Goal: Task Accomplishment & Management: Manage account settings

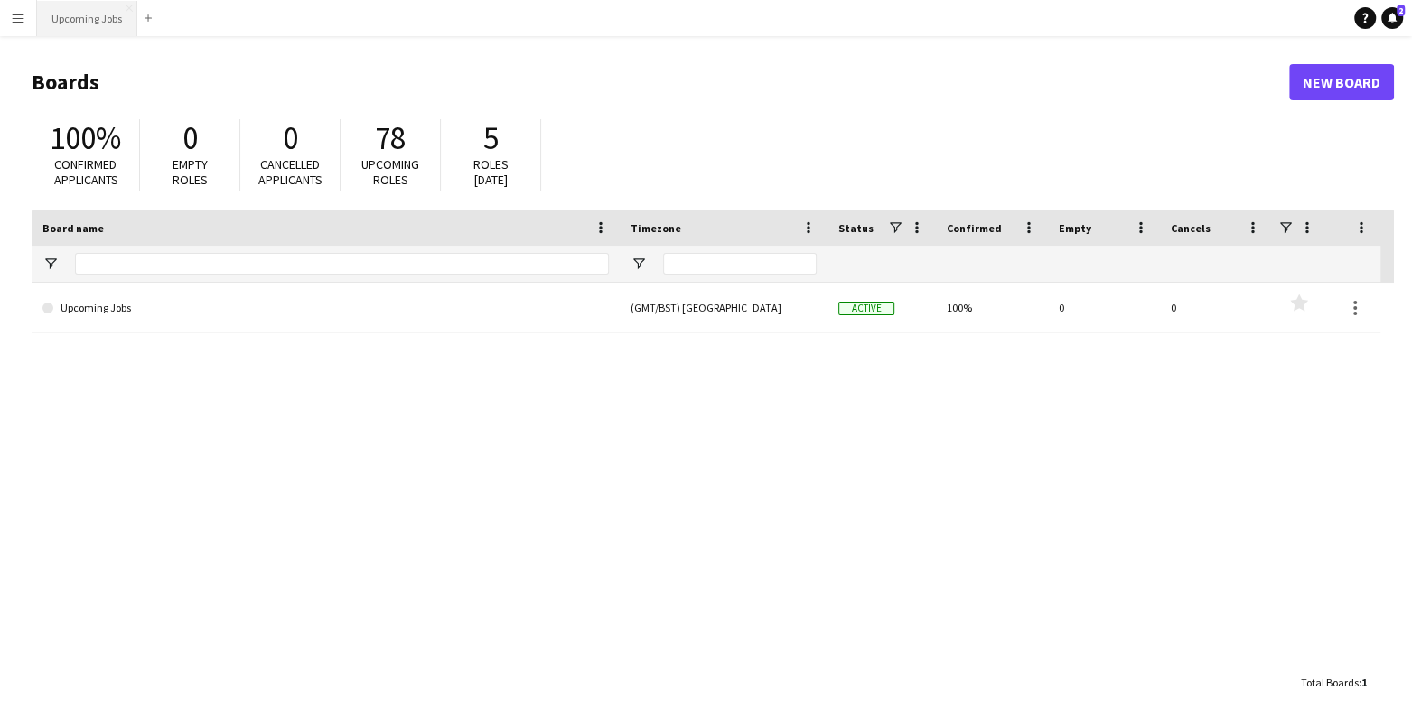
click at [109, 17] on button "Upcoming Jobs Close" at bounding box center [87, 18] width 100 height 35
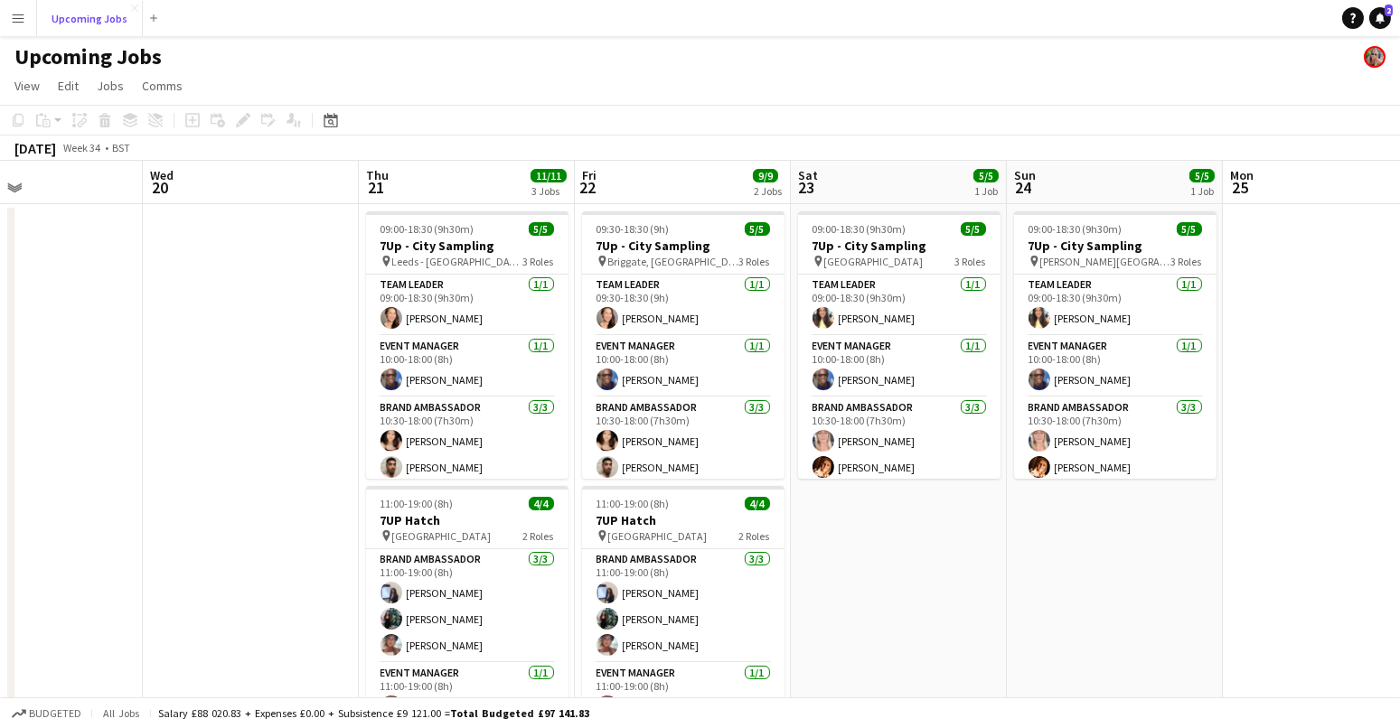
scroll to position [0, 814]
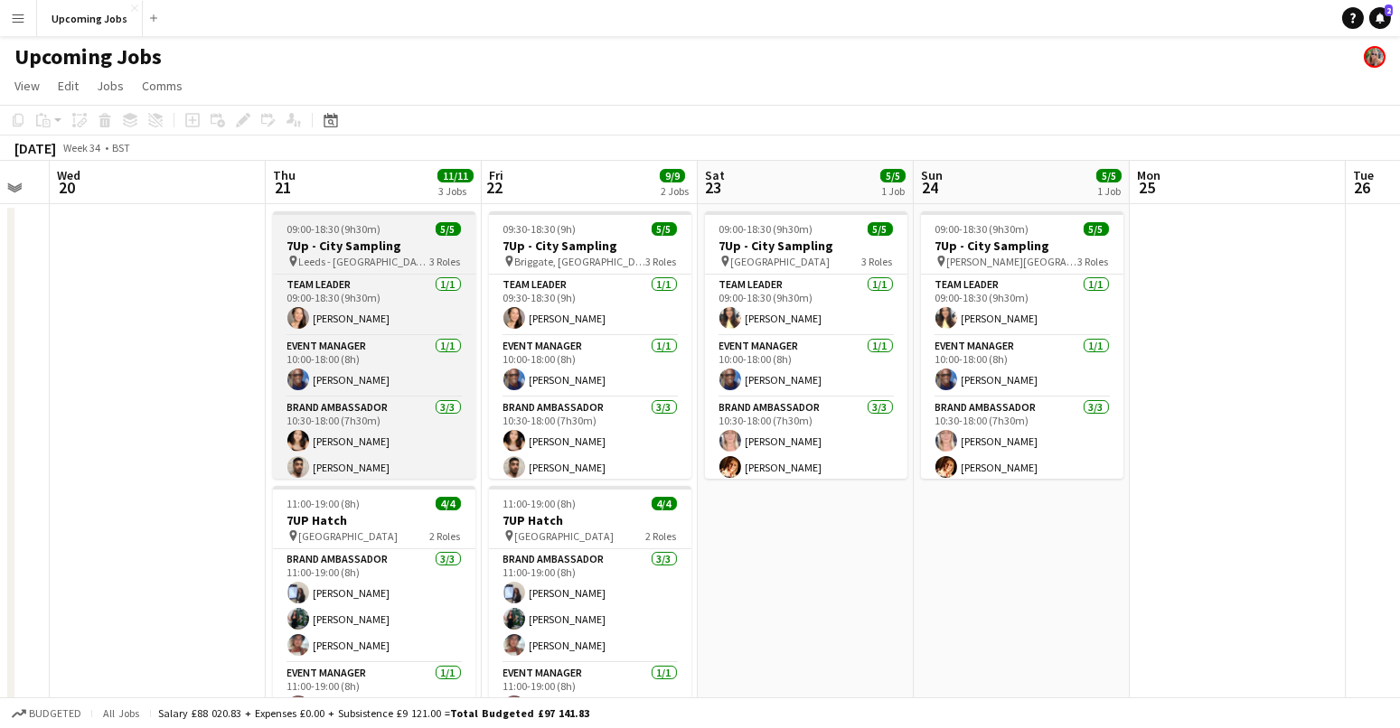
click at [352, 258] on span "Leeds - [GEOGRAPHIC_DATA]" at bounding box center [364, 262] width 131 height 14
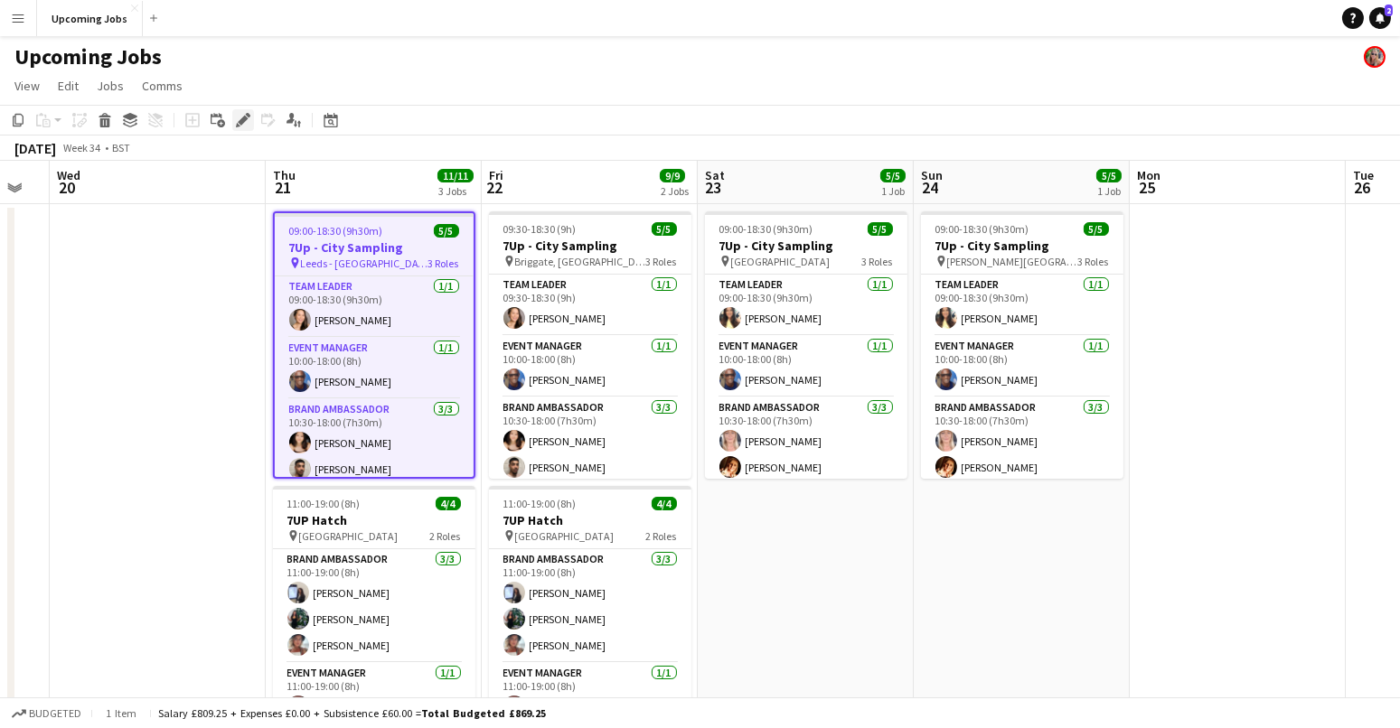
click at [236, 117] on icon "Edit" at bounding box center [243, 120] width 14 height 14
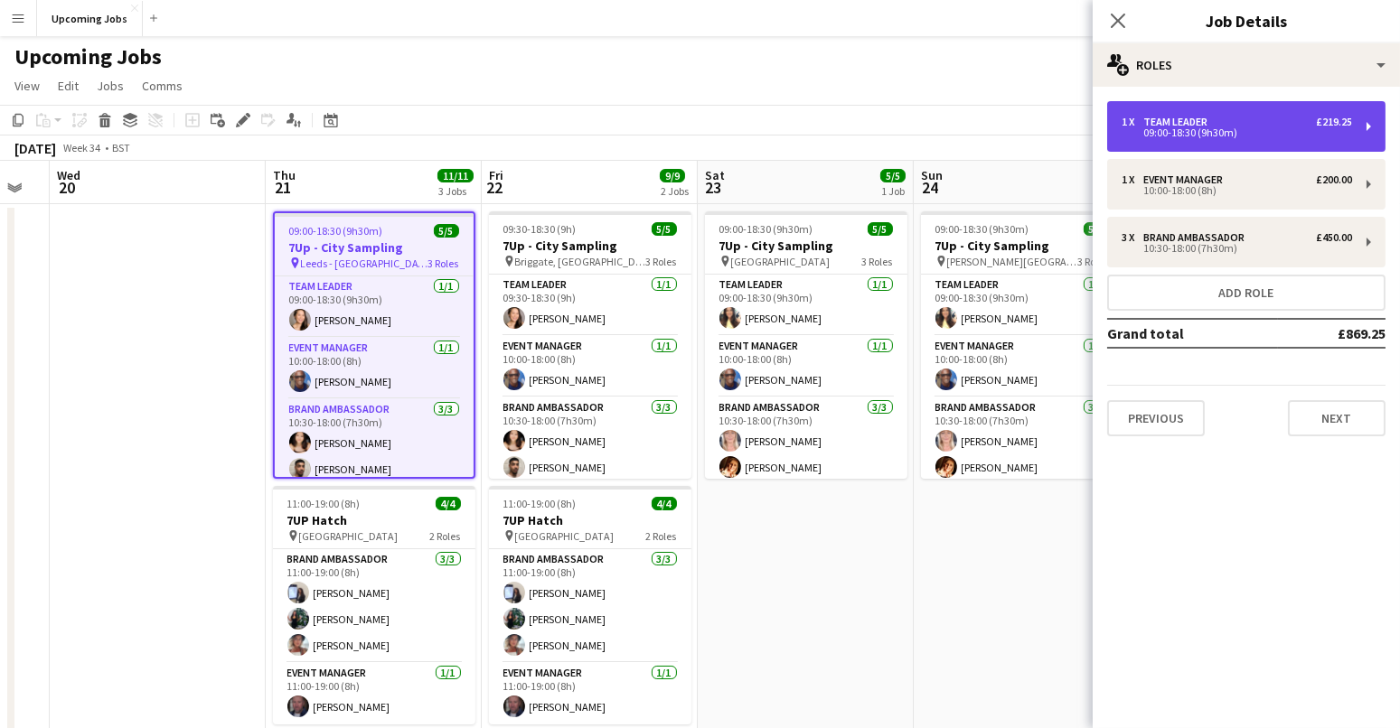
click at [1179, 128] on div "09:00-18:30 (9h30m)" at bounding box center [1236, 132] width 230 height 9
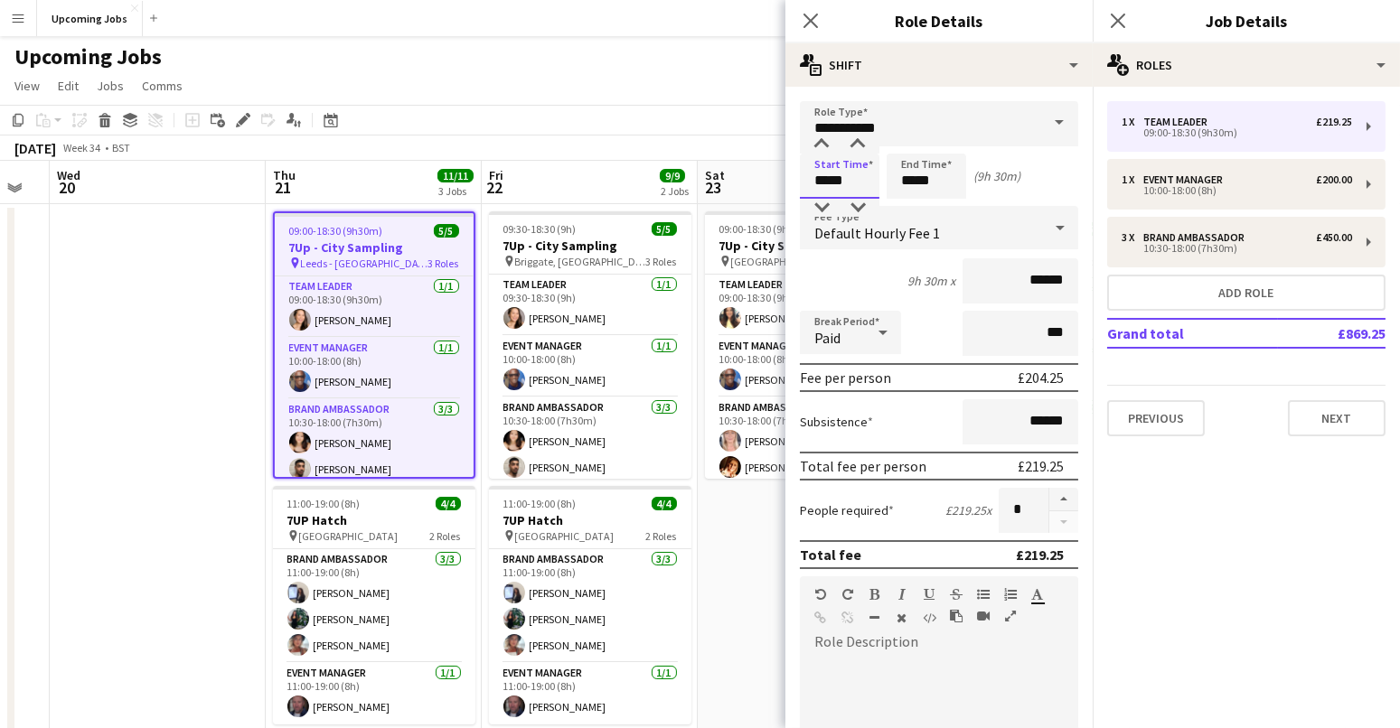
click at [849, 177] on input "*****" at bounding box center [840, 176] width 80 height 45
type input "*****"
click at [820, 144] on div at bounding box center [821, 145] width 36 height 18
click at [812, 26] on icon "Close pop-in" at bounding box center [810, 20] width 17 height 17
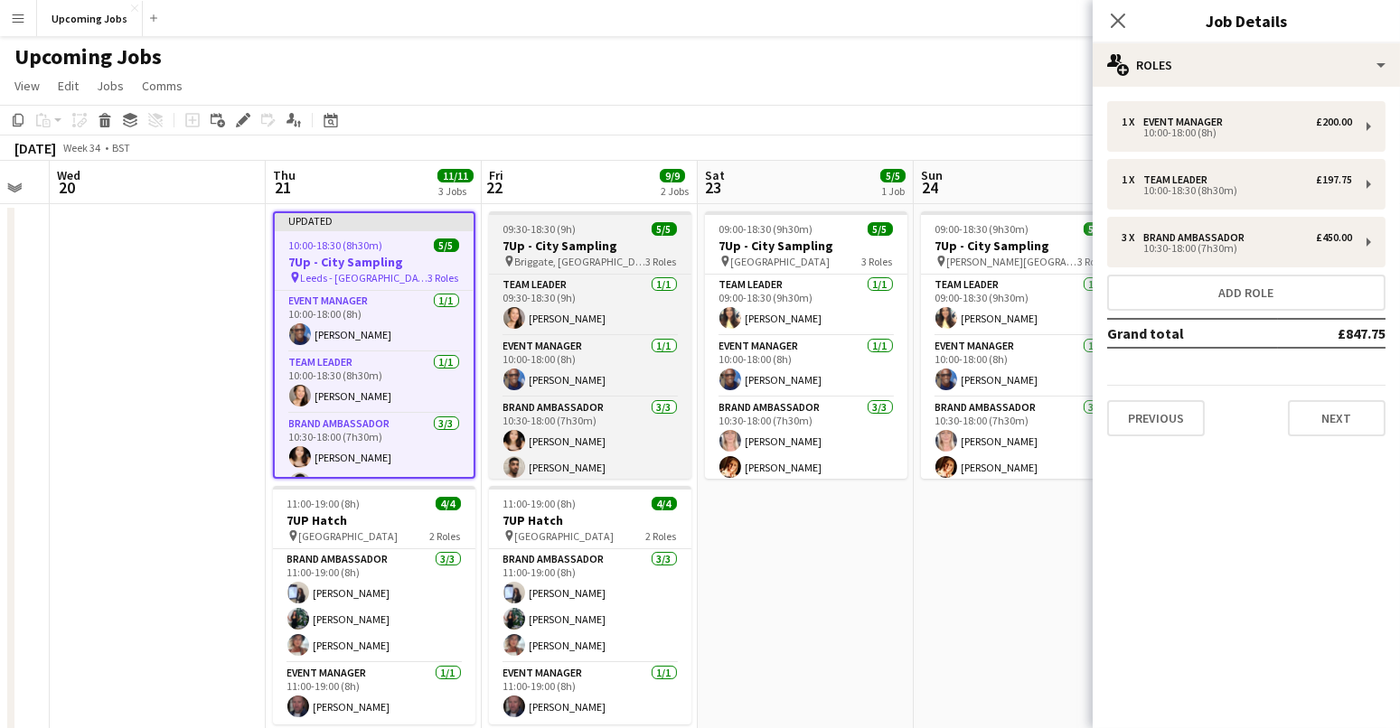
click at [563, 255] on span "Briggate, [GEOGRAPHIC_DATA]" at bounding box center [580, 262] width 131 height 14
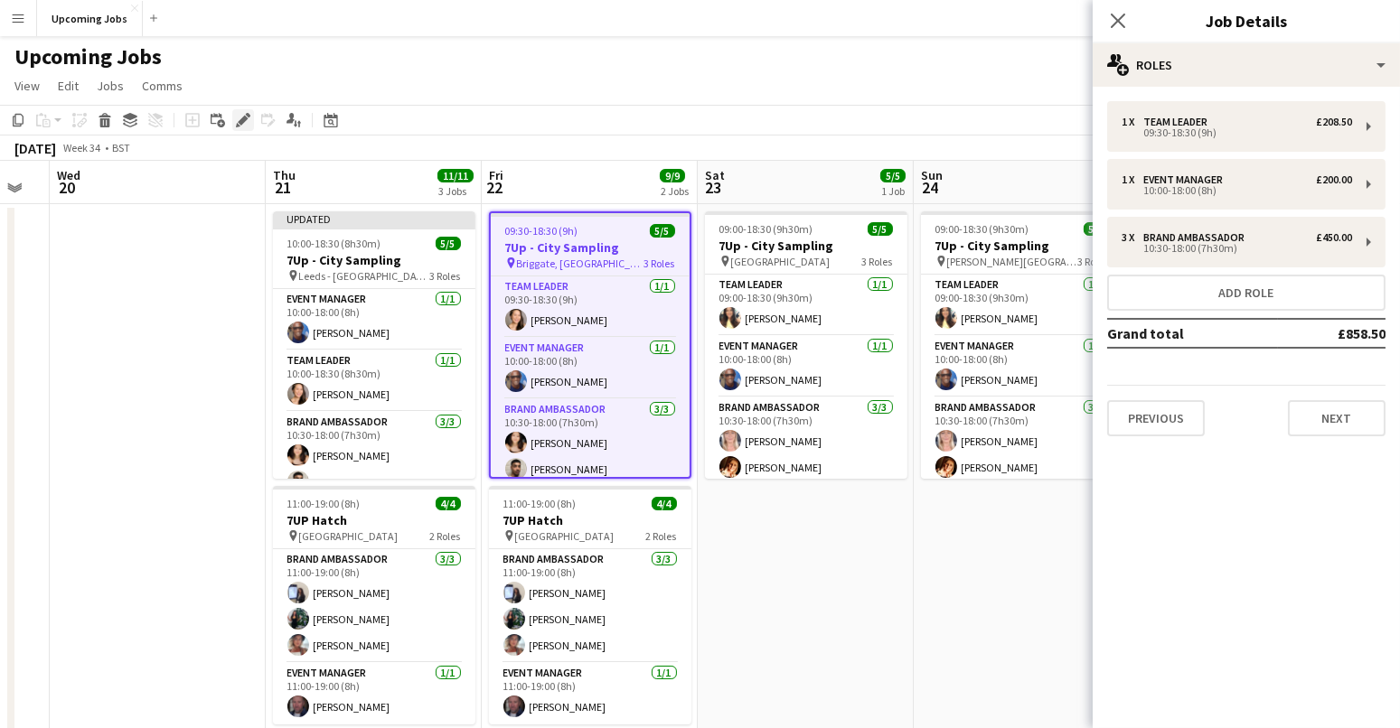
click at [244, 119] on icon at bounding box center [243, 121] width 10 height 10
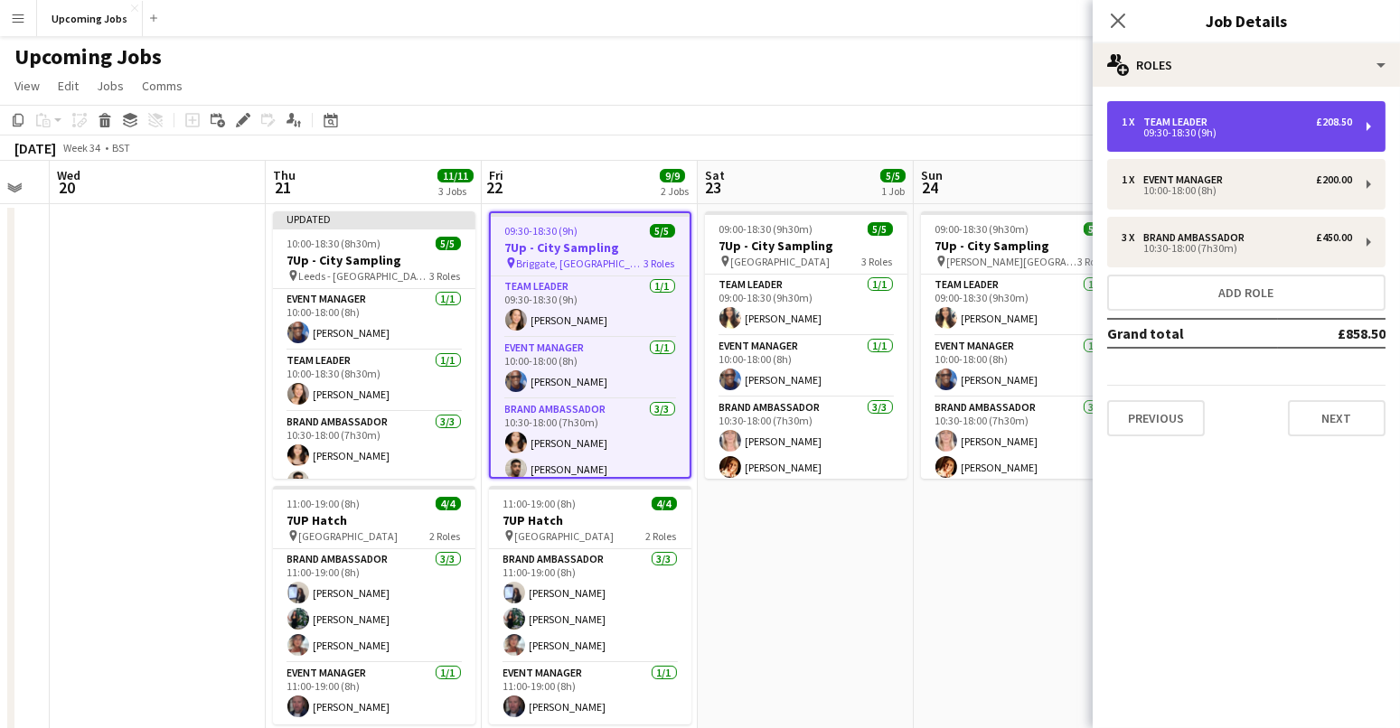
click at [1168, 137] on div "09:30-18:30 (9h)" at bounding box center [1236, 132] width 230 height 9
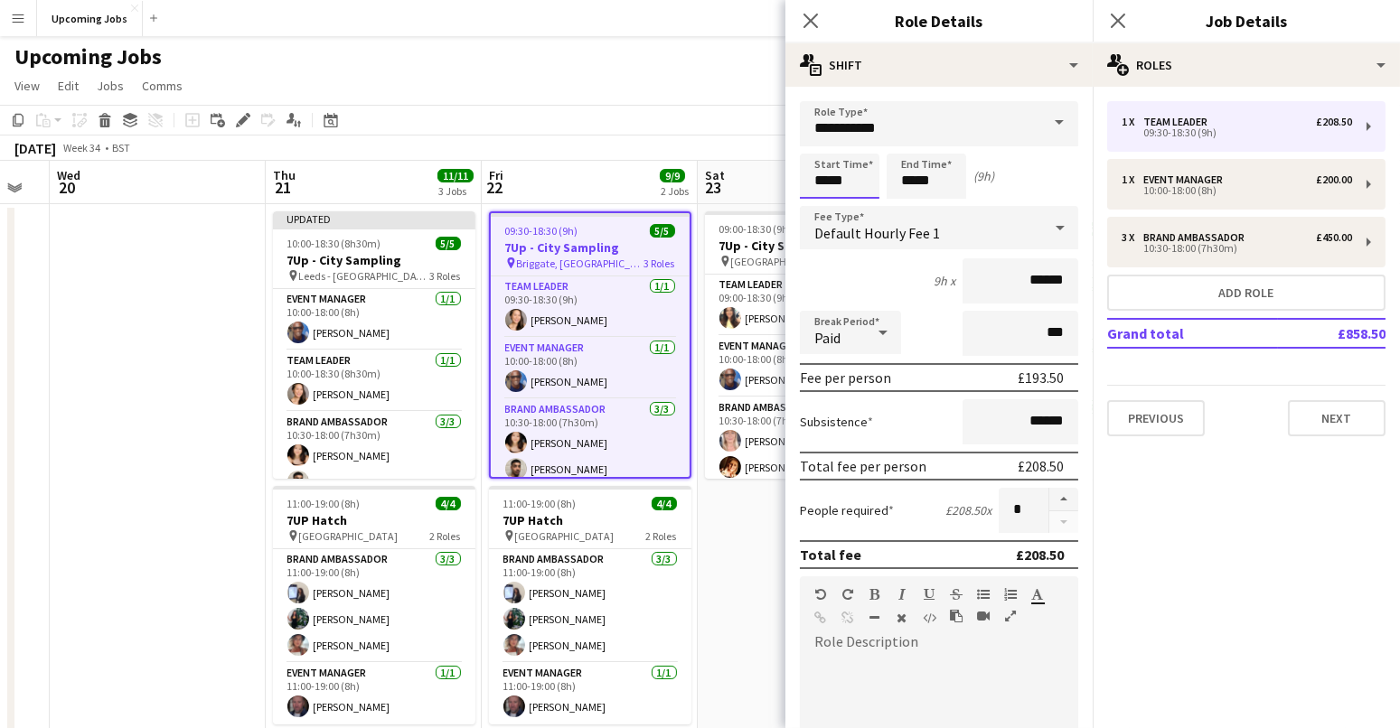
click at [849, 181] on input "*****" at bounding box center [840, 176] width 80 height 45
click at [860, 143] on div at bounding box center [858, 145] width 36 height 18
type input "*****"
click at [832, 143] on div at bounding box center [821, 145] width 36 height 18
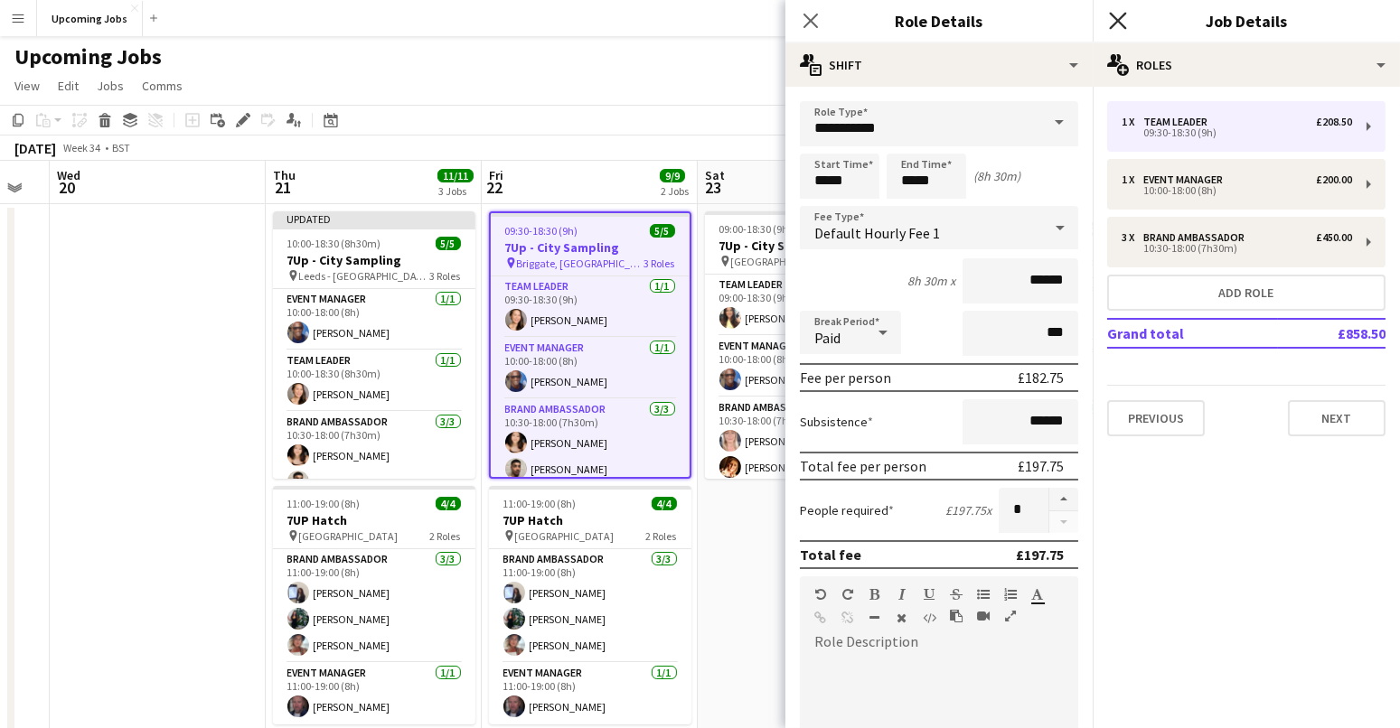
click at [1126, 24] on icon "Close pop-in" at bounding box center [1117, 20] width 17 height 17
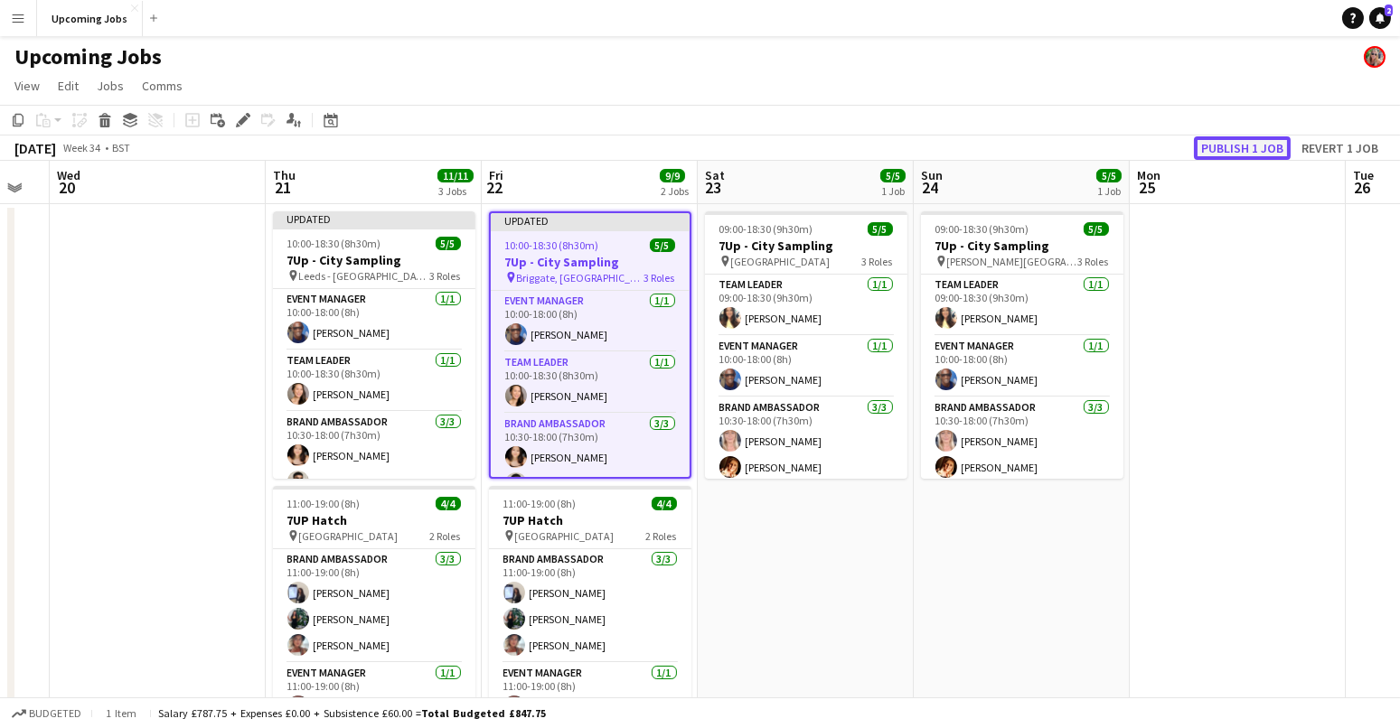
click at [1213, 147] on button "Publish 1 job" at bounding box center [1242, 147] width 97 height 23
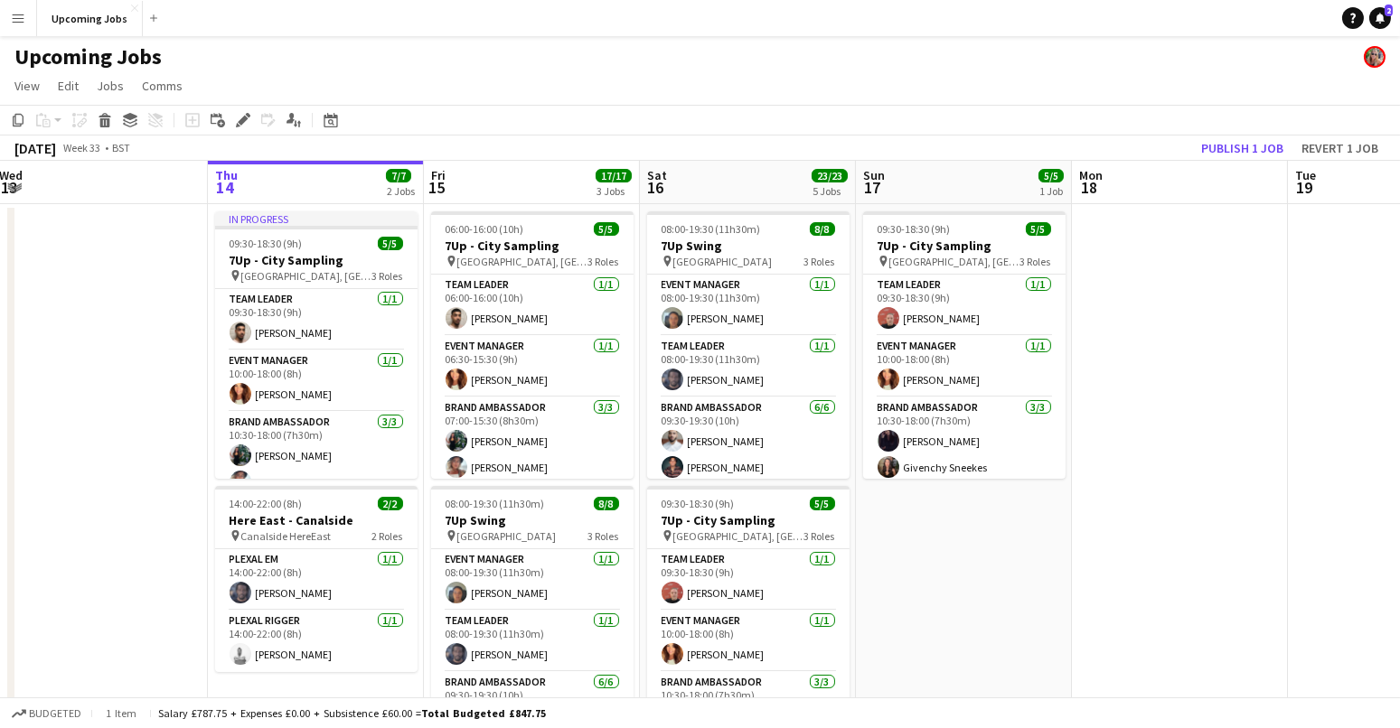
scroll to position [0, 434]
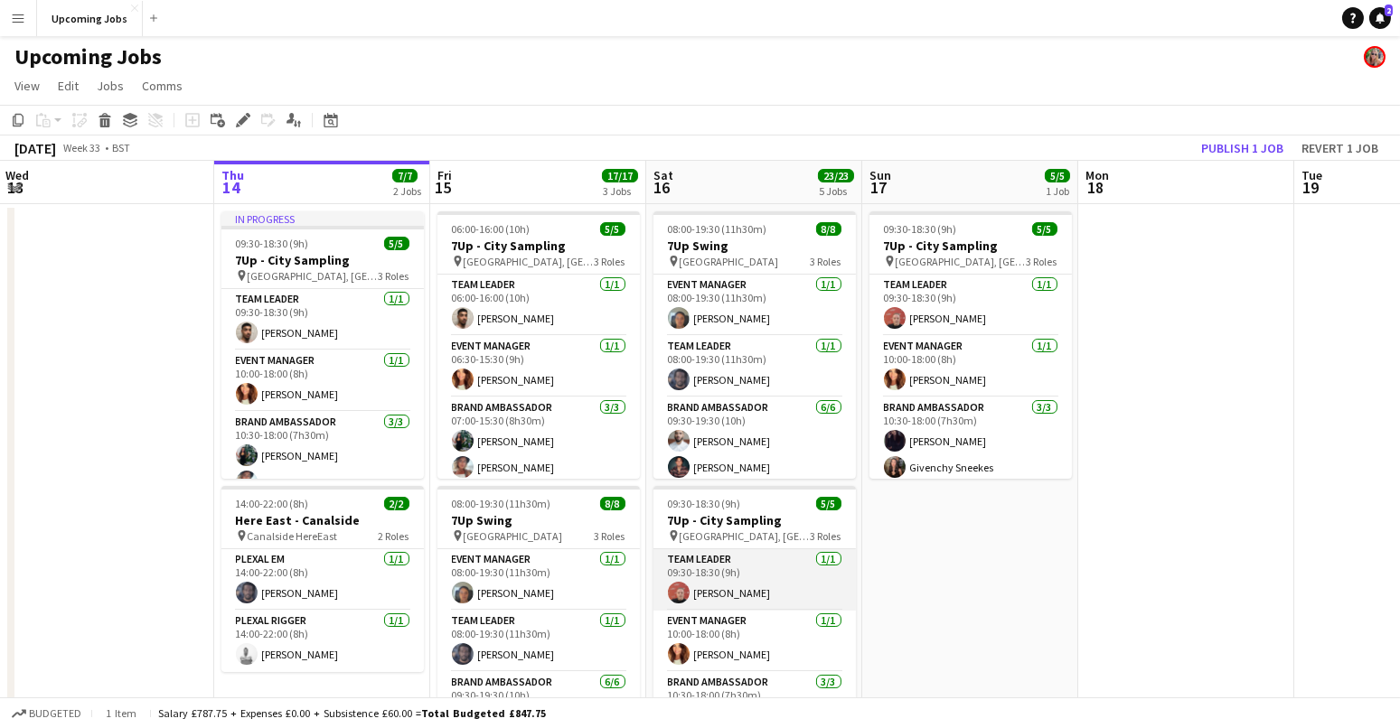
click at [734, 578] on app-card-role "Team Leader [DATE] 09:30-18:30 (9h) [PERSON_NAME]" at bounding box center [754, 579] width 202 height 61
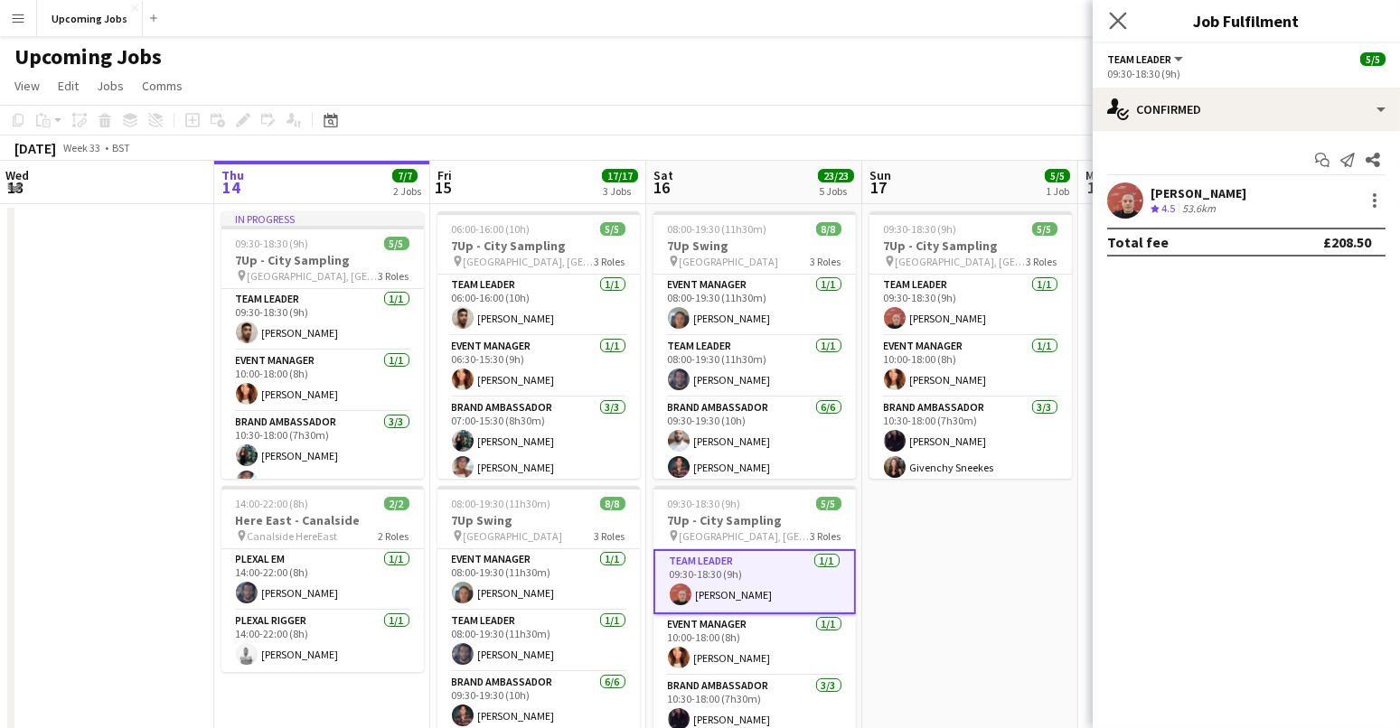
click at [1127, 9] on app-icon "Close pop-in" at bounding box center [1118, 21] width 26 height 26
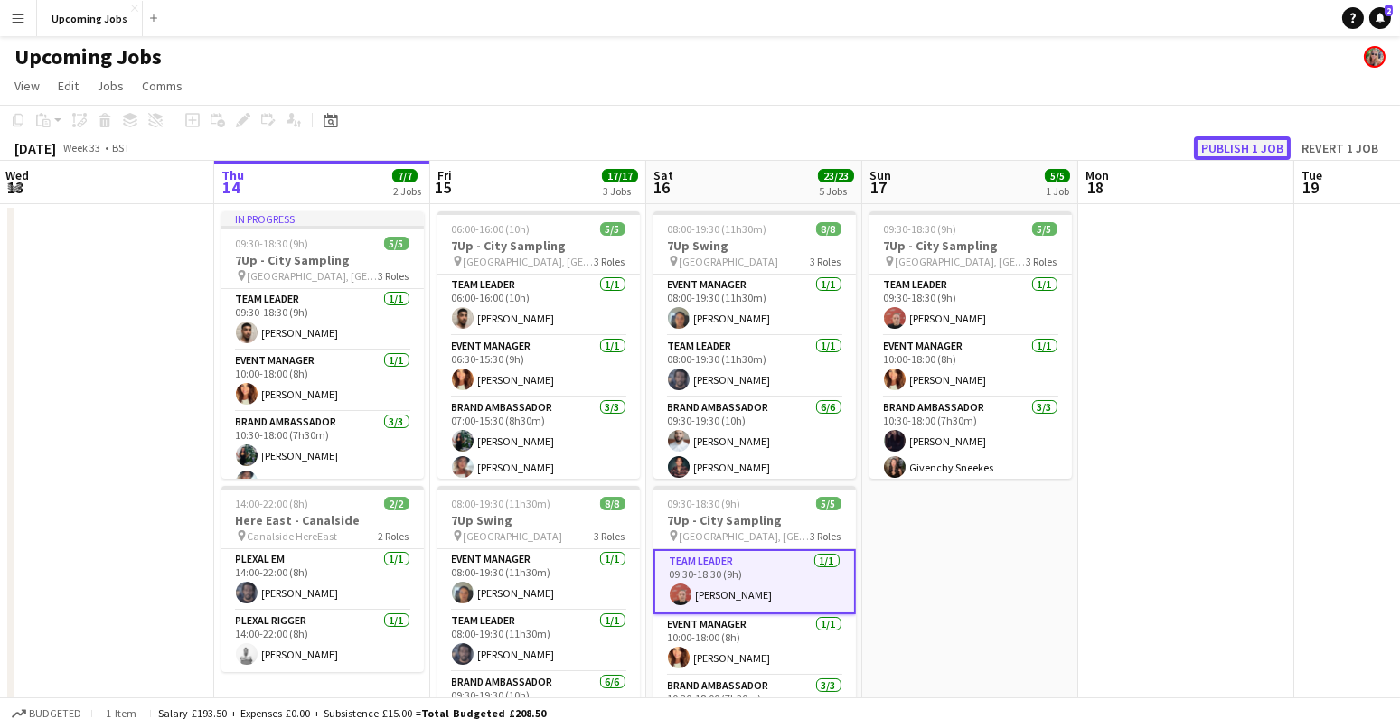
click at [1236, 145] on button "Publish 1 job" at bounding box center [1242, 147] width 97 height 23
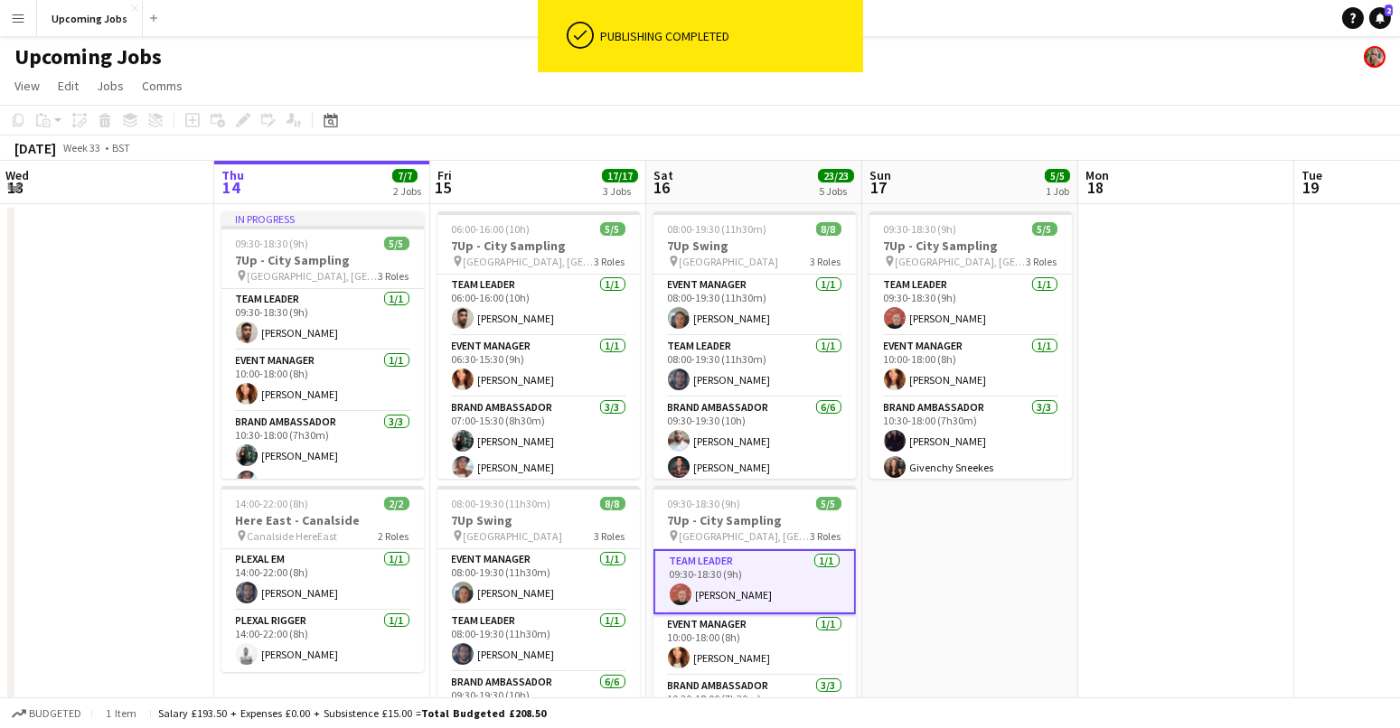
scroll to position [32, 0]
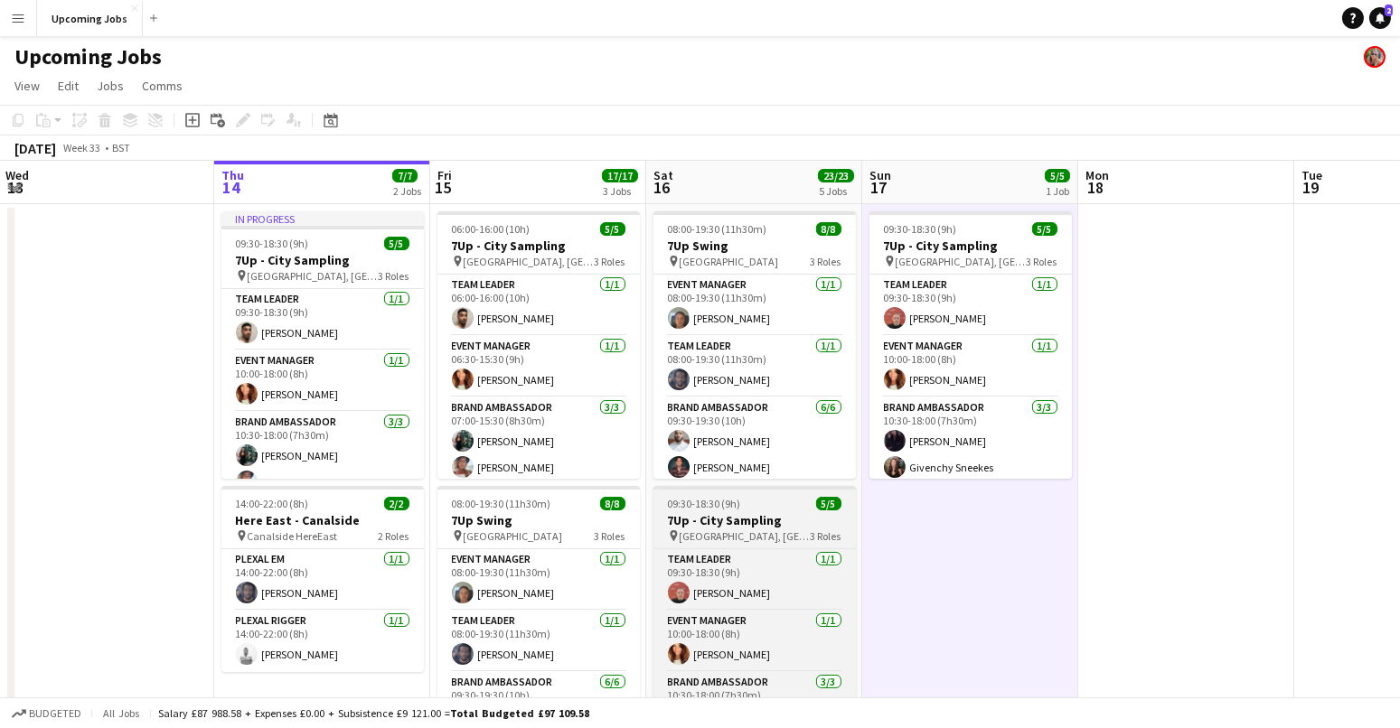
click at [748, 517] on h3 "7Up - City Sampling" at bounding box center [754, 520] width 202 height 16
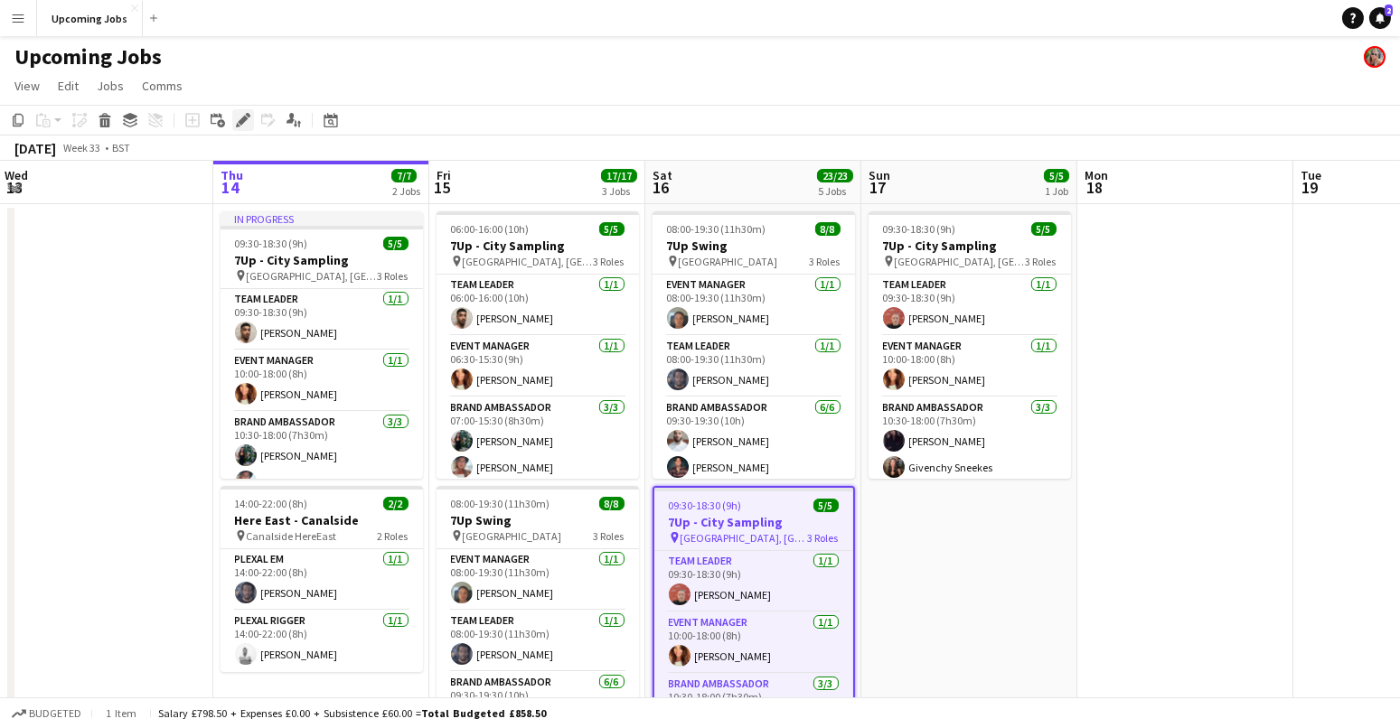
click at [239, 122] on icon at bounding box center [243, 121] width 10 height 10
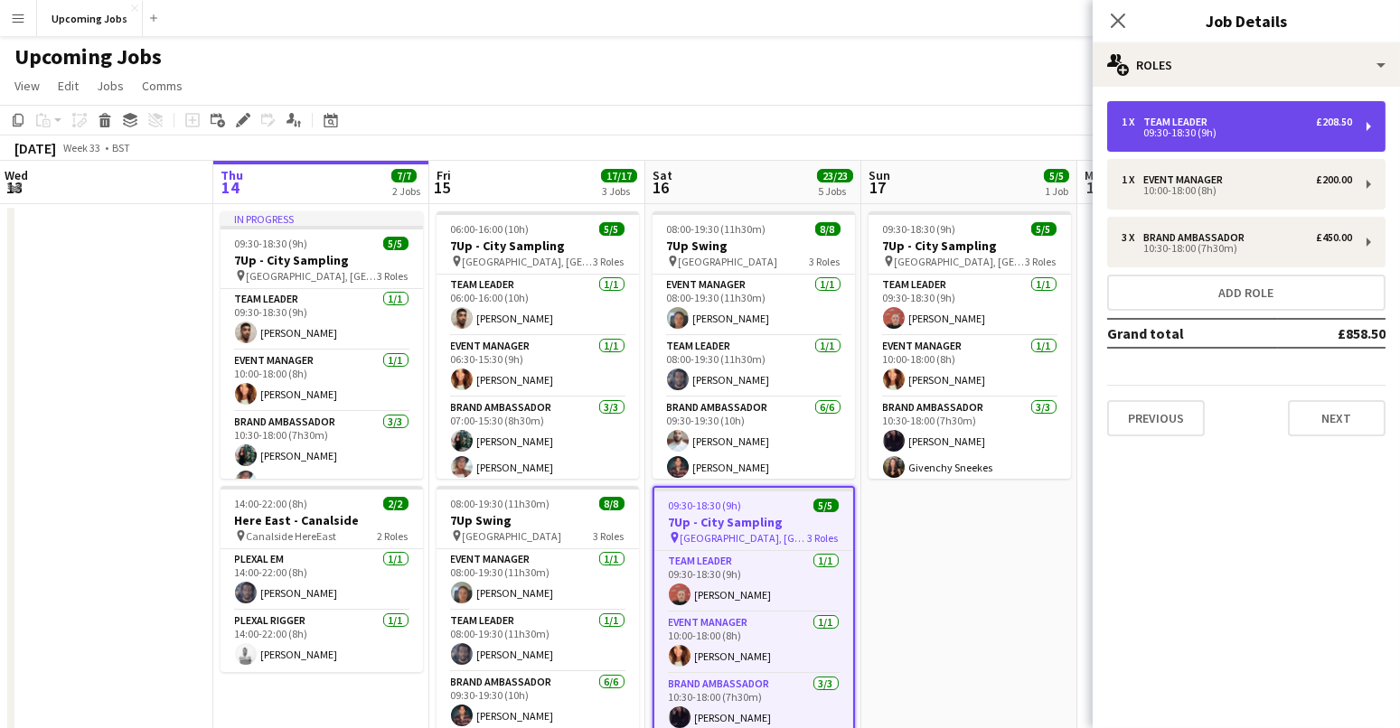
click at [1224, 133] on div "09:30-18:30 (9h)" at bounding box center [1236, 132] width 230 height 9
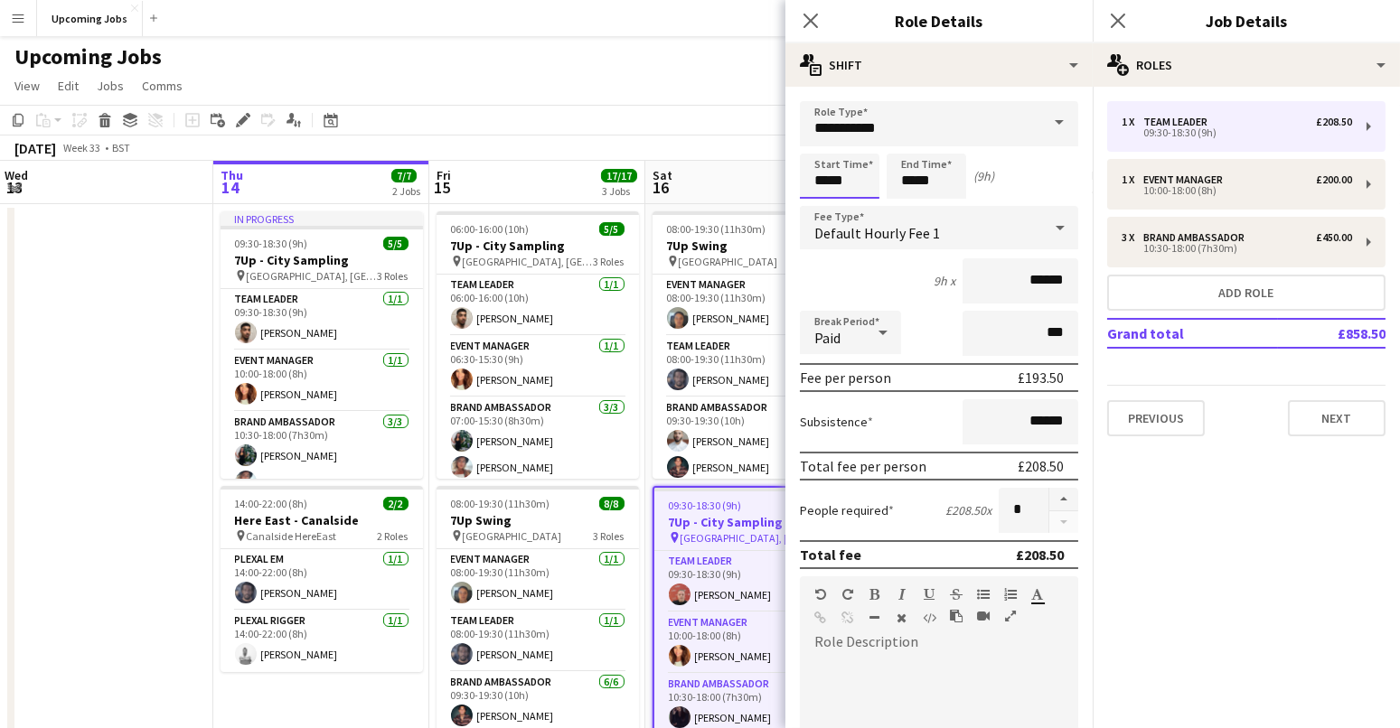
click at [819, 188] on input "*****" at bounding box center [840, 176] width 80 height 45
click at [823, 151] on div at bounding box center [821, 145] width 36 height 18
click at [853, 211] on div at bounding box center [858, 208] width 36 height 18
type input "*****"
click at [853, 211] on div at bounding box center [858, 208] width 36 height 18
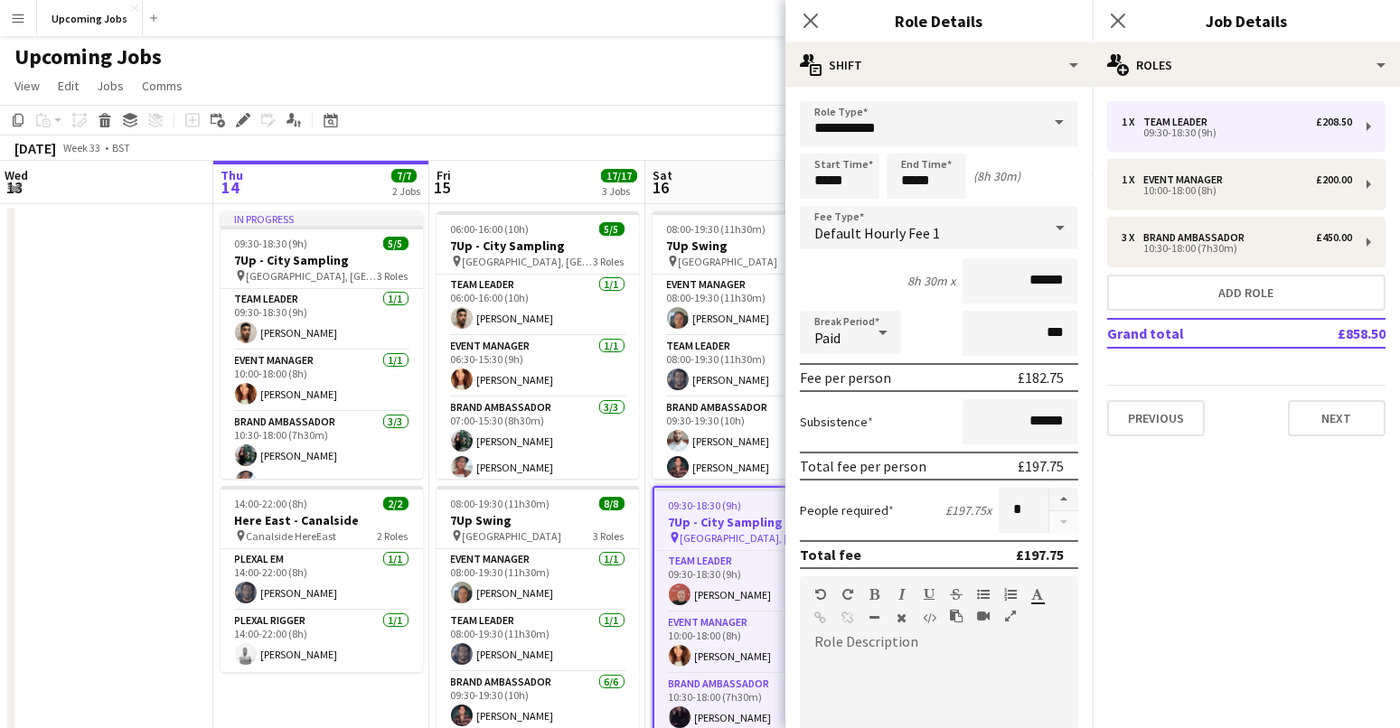
click at [1053, 181] on div "Start Time ***** End Time ***** (8h 30m)" at bounding box center [939, 176] width 278 height 45
click at [807, 15] on icon at bounding box center [810, 20] width 17 height 17
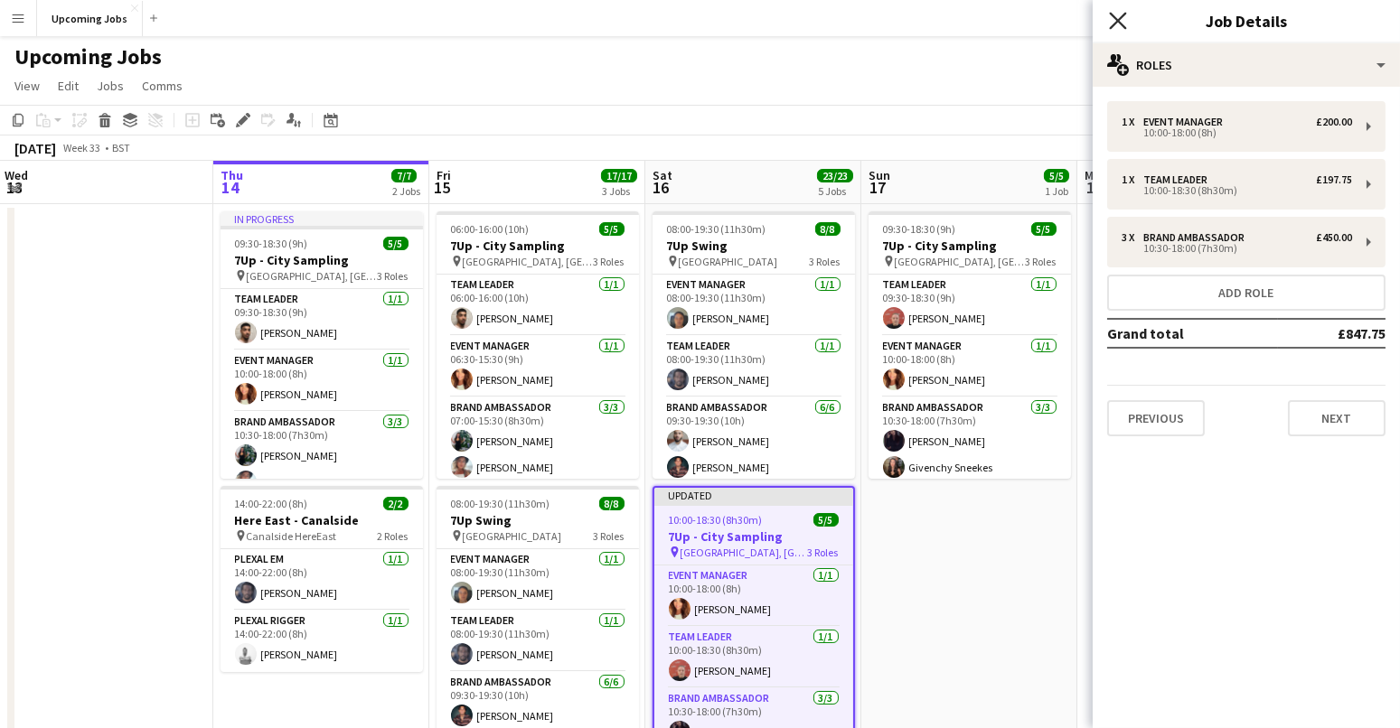
click at [1116, 20] on icon "Close pop-in" at bounding box center [1117, 20] width 17 height 17
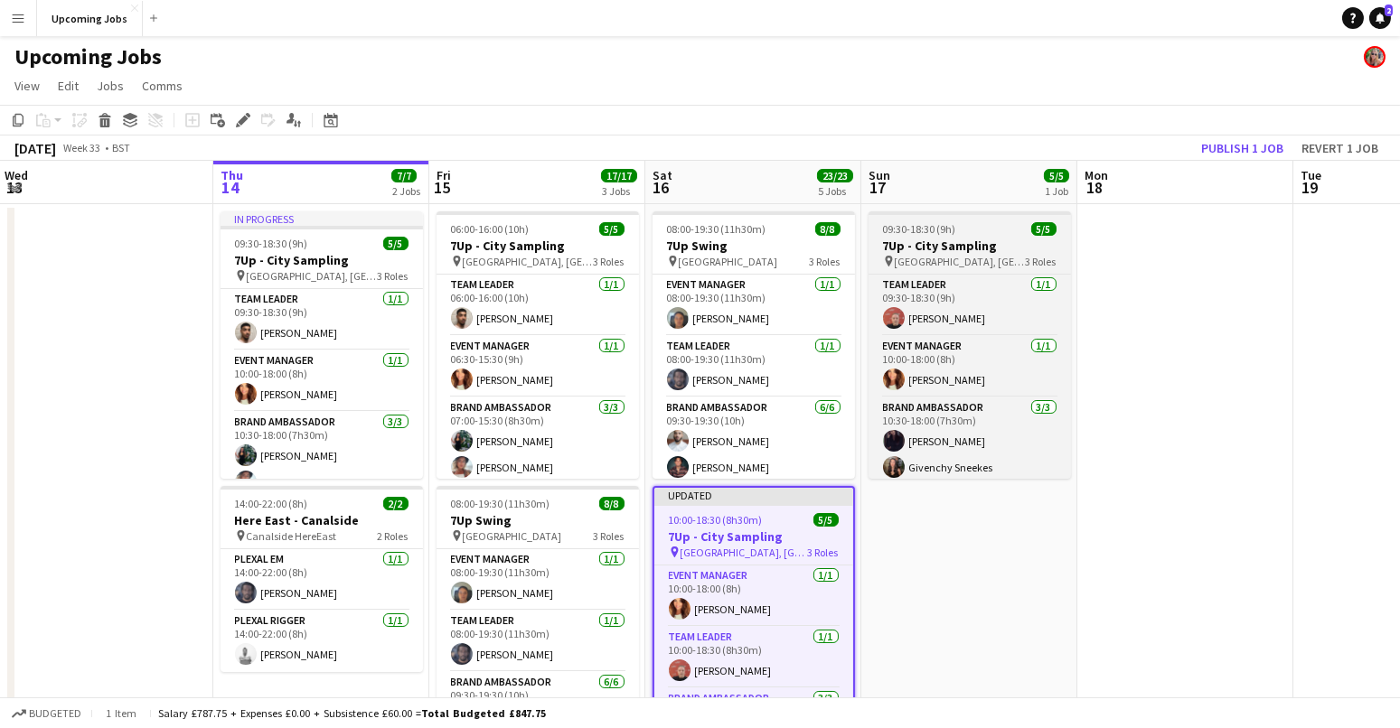
click at [947, 257] on span "[GEOGRAPHIC_DATA], [GEOGRAPHIC_DATA]" at bounding box center [960, 262] width 131 height 14
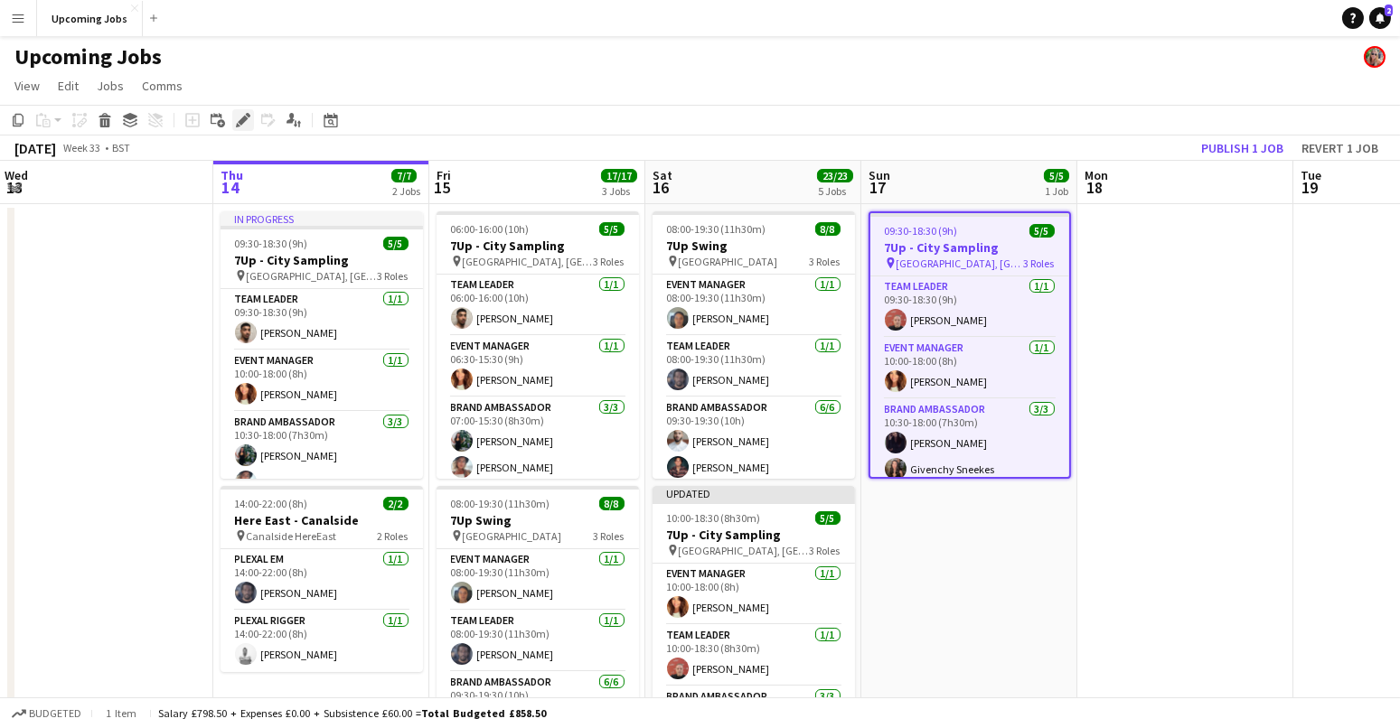
click at [237, 118] on icon "Edit" at bounding box center [243, 120] width 14 height 14
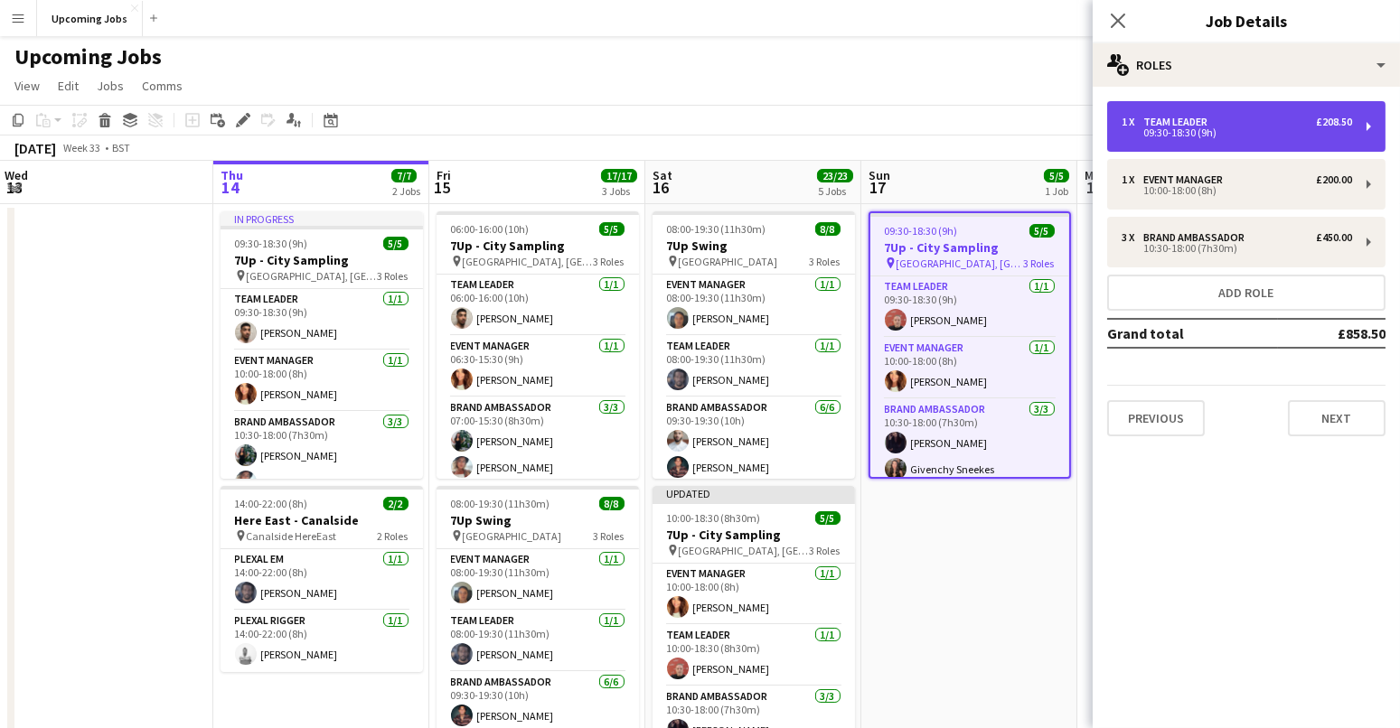
click at [1185, 133] on div "09:30-18:30 (9h)" at bounding box center [1236, 132] width 230 height 9
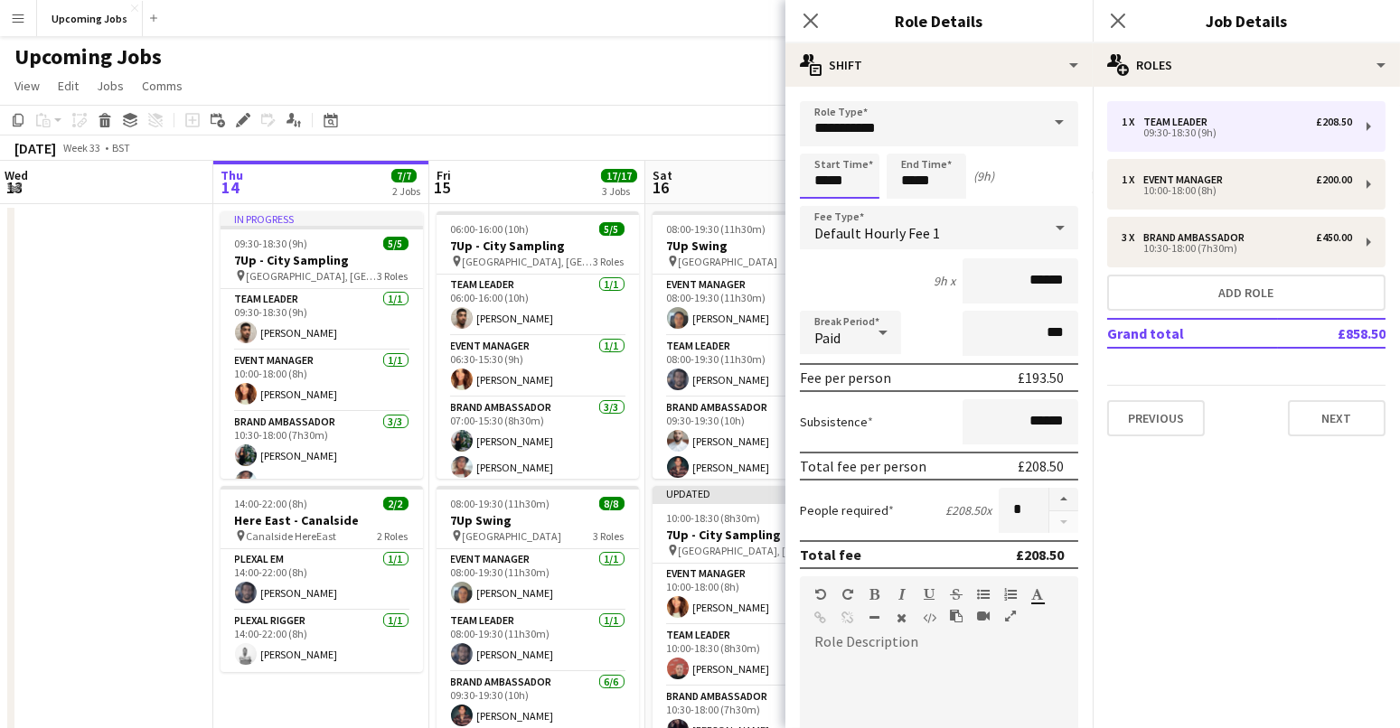
click at [853, 181] on input "*****" at bounding box center [840, 176] width 80 height 45
click at [822, 138] on div at bounding box center [821, 145] width 36 height 18
click at [858, 203] on div at bounding box center [858, 208] width 36 height 18
type input "*****"
click at [858, 203] on div at bounding box center [858, 208] width 36 height 18
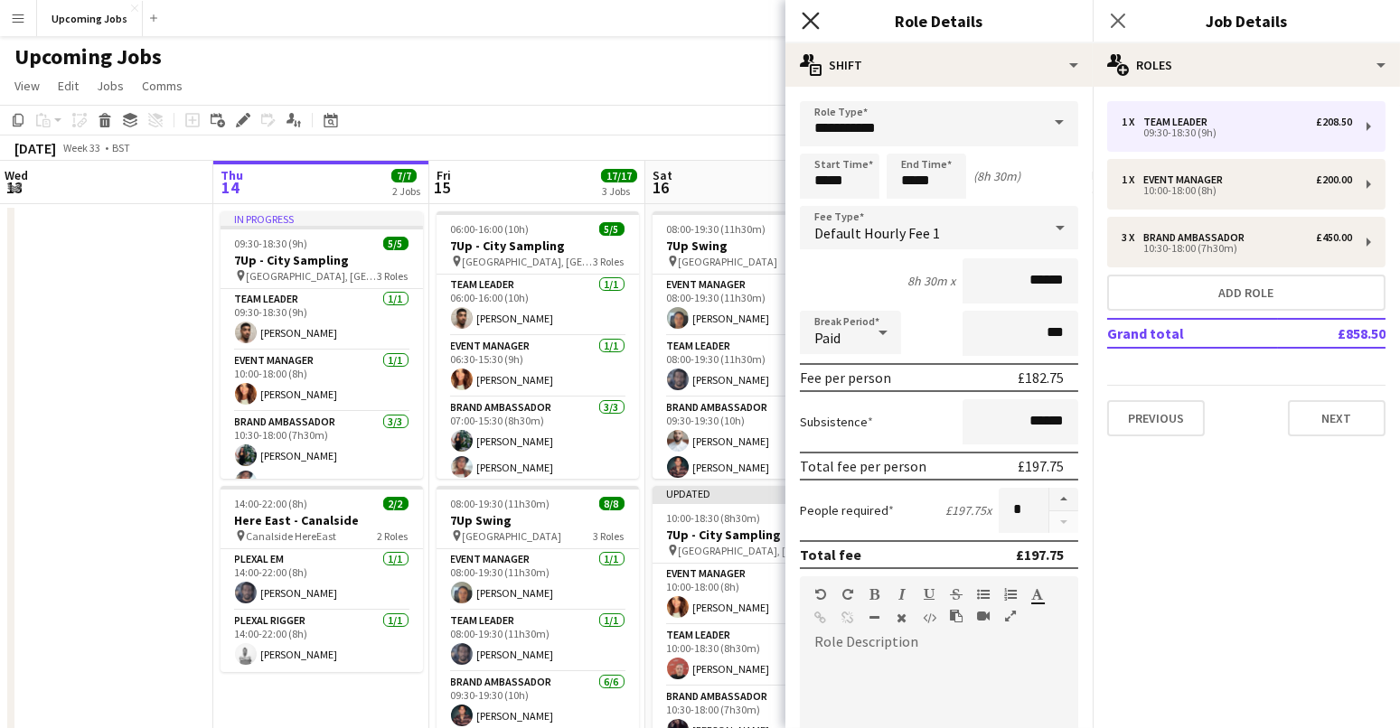
click at [811, 27] on icon "Close pop-in" at bounding box center [810, 20] width 17 height 17
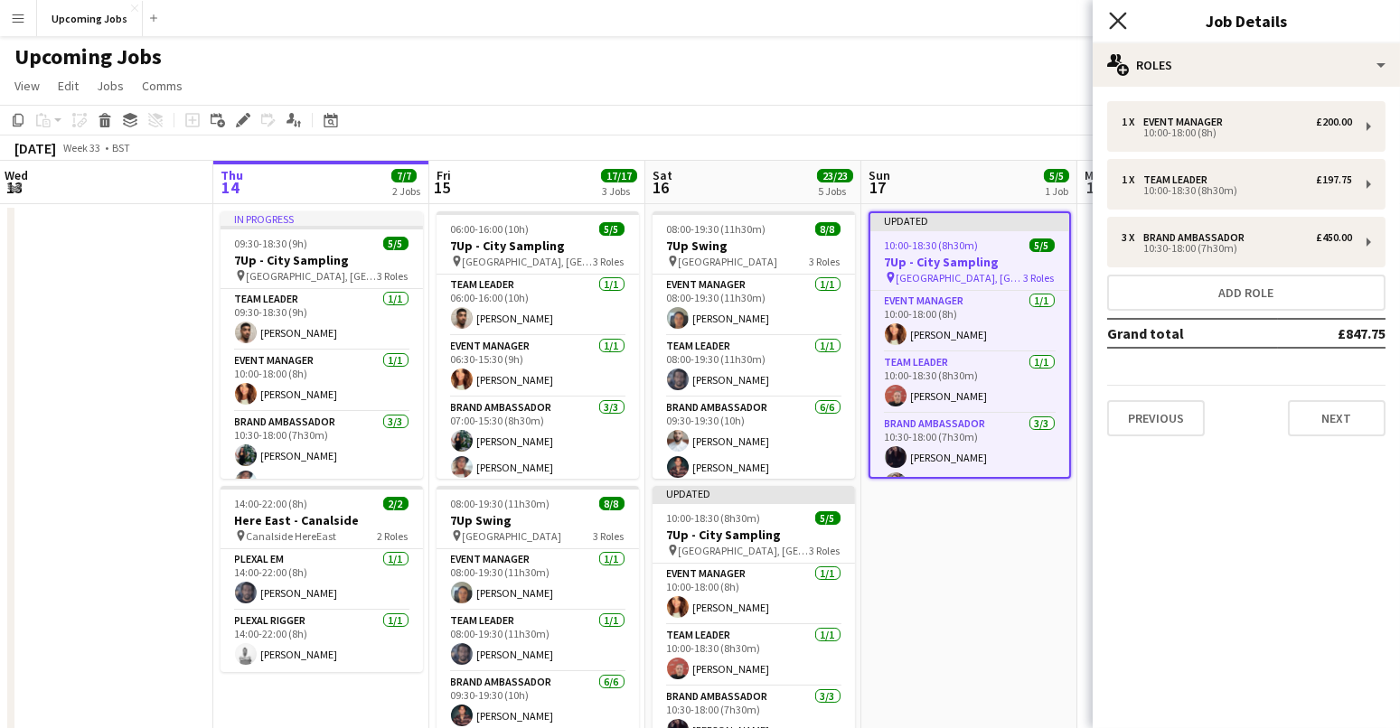
click at [1120, 28] on icon "Close pop-in" at bounding box center [1117, 20] width 17 height 17
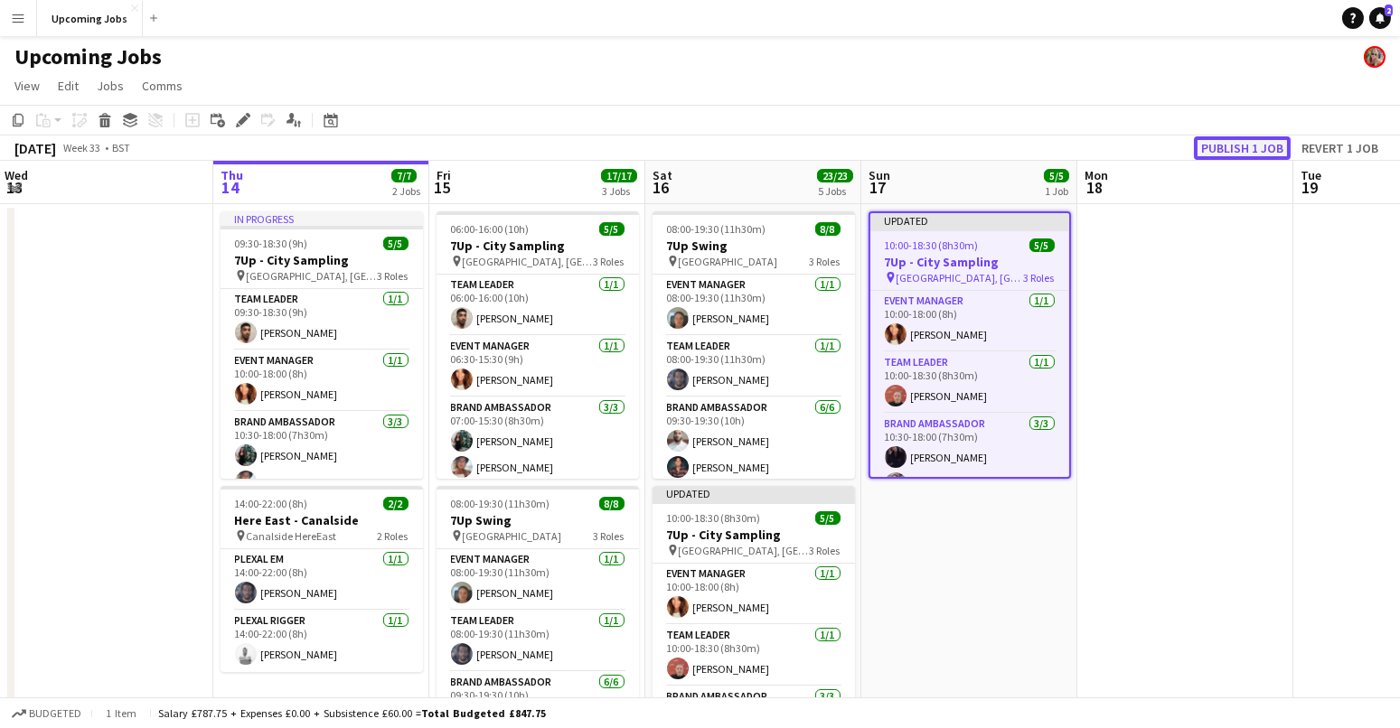
click at [1227, 146] on button "Publish 1 job" at bounding box center [1242, 147] width 97 height 23
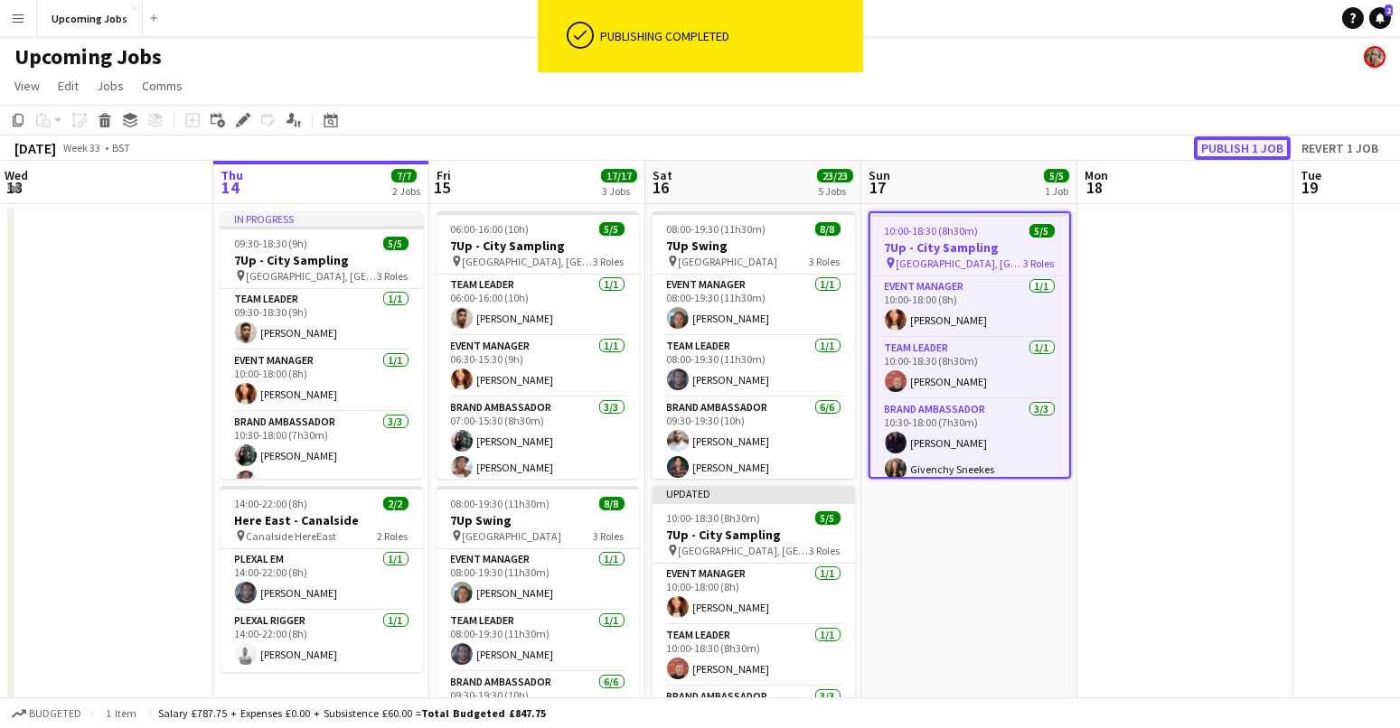
click at [1240, 146] on button "Publish 1 job" at bounding box center [1242, 147] width 97 height 23
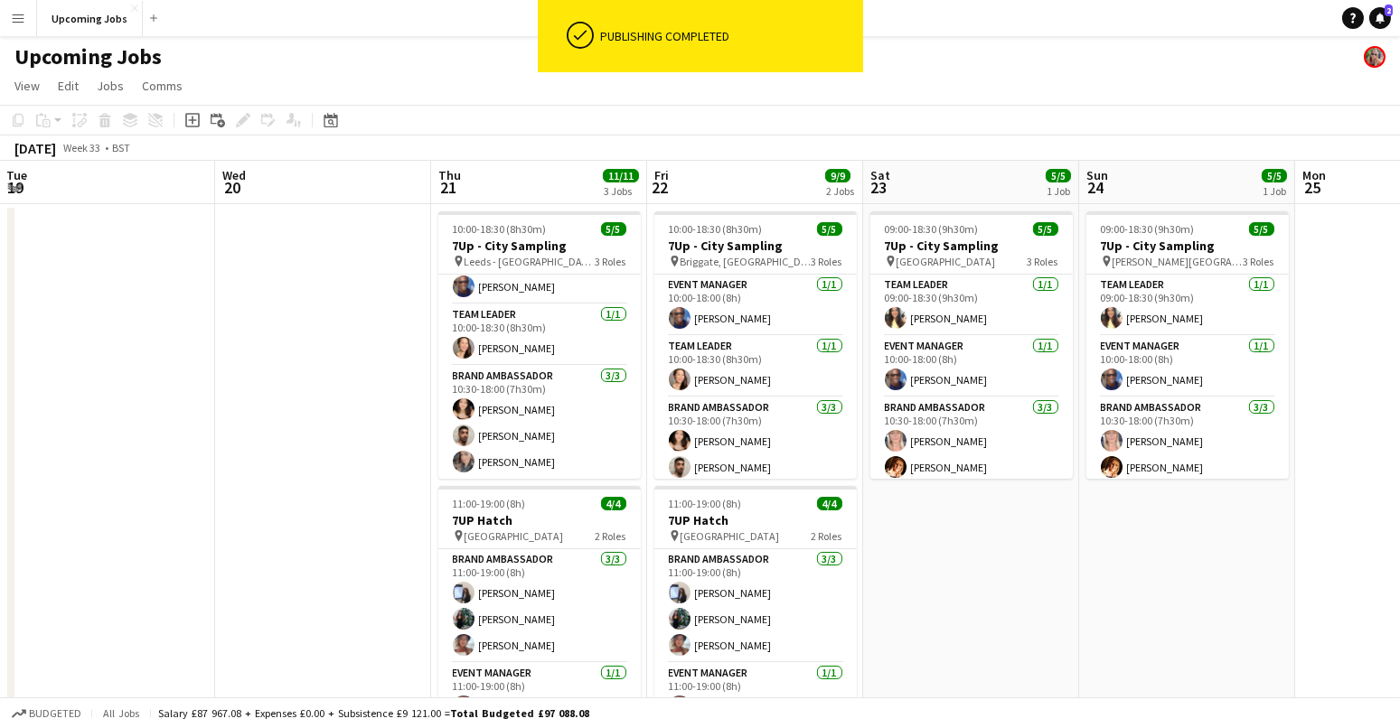
scroll to position [0, 524]
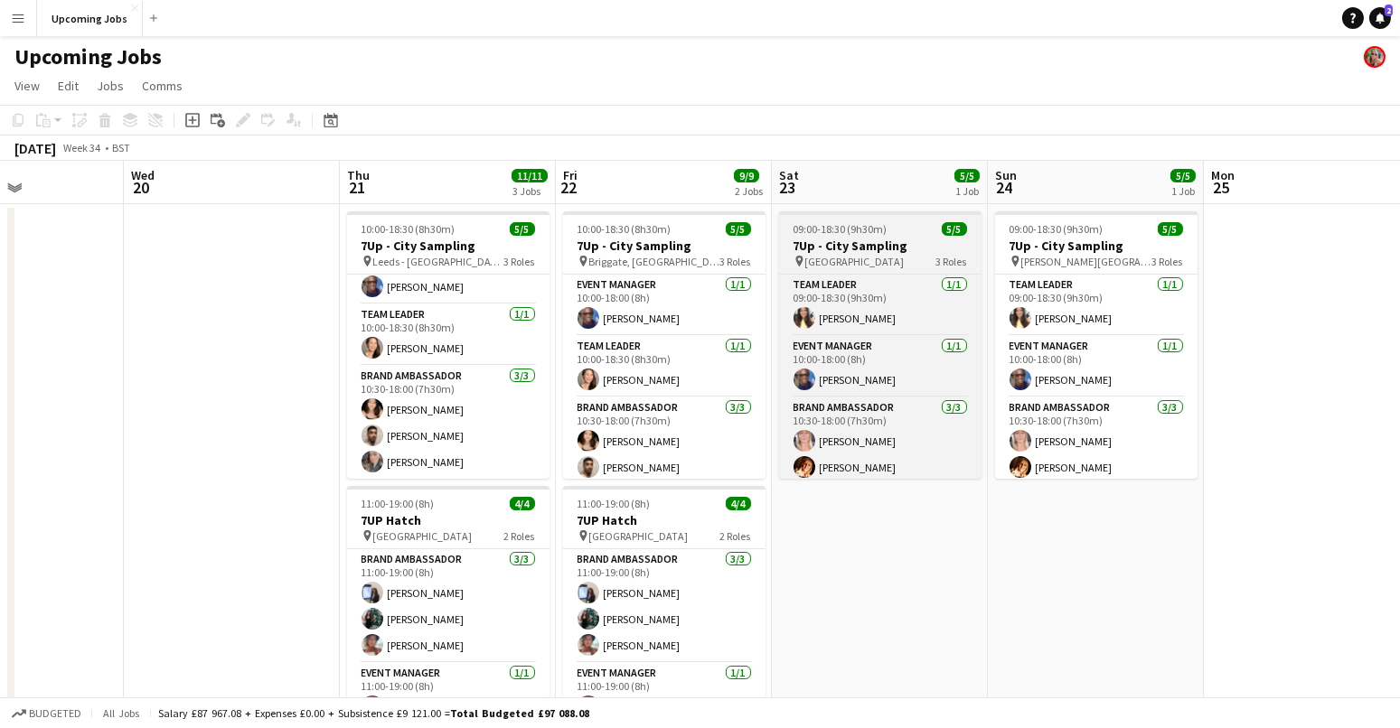
click at [869, 248] on h3 "7Up - City Sampling" at bounding box center [880, 246] width 202 height 16
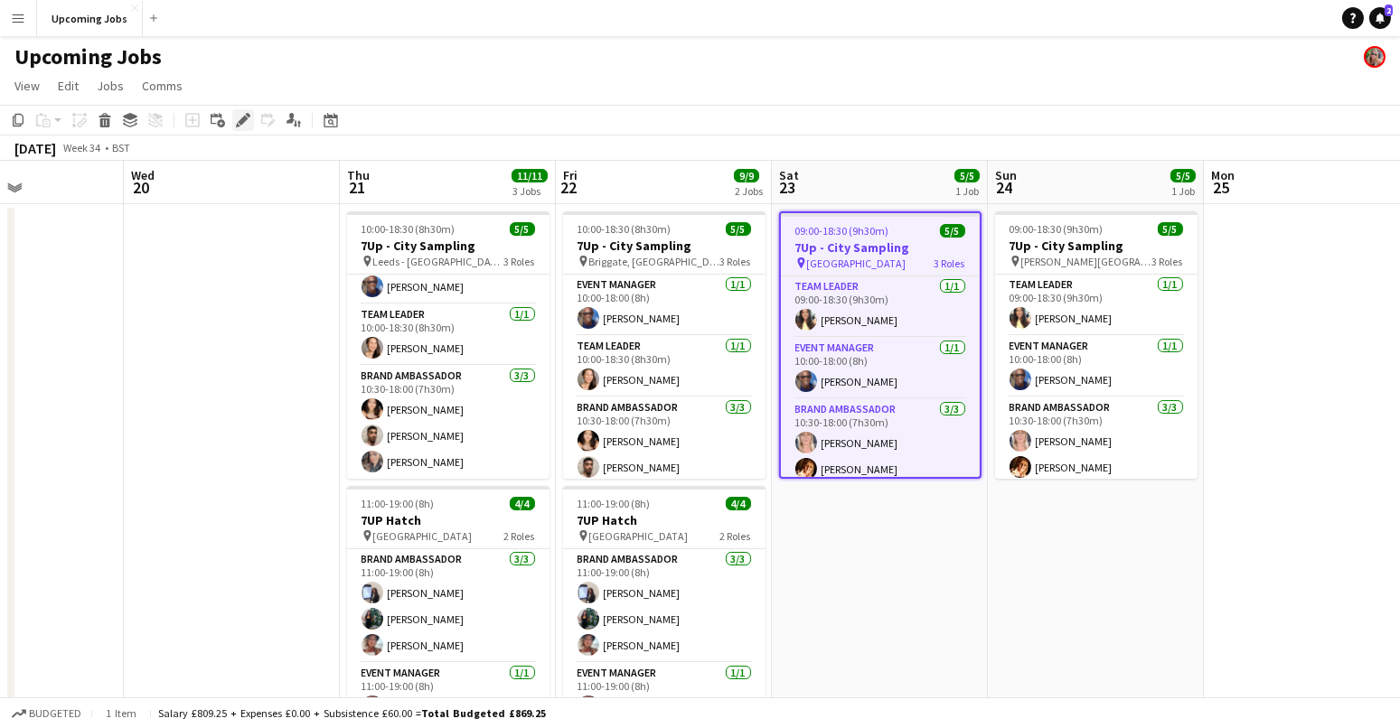
click at [242, 122] on icon at bounding box center [243, 121] width 10 height 10
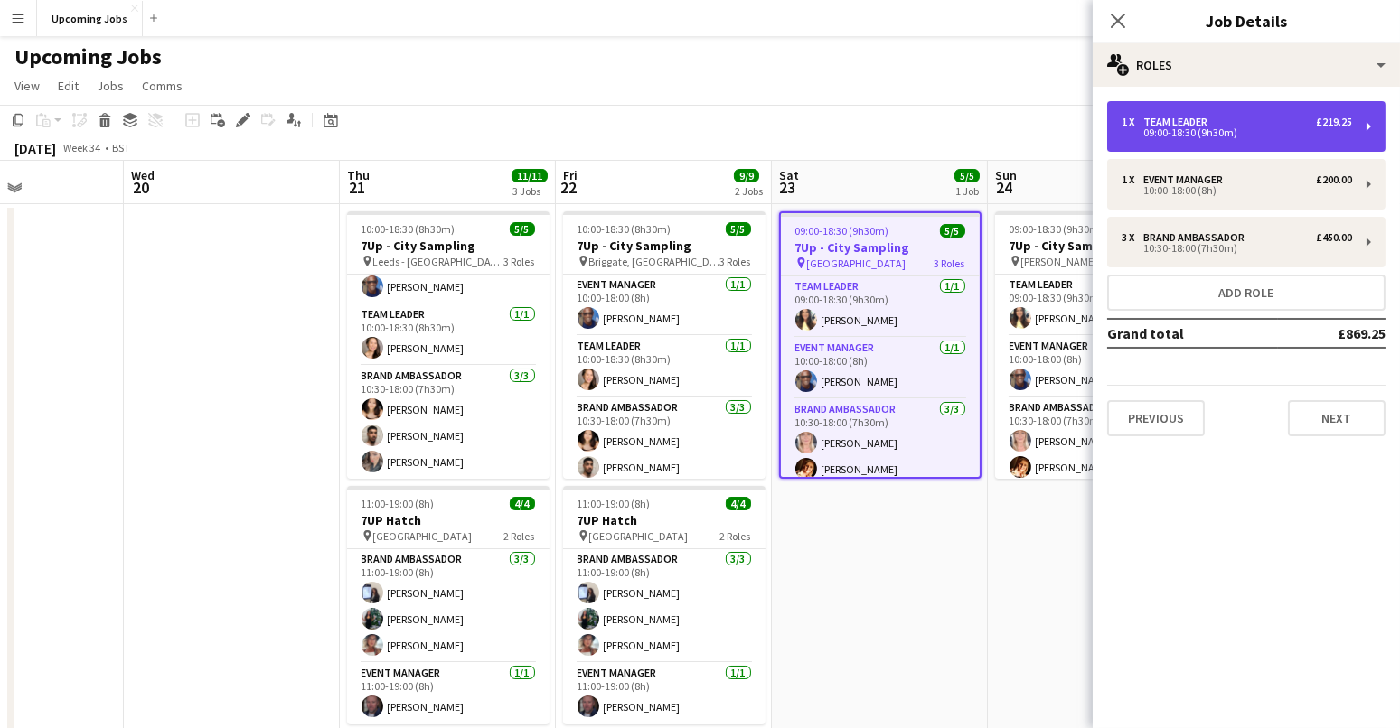
click at [1213, 143] on div "1 x Team Leader £219.25 09:00-18:30 (9h30m)" at bounding box center [1246, 126] width 278 height 51
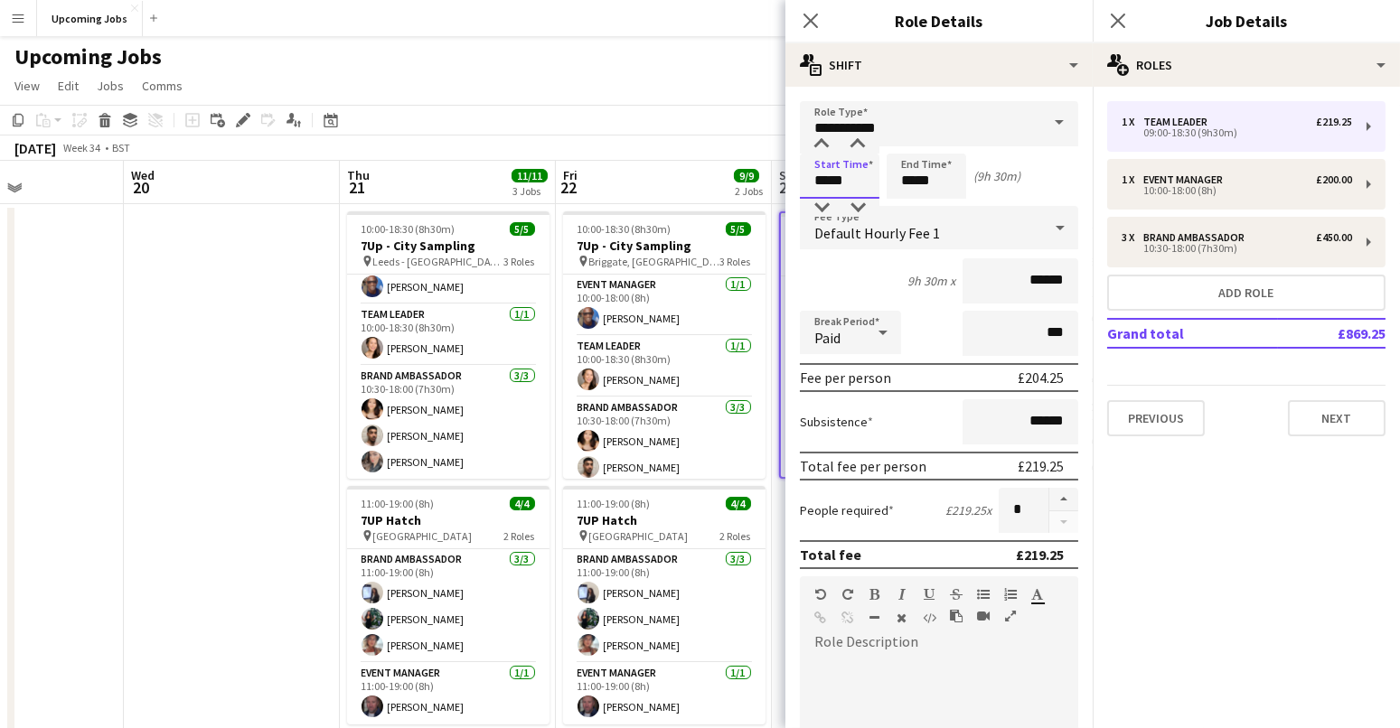
click at [831, 183] on input "*****" at bounding box center [840, 176] width 80 height 45
type input "*****"
click at [824, 147] on div at bounding box center [821, 145] width 36 height 18
click at [1040, 173] on div "Start Time ***** End Time ***** (8h 30m)" at bounding box center [939, 176] width 278 height 45
click at [804, 17] on icon "Close pop-in" at bounding box center [810, 20] width 17 height 17
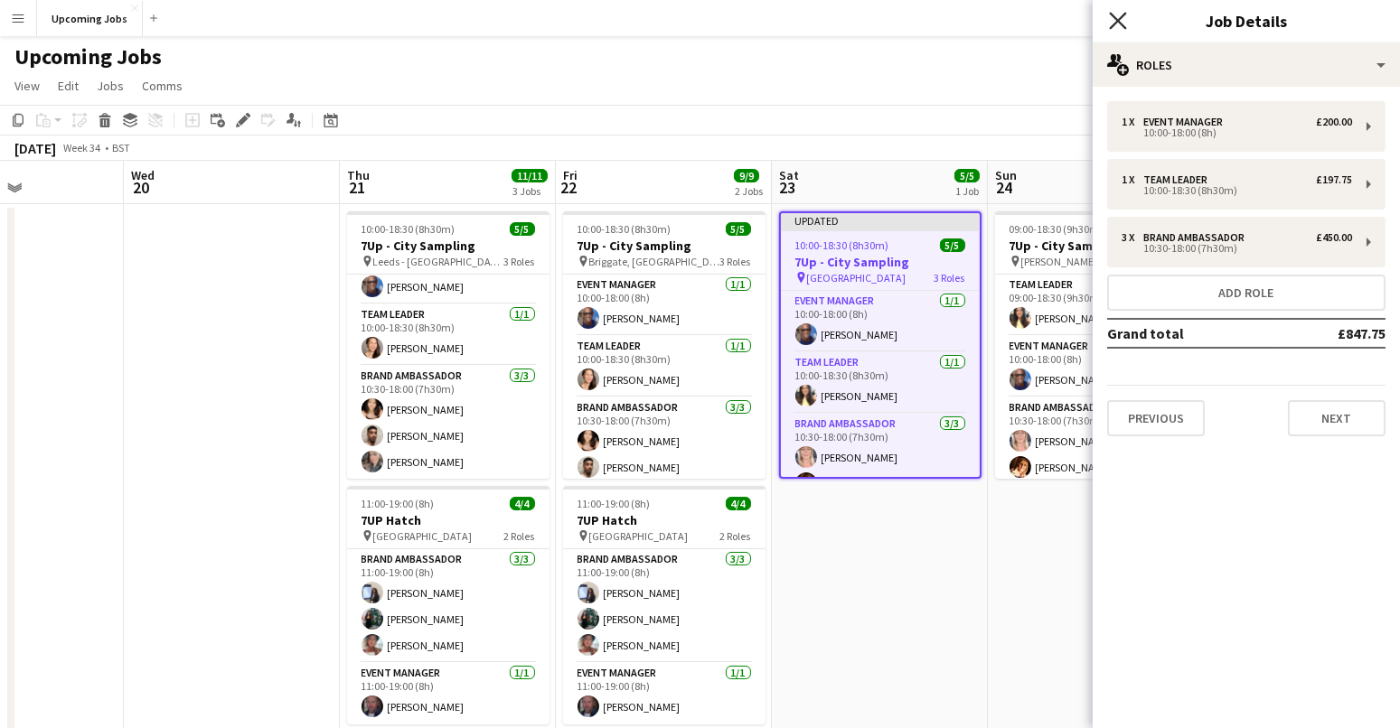
click at [1122, 26] on icon "Close pop-in" at bounding box center [1117, 20] width 17 height 17
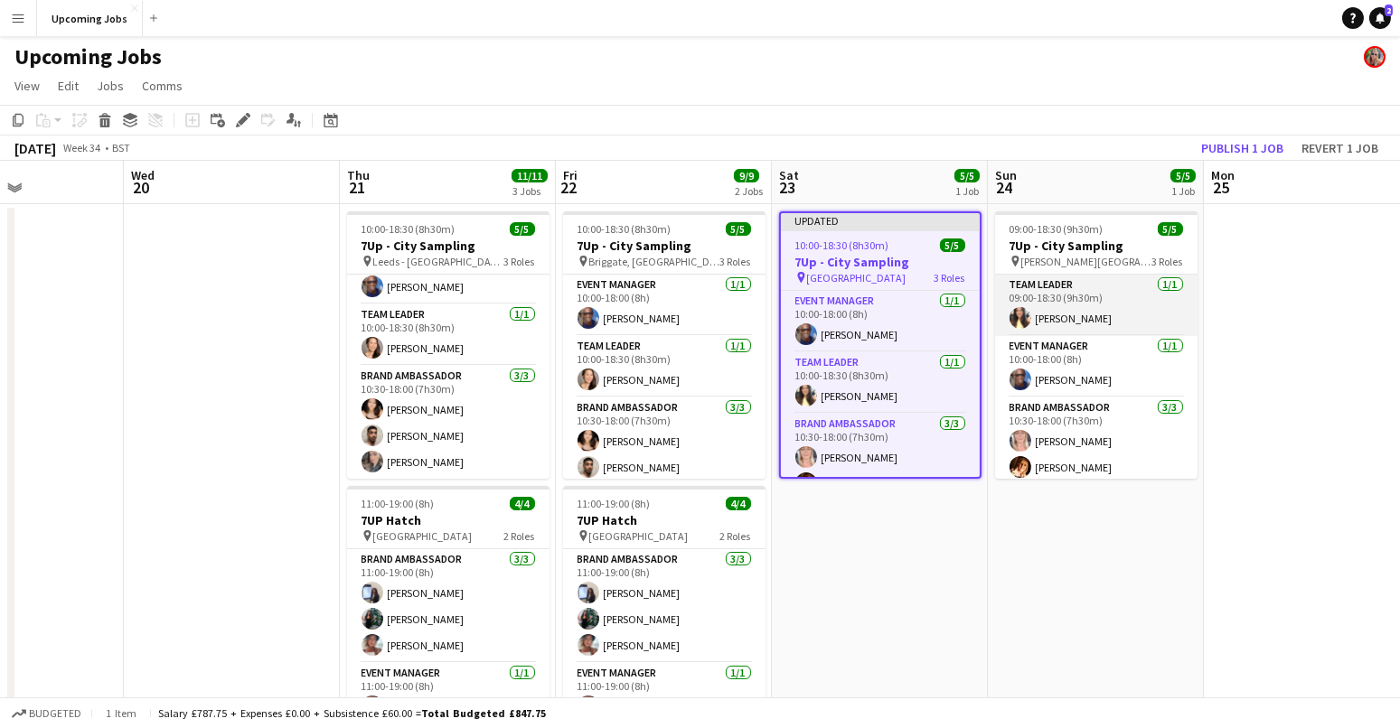
click at [1051, 304] on app-card-role "Team Leader [DATE] 09:00-18:30 (9h30m) [PERSON_NAME]" at bounding box center [1096, 305] width 202 height 61
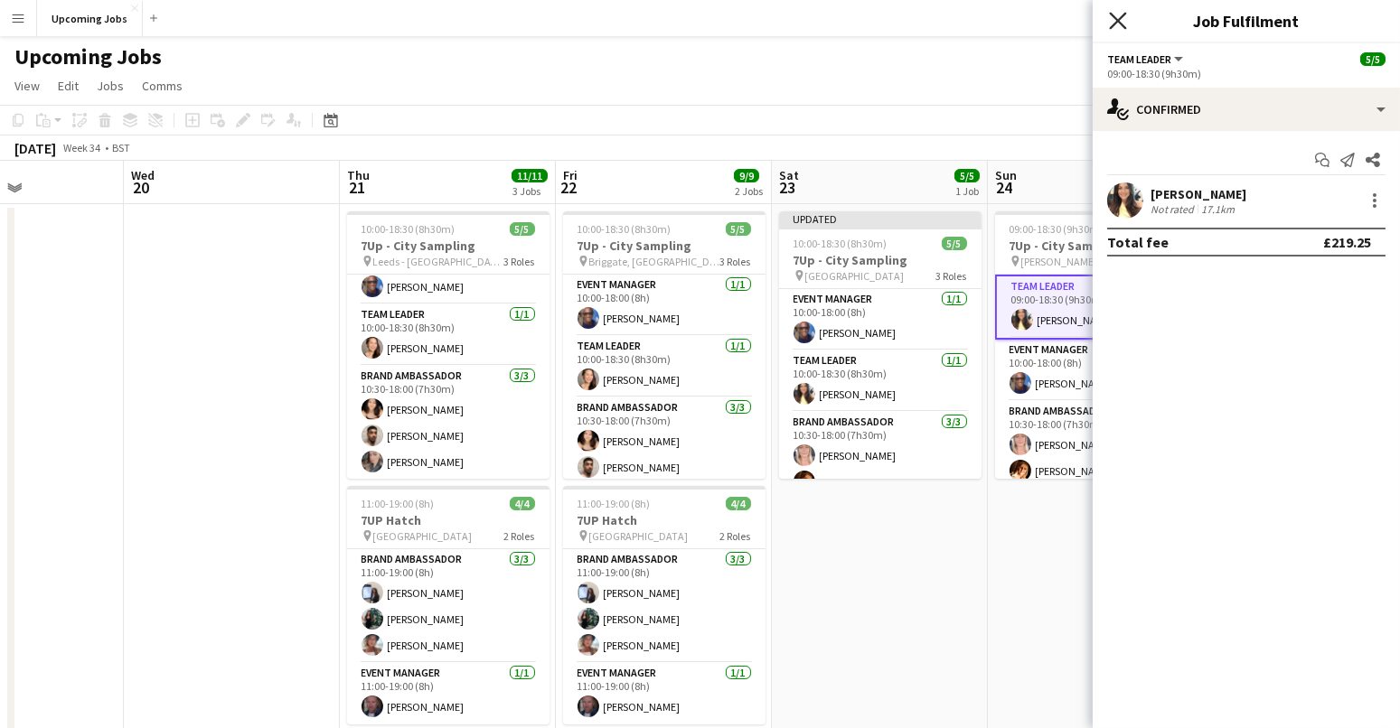
click at [1121, 23] on icon at bounding box center [1117, 20] width 17 height 17
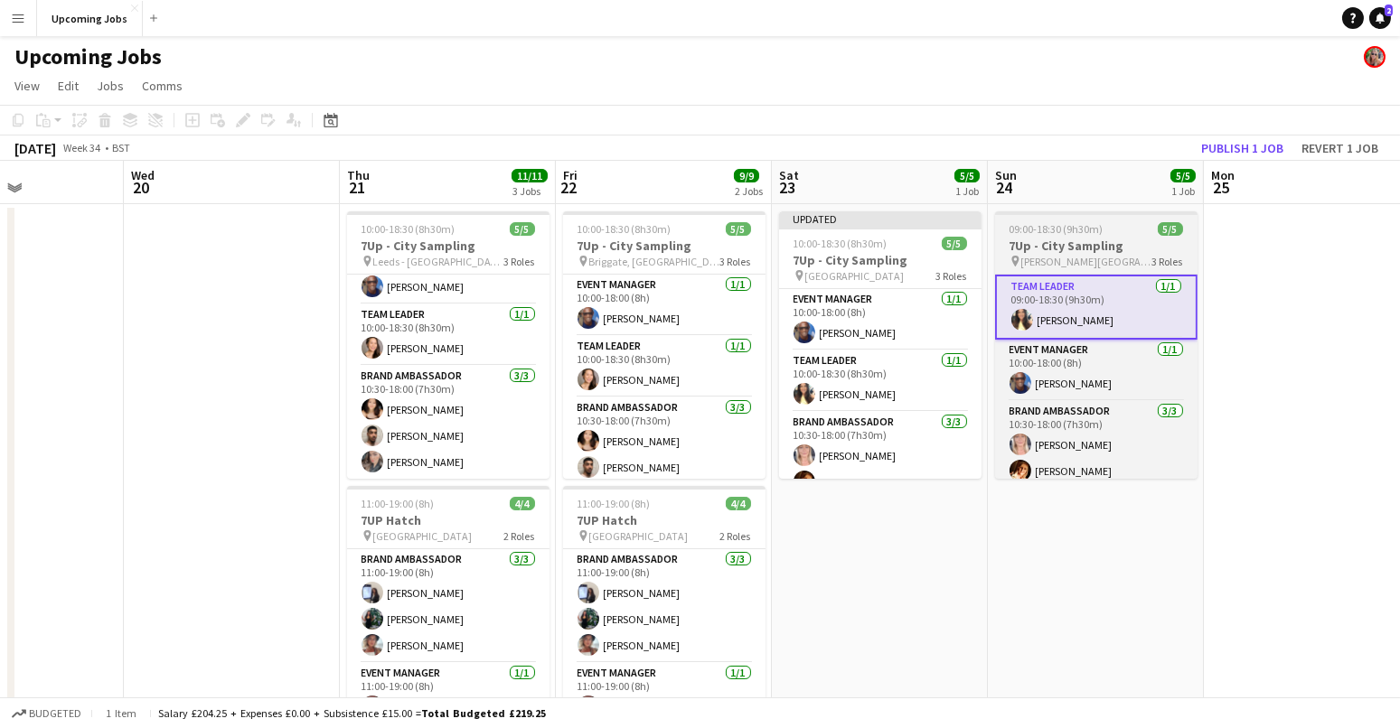
click at [1045, 238] on h3 "7Up - City Sampling" at bounding box center [1096, 246] width 202 height 16
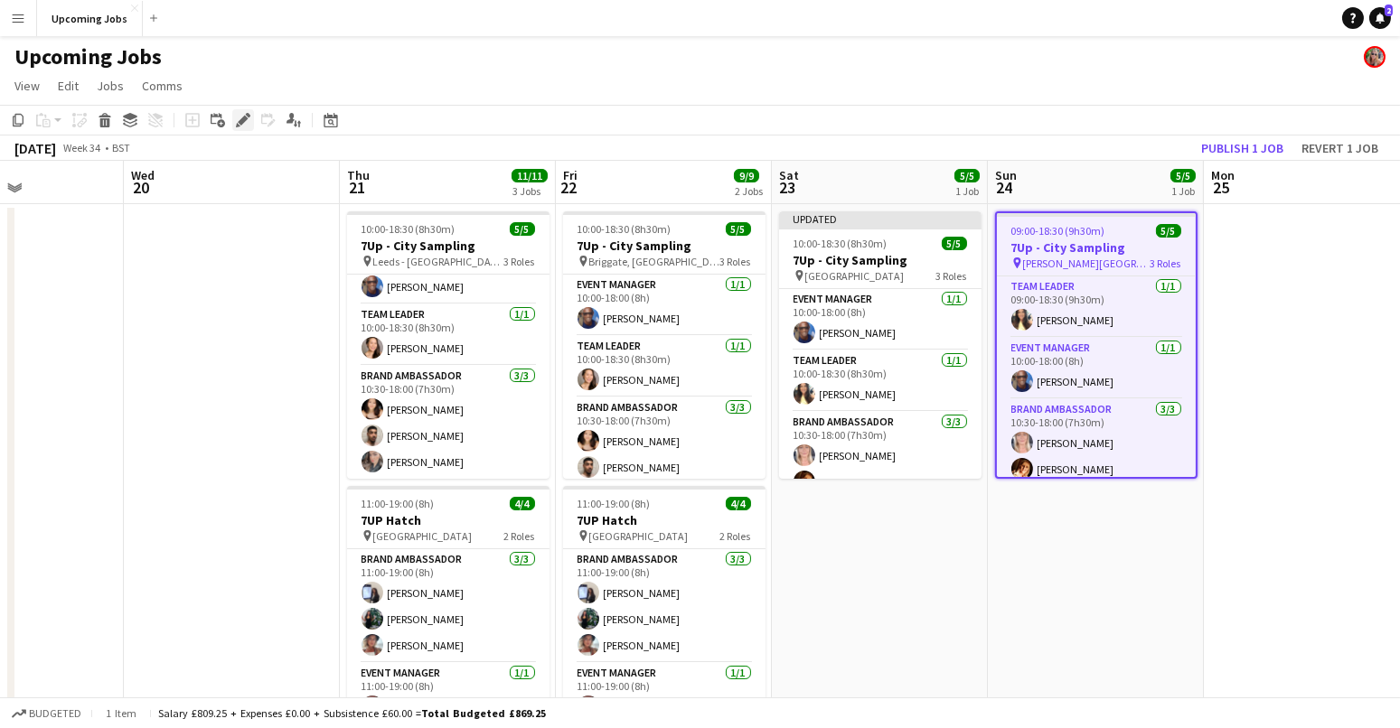
click at [240, 120] on icon at bounding box center [243, 121] width 10 height 10
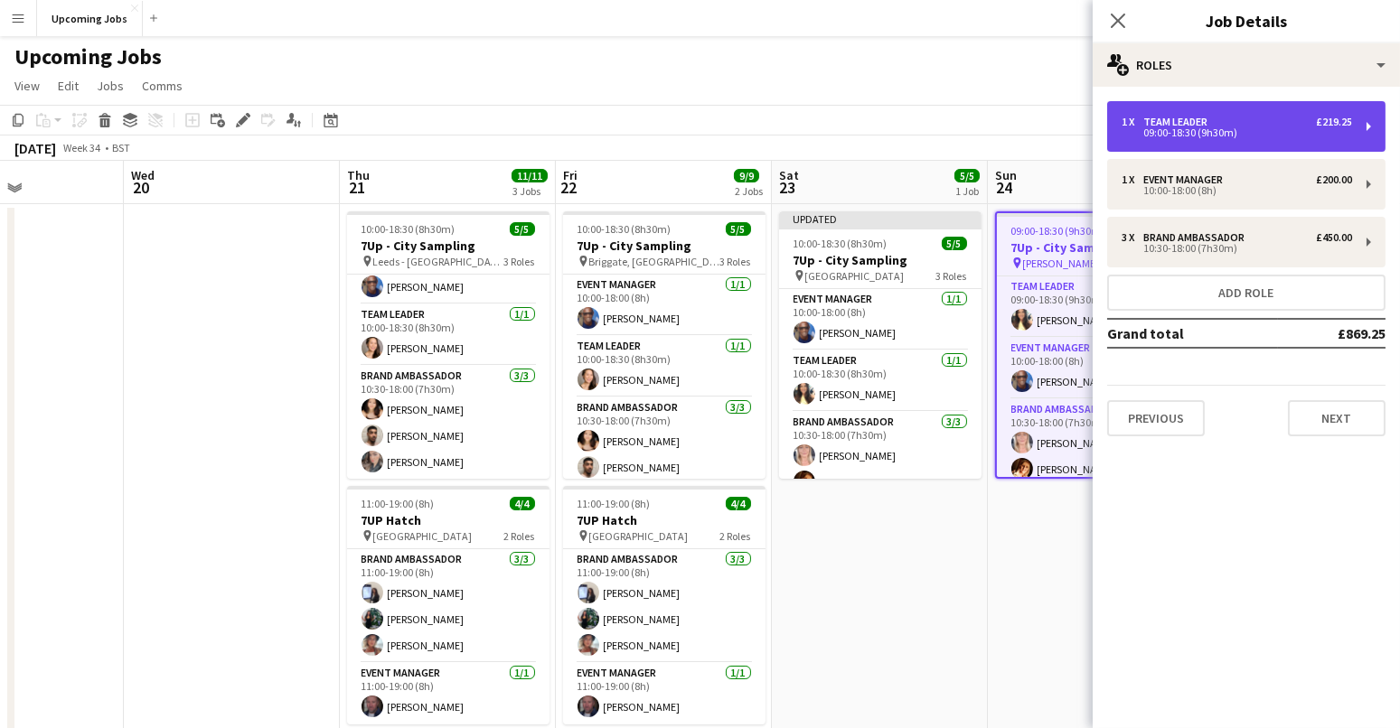
click at [1219, 115] on div "1 x Team Leader £219.25 09:00-18:30 (9h30m)" at bounding box center [1246, 126] width 278 height 51
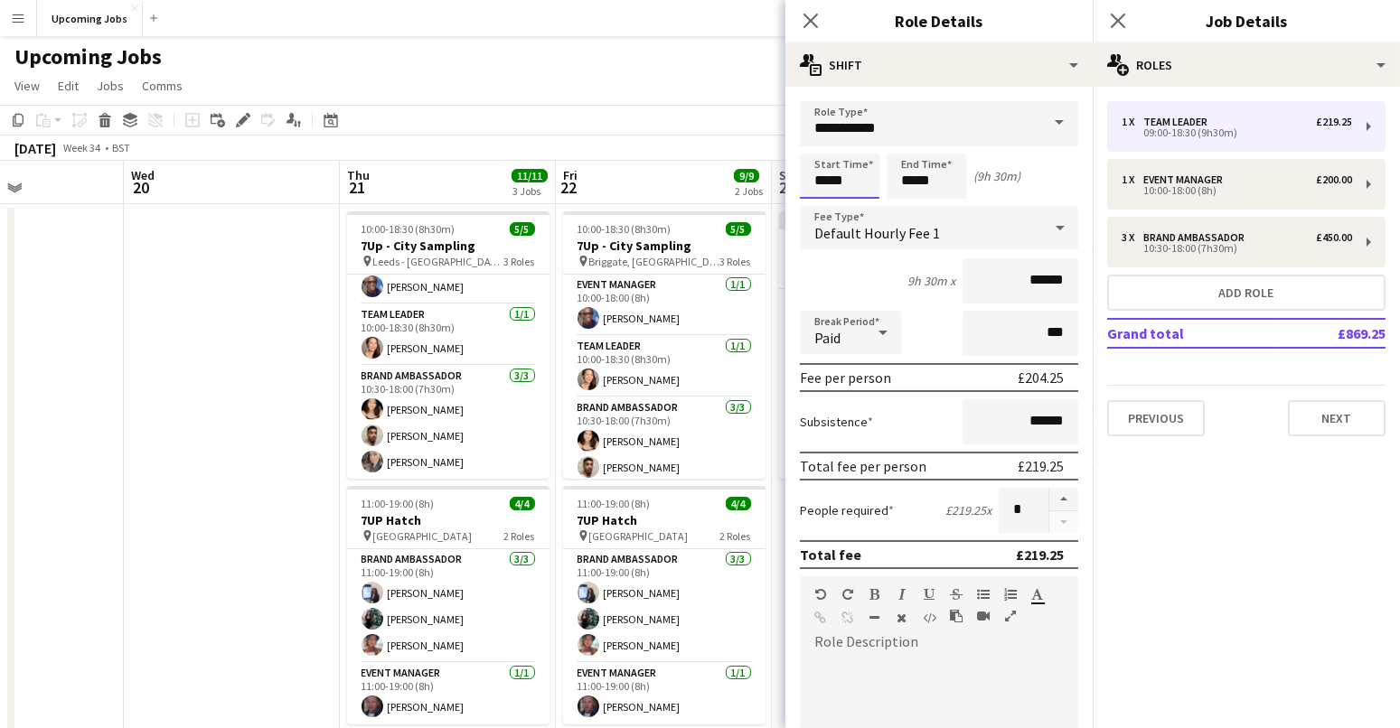
click at [840, 185] on input "*****" at bounding box center [840, 176] width 80 height 45
type input "*****"
click at [819, 142] on div at bounding box center [821, 145] width 36 height 18
click at [810, 22] on icon at bounding box center [810, 20] width 17 height 17
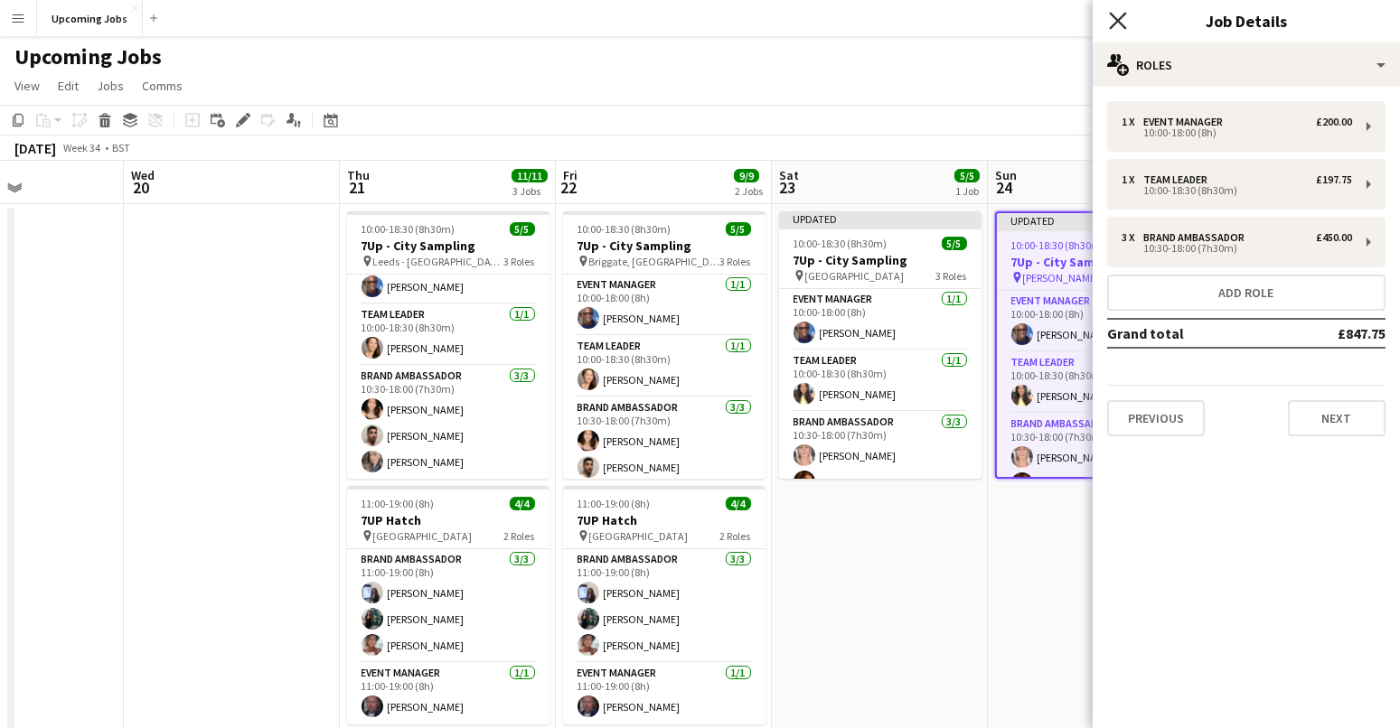
click at [1118, 22] on icon at bounding box center [1117, 20] width 17 height 17
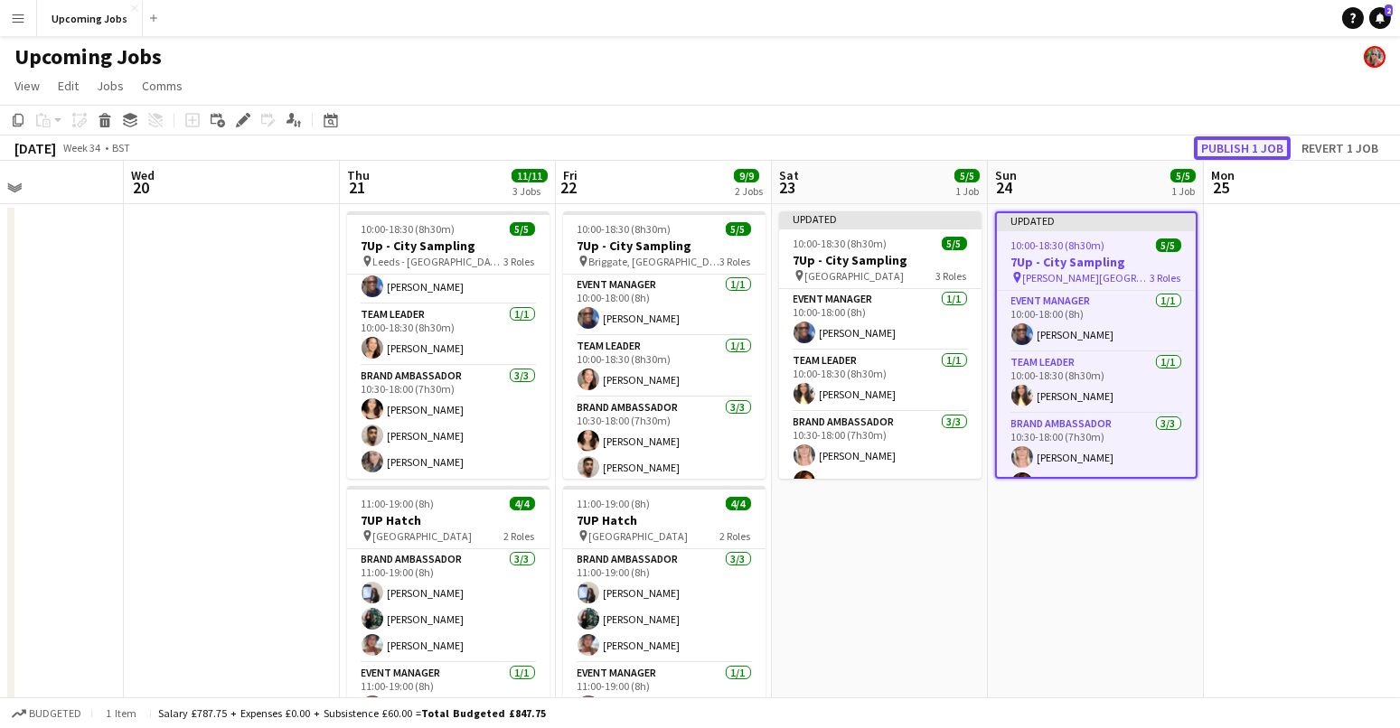
click at [1246, 146] on button "Publish 1 job" at bounding box center [1242, 147] width 97 height 23
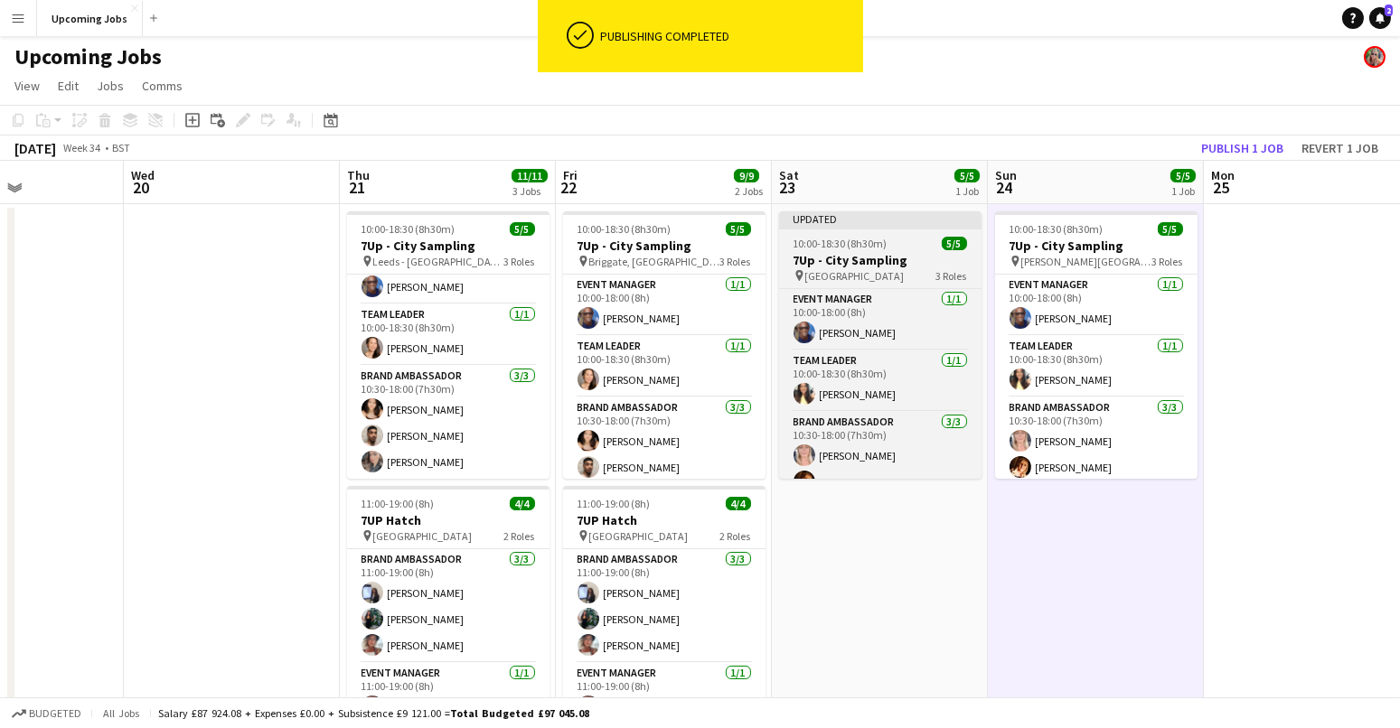
click at [908, 268] on div "pin [GEOGRAPHIC_DATA] 3 Roles" at bounding box center [880, 275] width 202 height 14
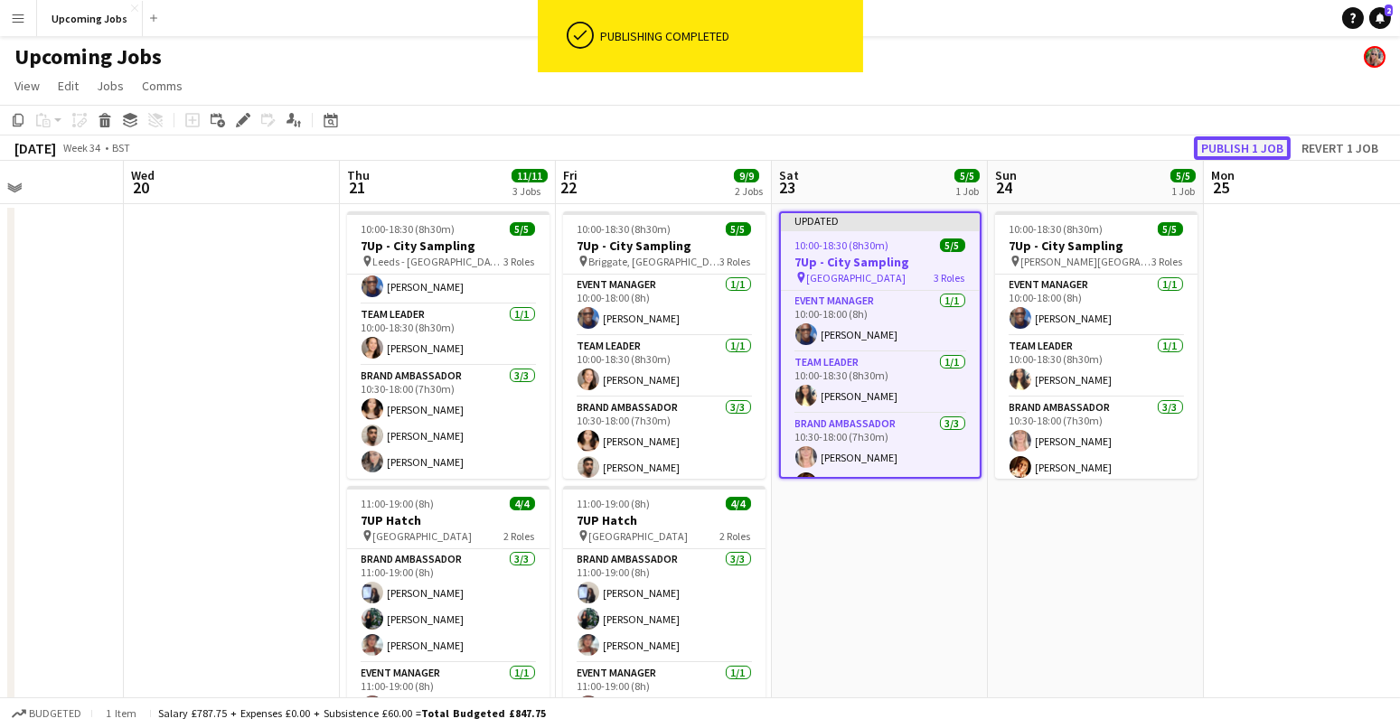
click at [1243, 155] on button "Publish 1 job" at bounding box center [1242, 147] width 97 height 23
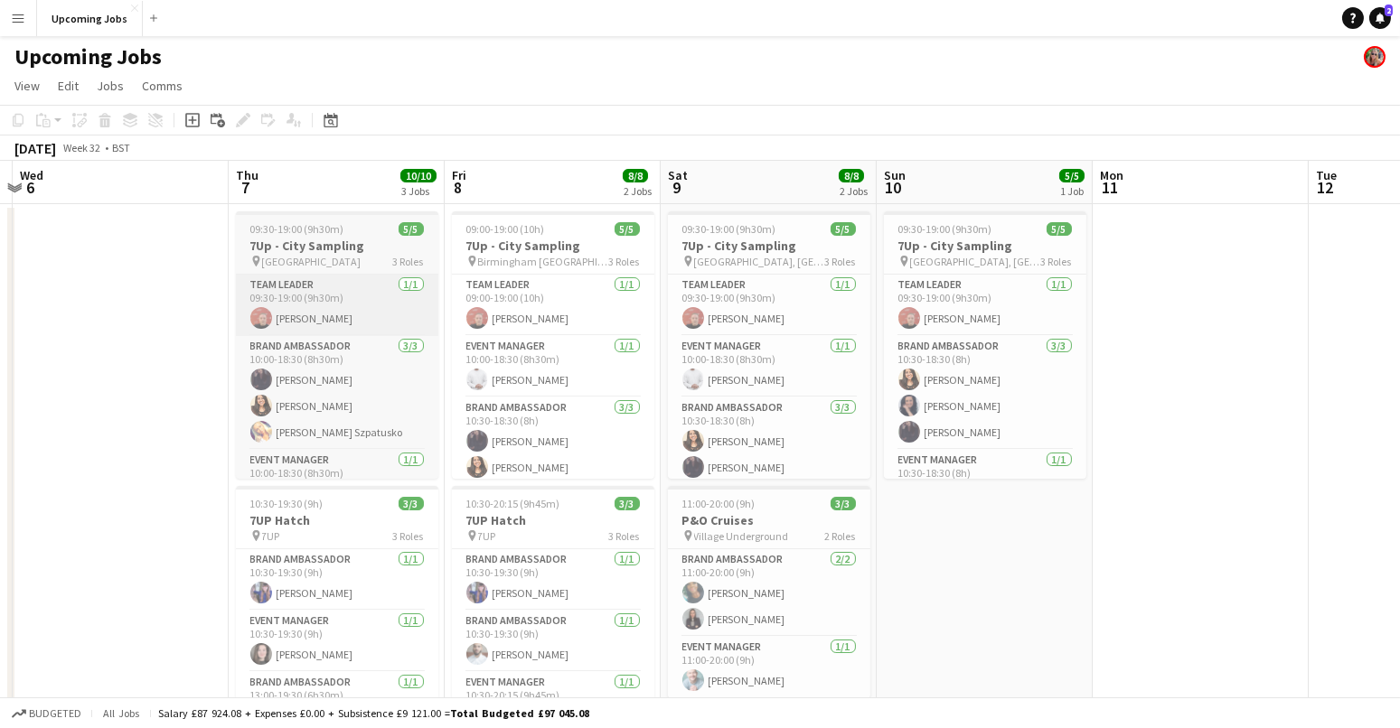
scroll to position [0, 397]
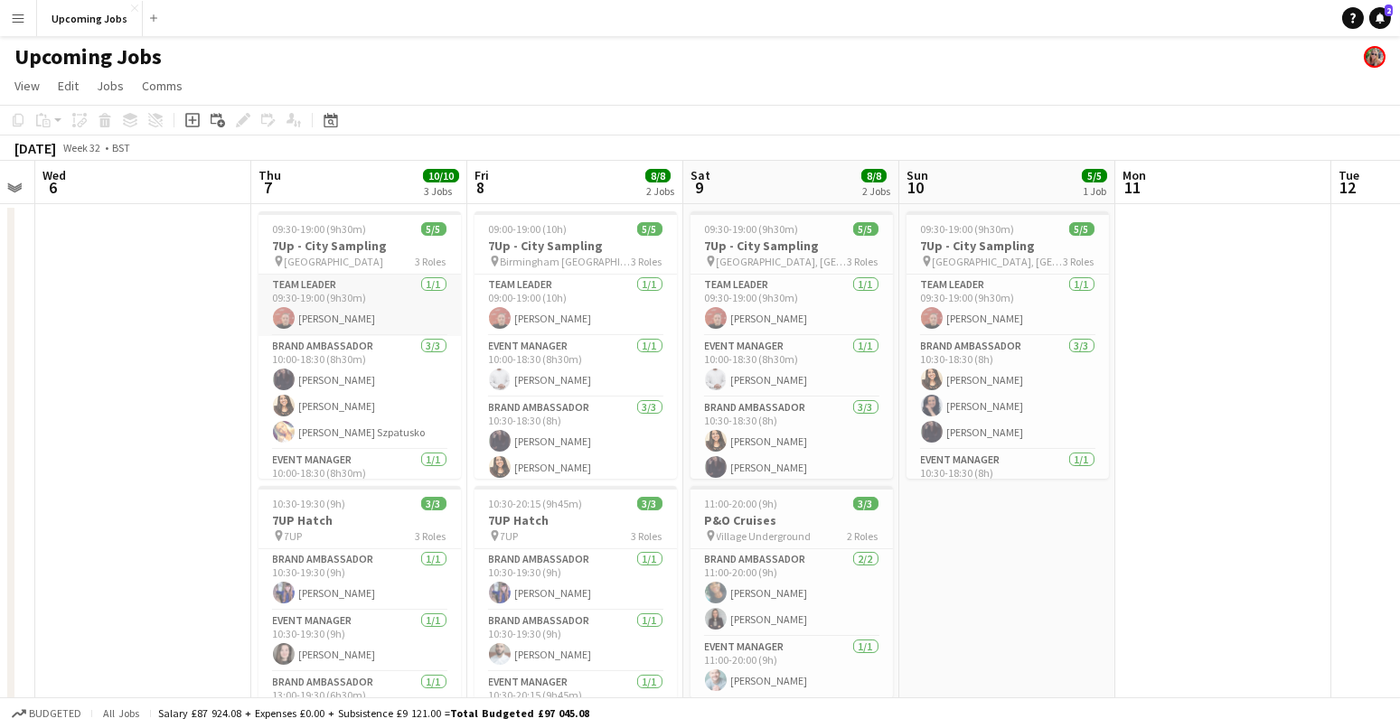
click at [361, 317] on app-card-role "Team Leader [DATE] 09:30-19:00 (9h30m) [PERSON_NAME]" at bounding box center [359, 305] width 202 height 61
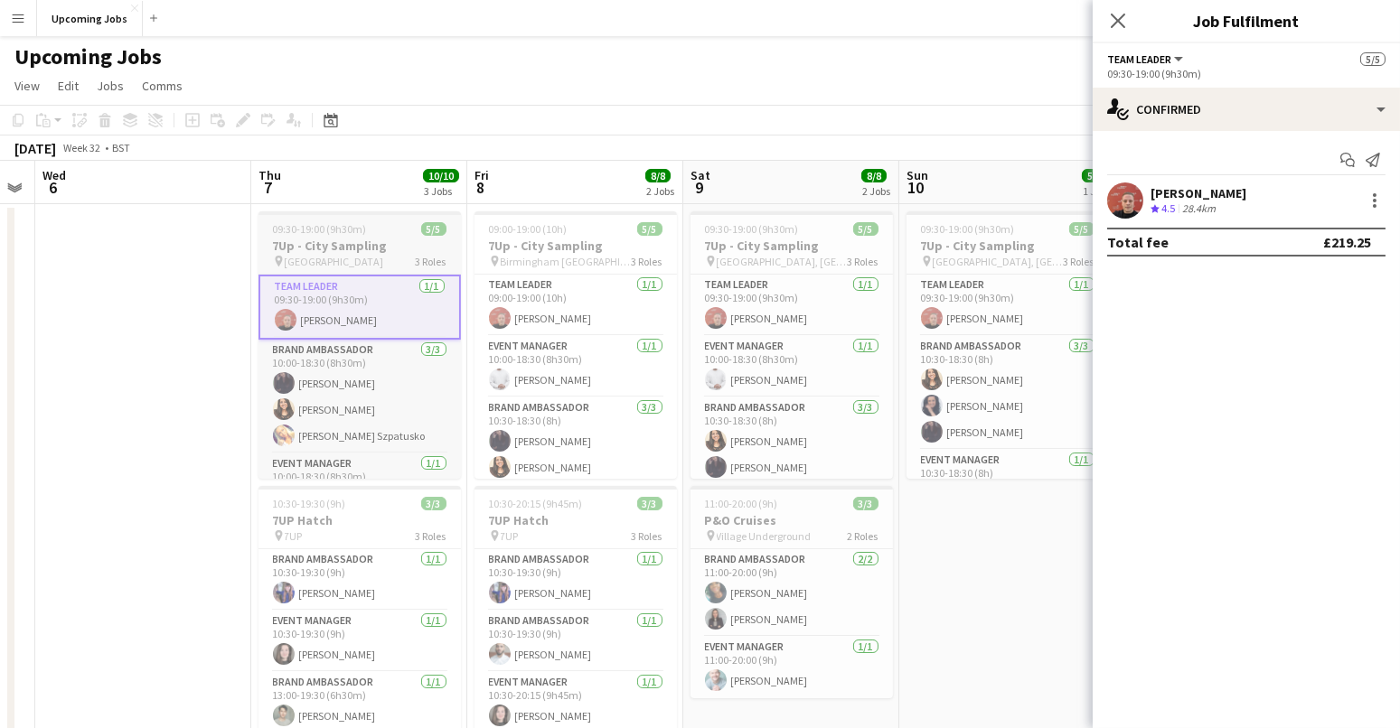
click at [330, 228] on span "09:30-19:00 (9h30m)" at bounding box center [320, 229] width 94 height 14
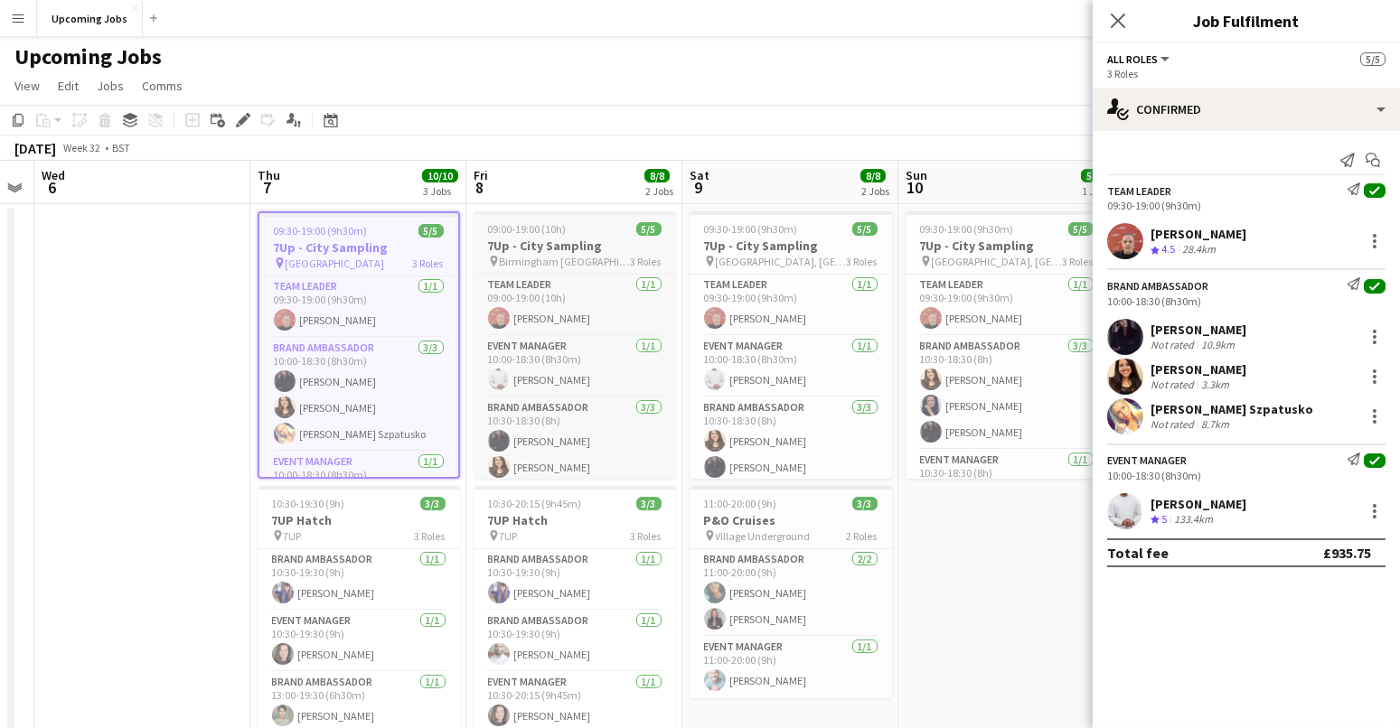
click at [541, 235] on span "09:00-19:00 (10h)" at bounding box center [527, 229] width 79 height 14
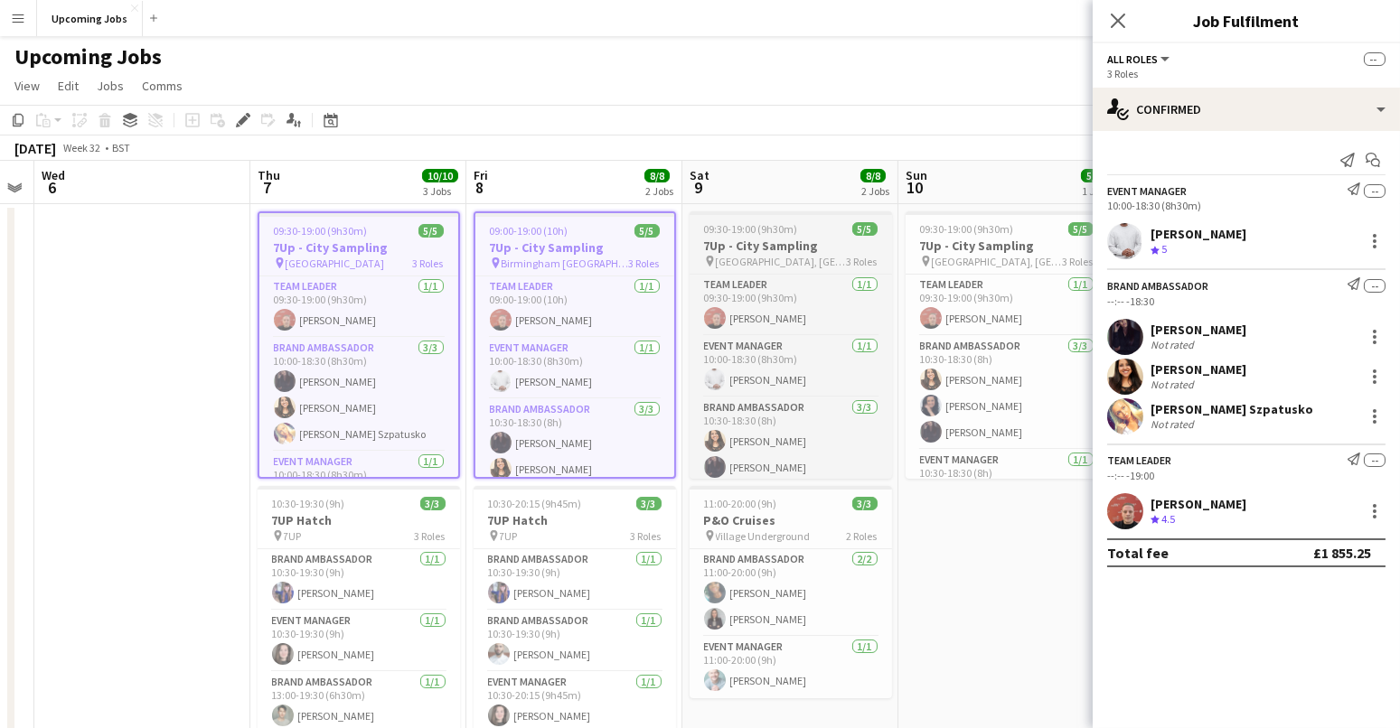
click at [734, 244] on h3 "7Up - City Sampling" at bounding box center [790, 246] width 202 height 16
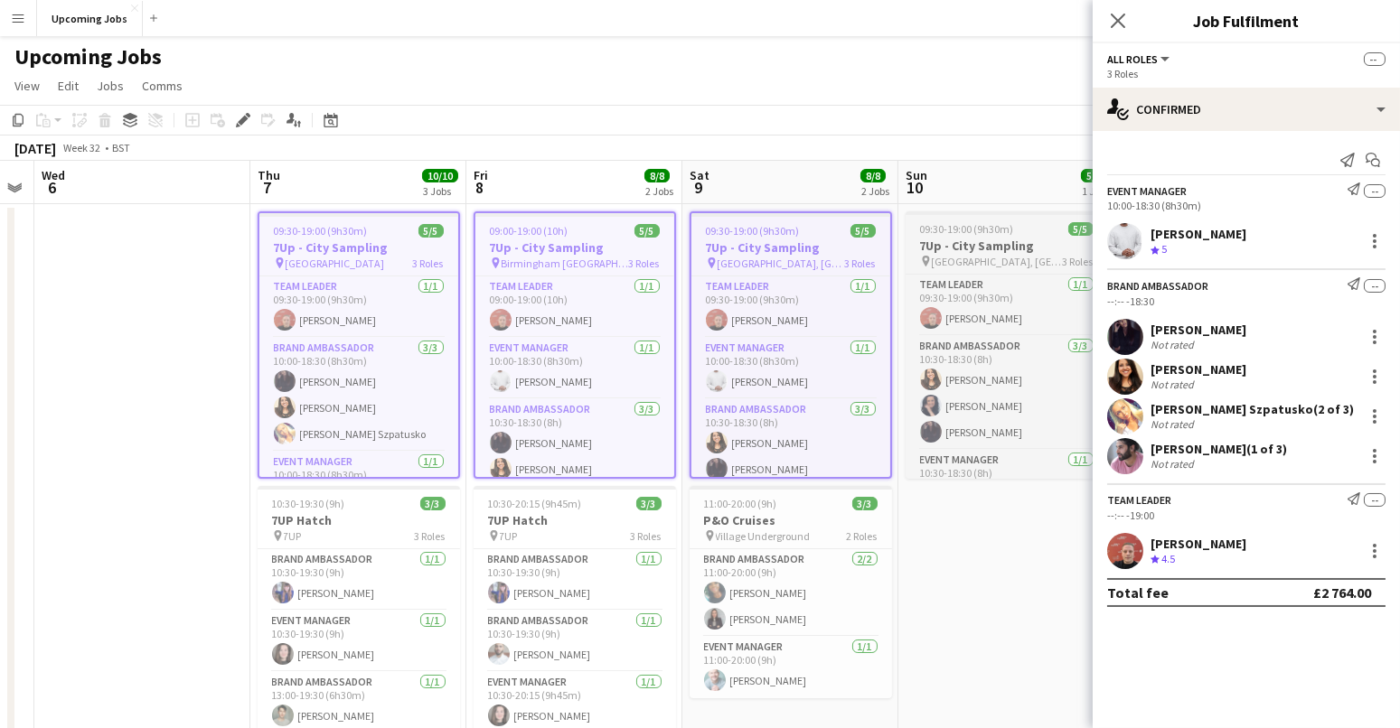
click at [952, 257] on span "[GEOGRAPHIC_DATA], [GEOGRAPHIC_DATA]" at bounding box center [997, 262] width 131 height 14
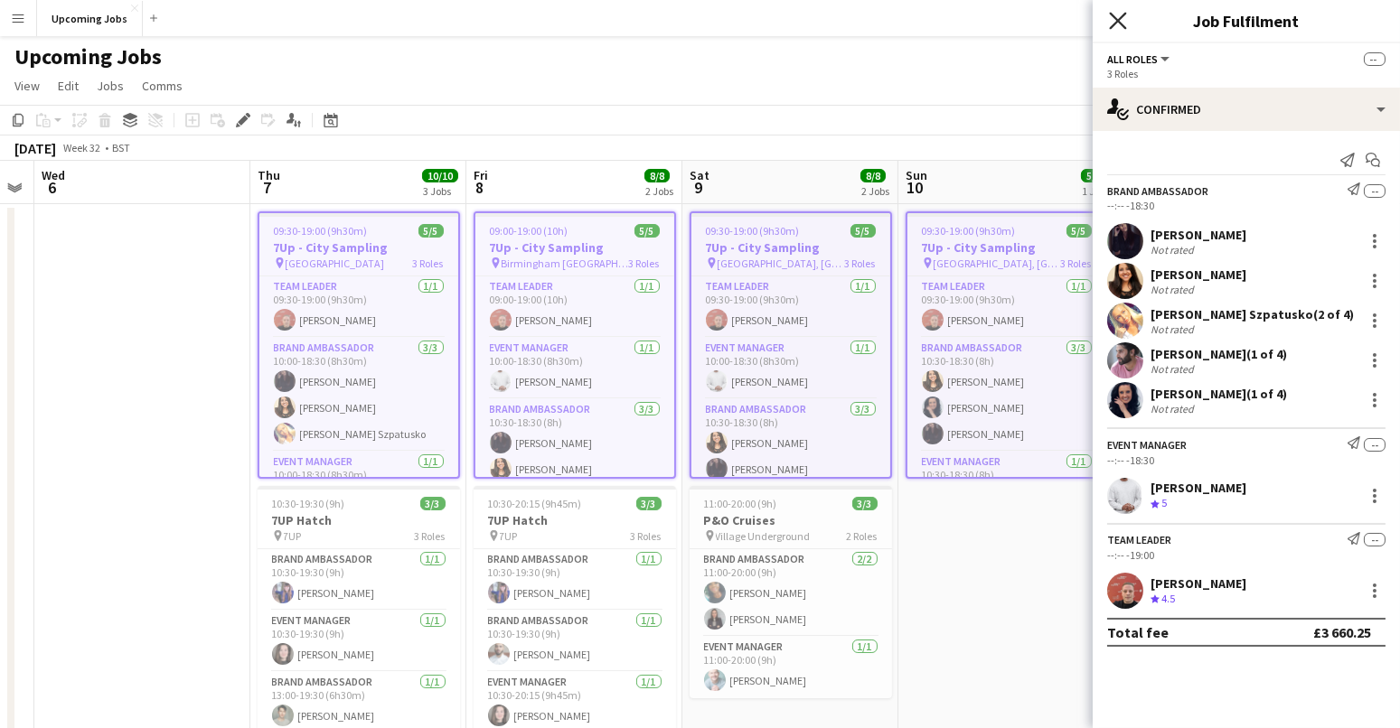
click at [1114, 24] on icon at bounding box center [1117, 20] width 17 height 17
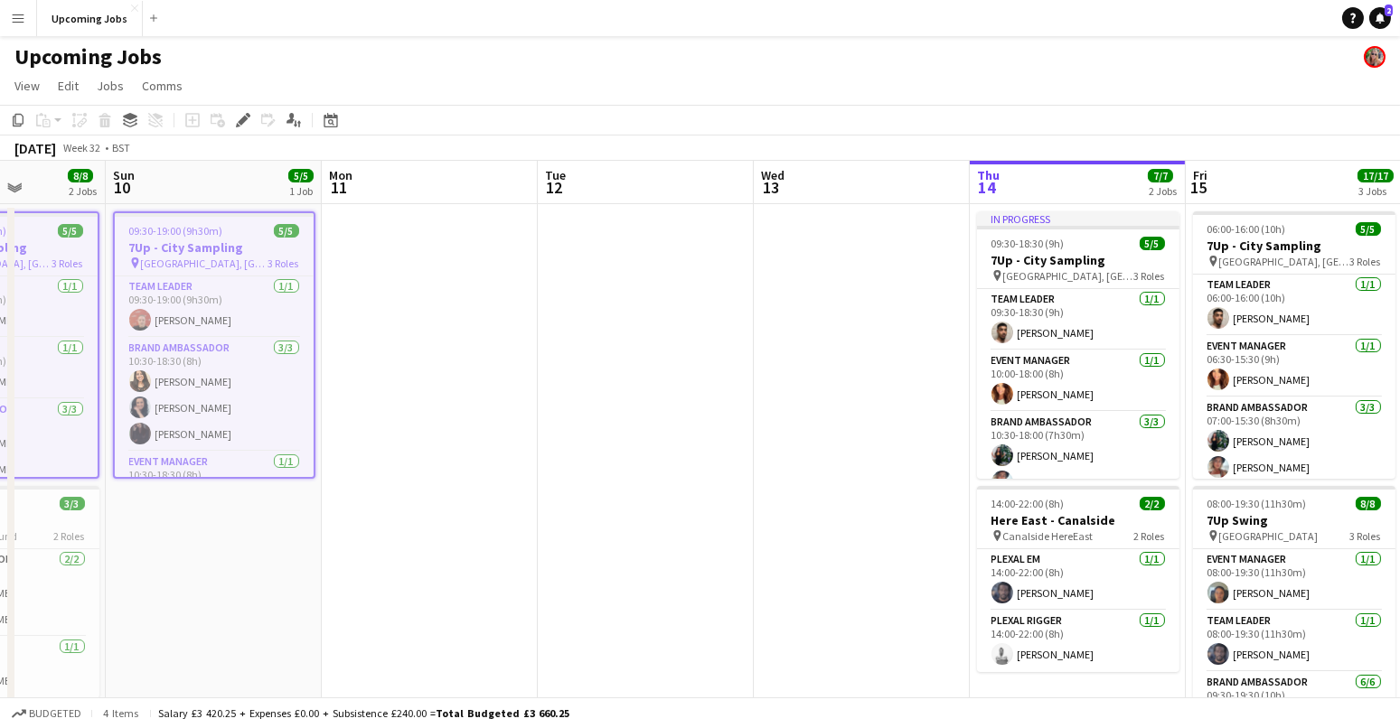
scroll to position [0, 659]
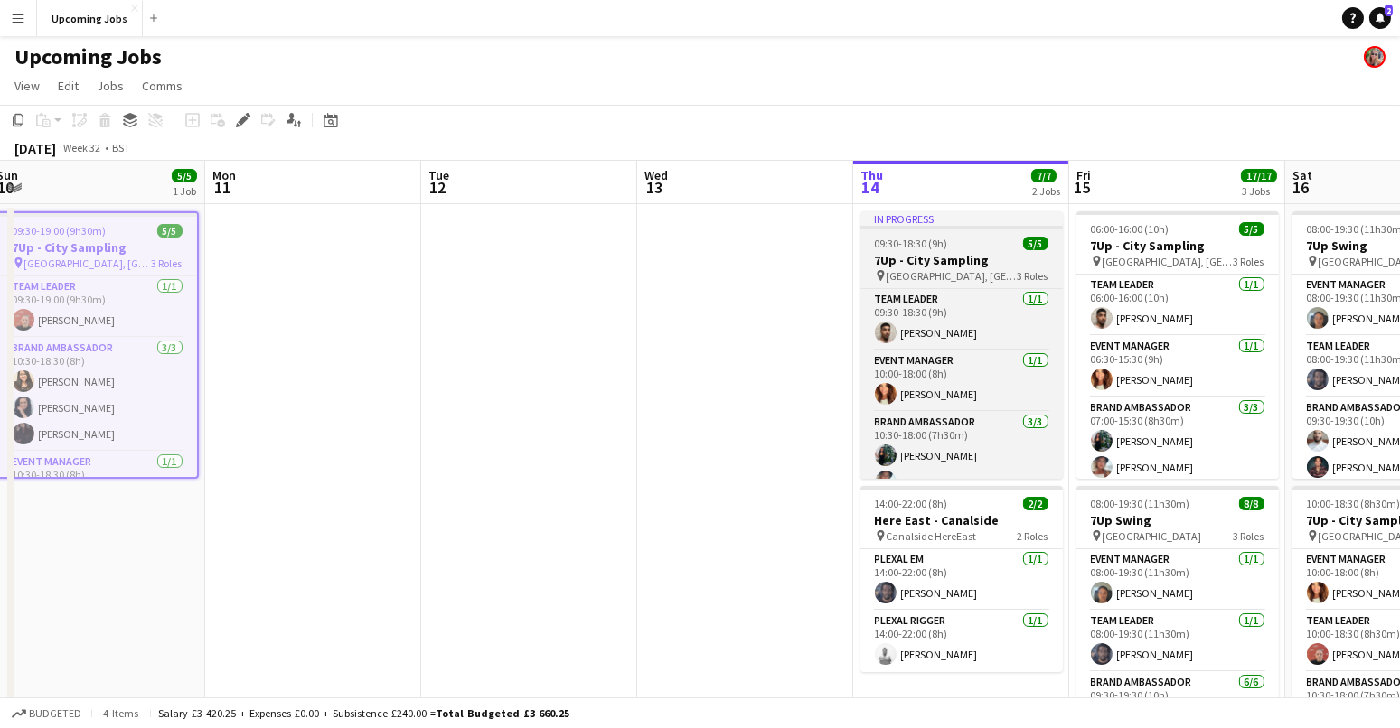
click at [974, 231] on app-job-card "In progress 09:30-18:30 (9h) 5/5 7Up - City Sampling pin [GEOGRAPHIC_DATA], Man…" at bounding box center [961, 344] width 202 height 267
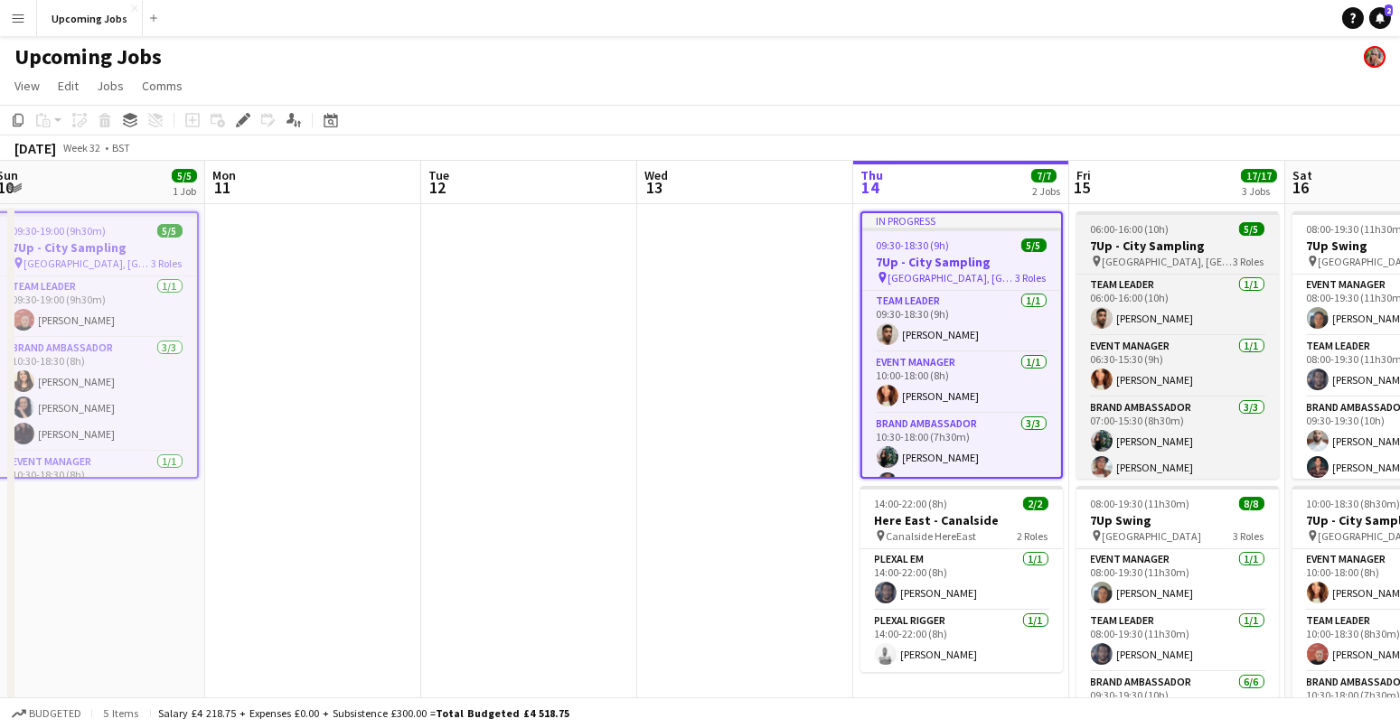
click at [1166, 236] on app-job-card "06:00-16:00 (10h) 5/5 7Up - City Sampling pin [GEOGRAPHIC_DATA], [GEOGRAPHIC_DA…" at bounding box center [1177, 344] width 202 height 267
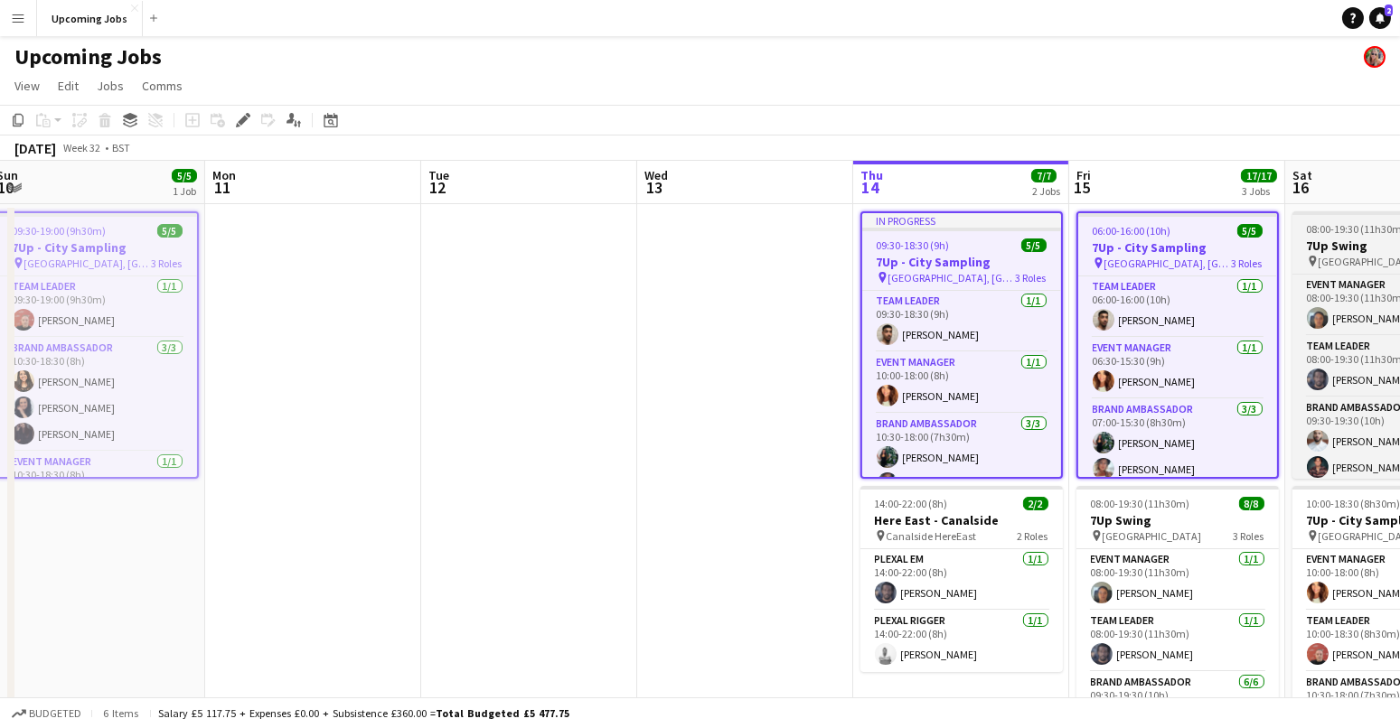
click at [1330, 249] on h3 "7Up Swing" at bounding box center [1393, 246] width 202 height 16
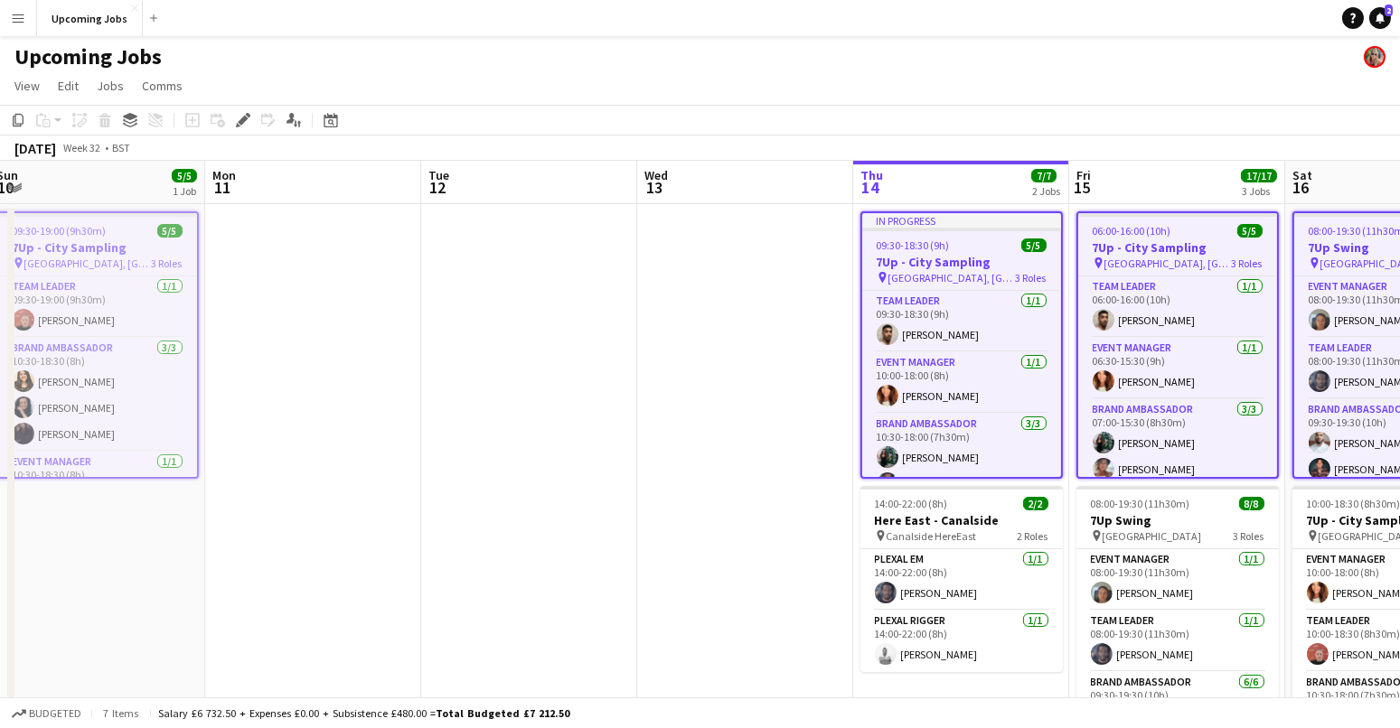
click at [1330, 249] on h3 "7Up Swing" at bounding box center [1393, 247] width 199 height 16
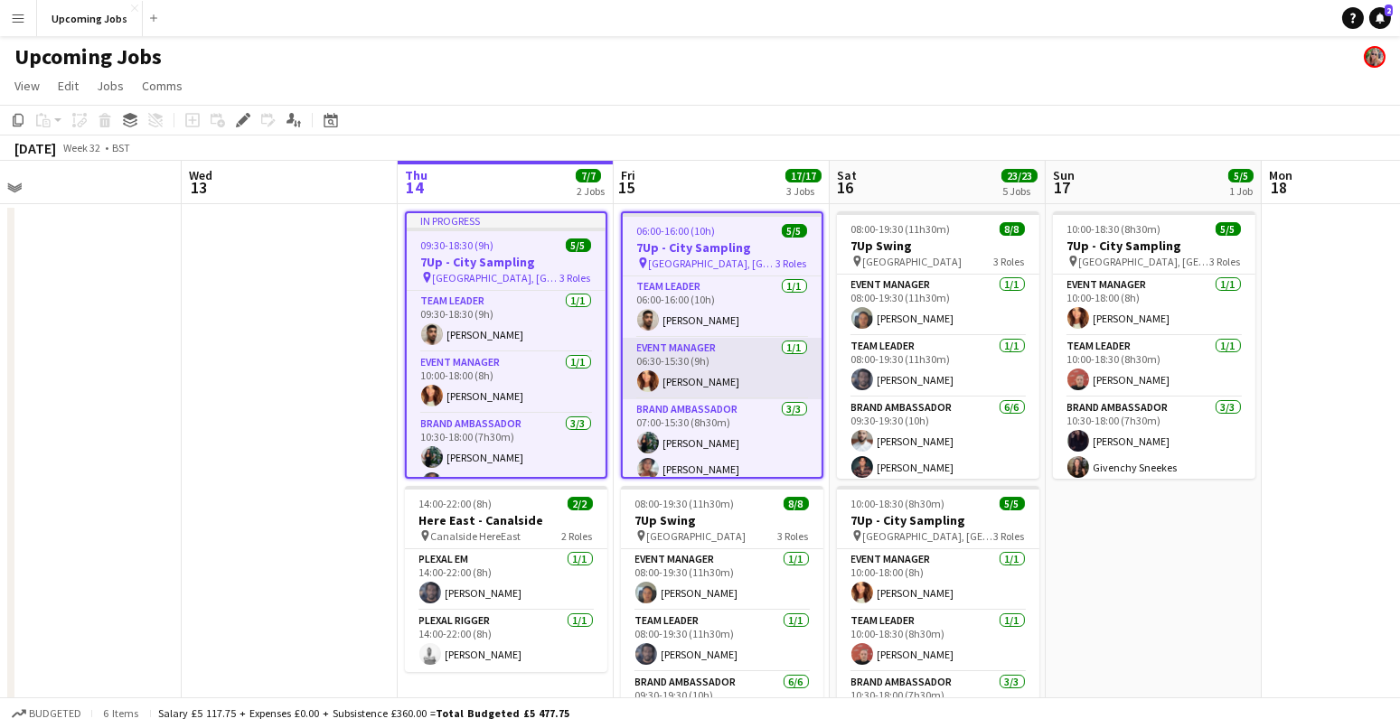
scroll to position [0, 696]
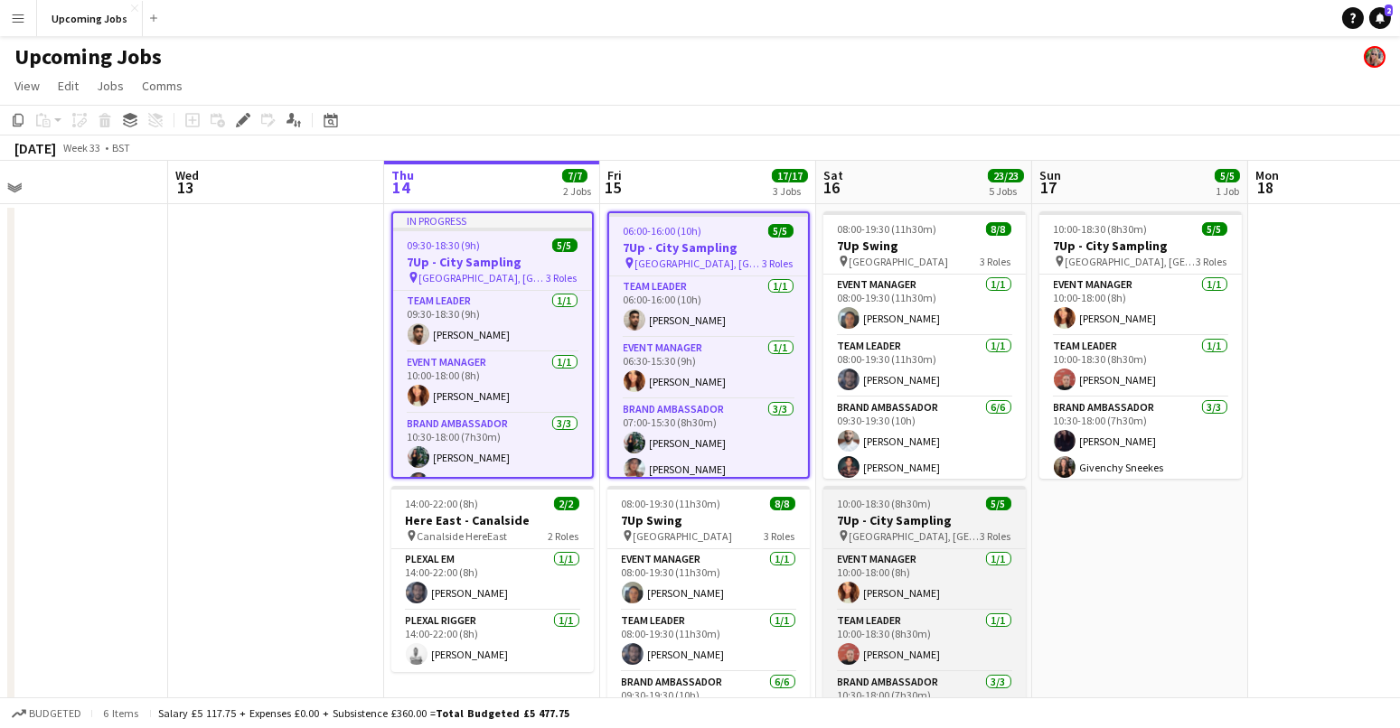
click at [938, 510] on div "10:00-18:30 (8h30m) 5/5" at bounding box center [924, 504] width 202 height 14
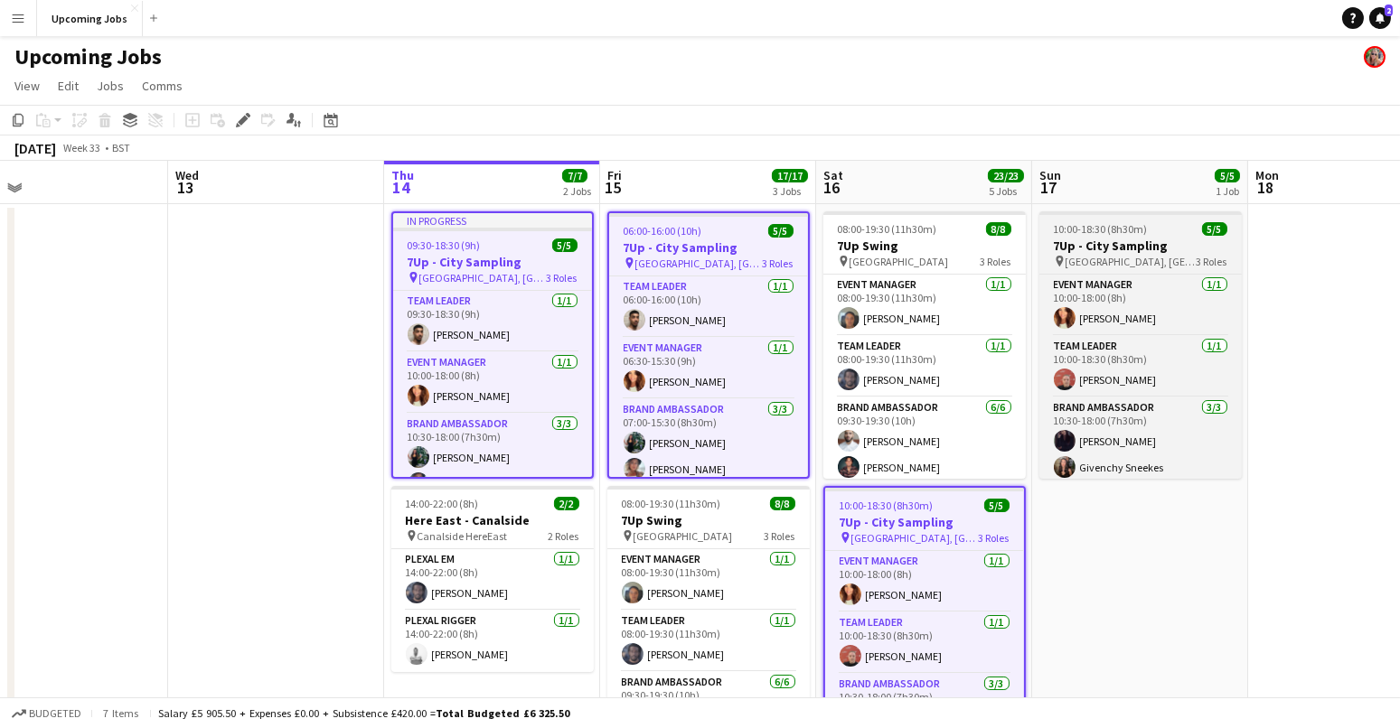
click at [1122, 242] on h3 "7Up - City Sampling" at bounding box center [1140, 246] width 202 height 16
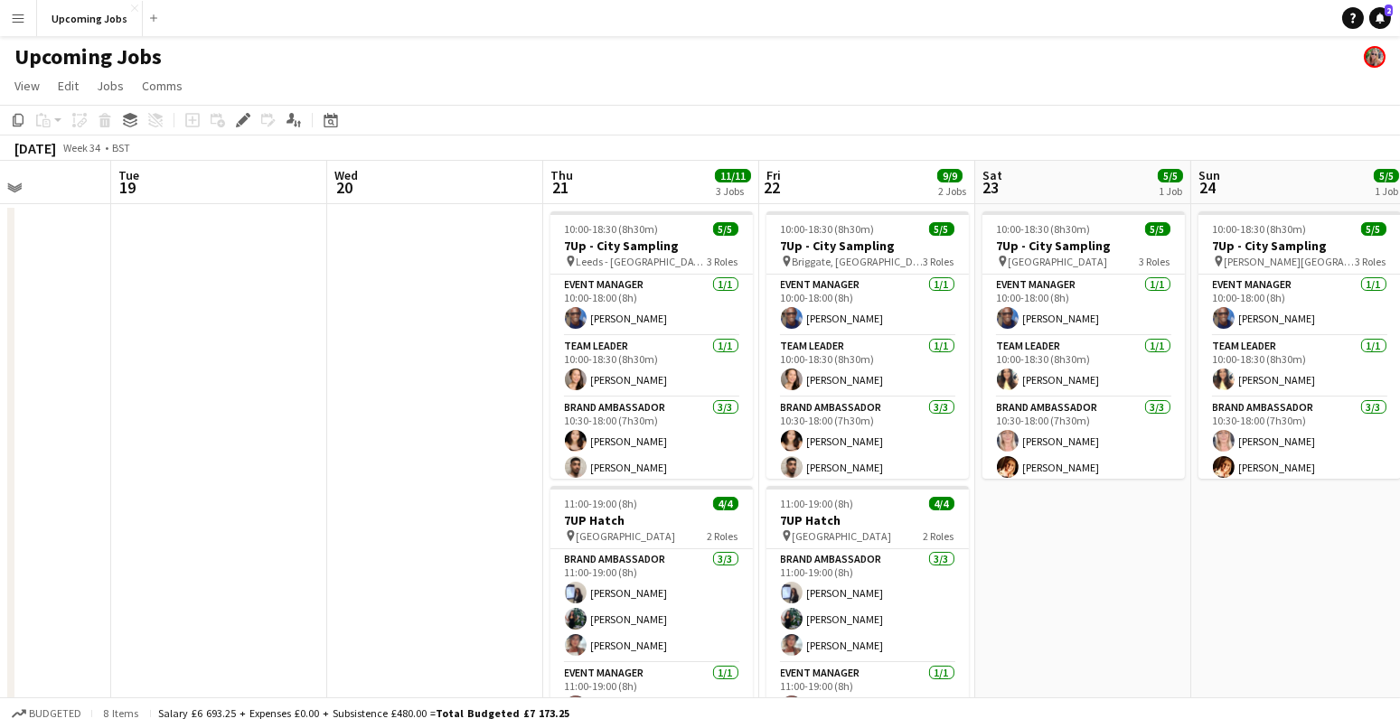
scroll to position [0, 755]
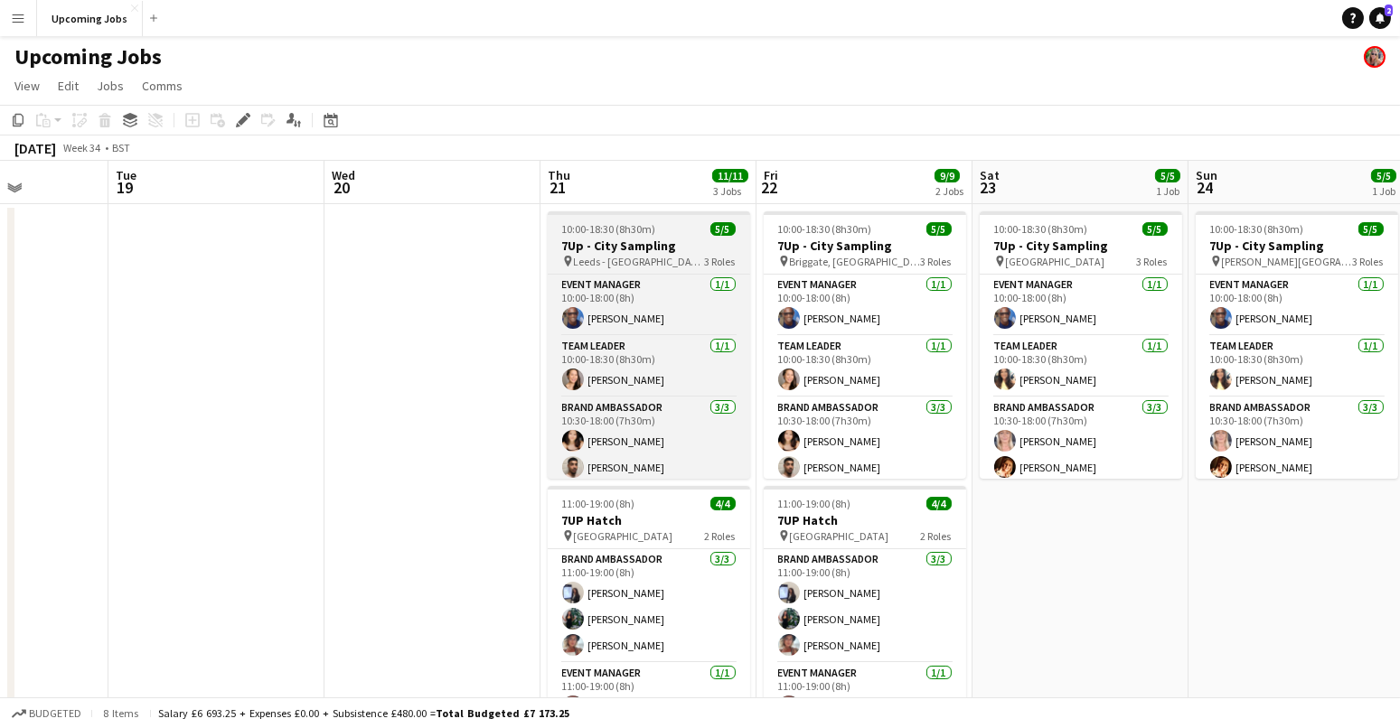
click at [652, 232] on span "10:00-18:30 (8h30m)" at bounding box center [609, 229] width 94 height 14
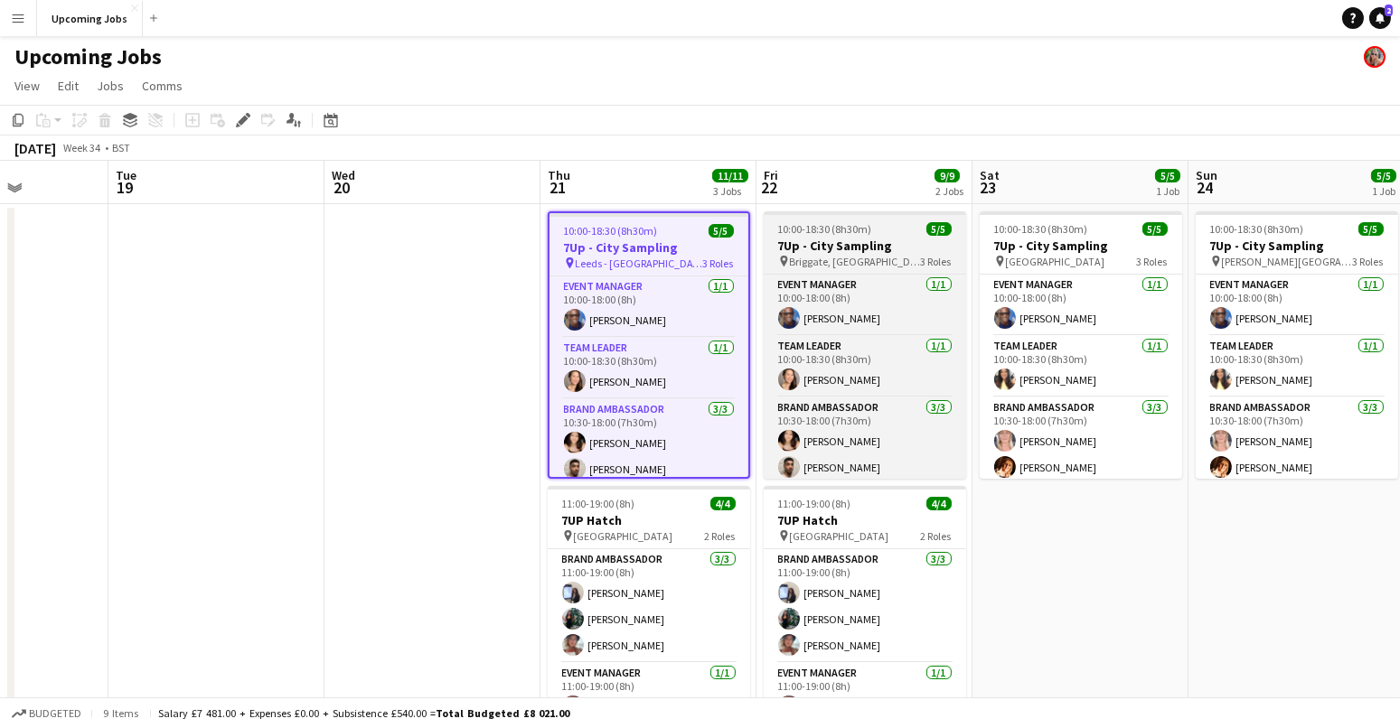
click at [822, 242] on h3 "7Up - City Sampling" at bounding box center [865, 246] width 202 height 16
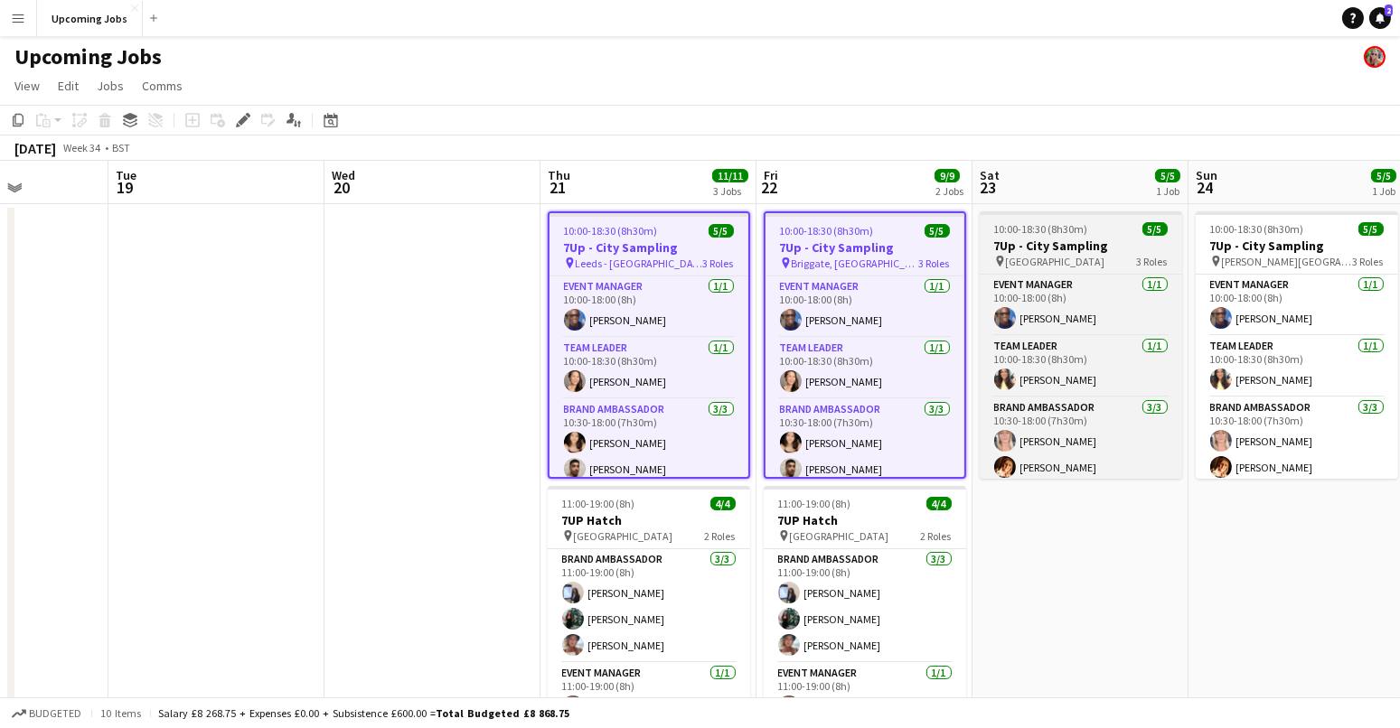
click at [1021, 224] on span "10:00-18:30 (8h30m)" at bounding box center [1041, 229] width 94 height 14
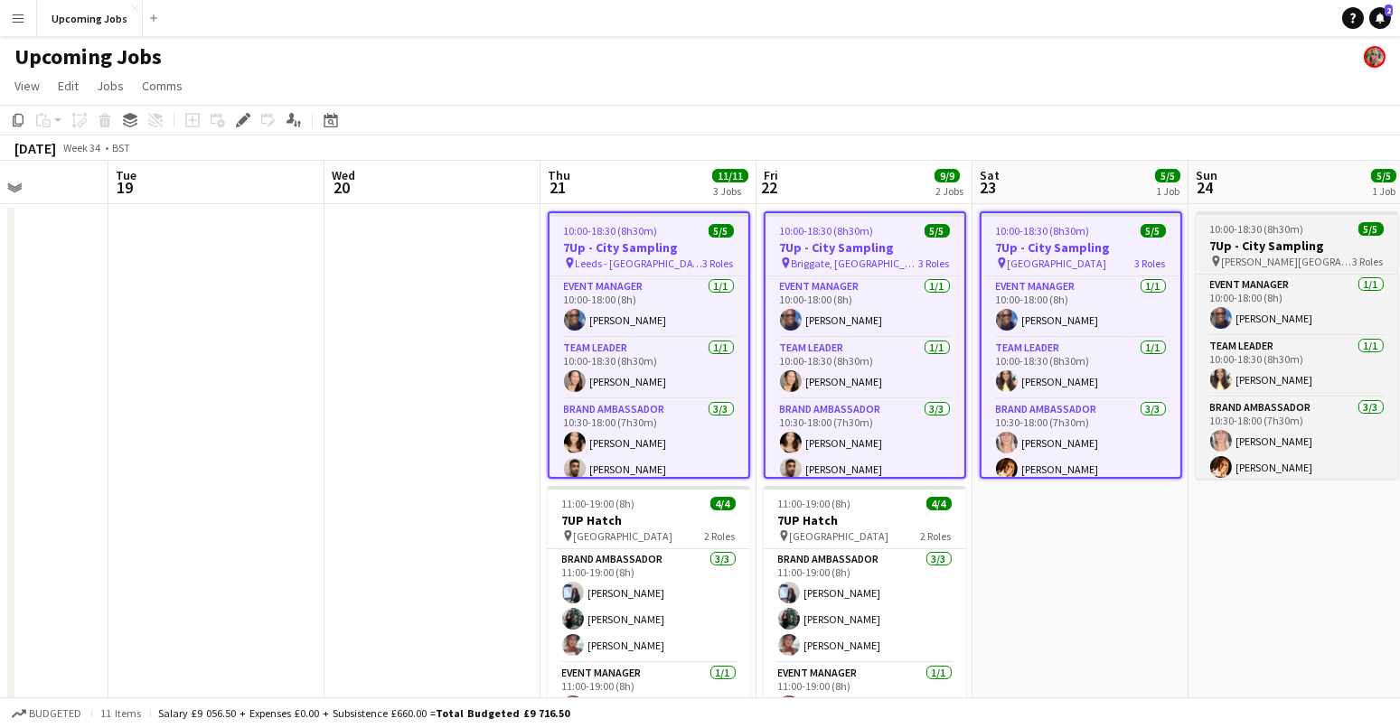
click at [1272, 233] on span "10:00-18:30 (8h30m)" at bounding box center [1257, 229] width 94 height 14
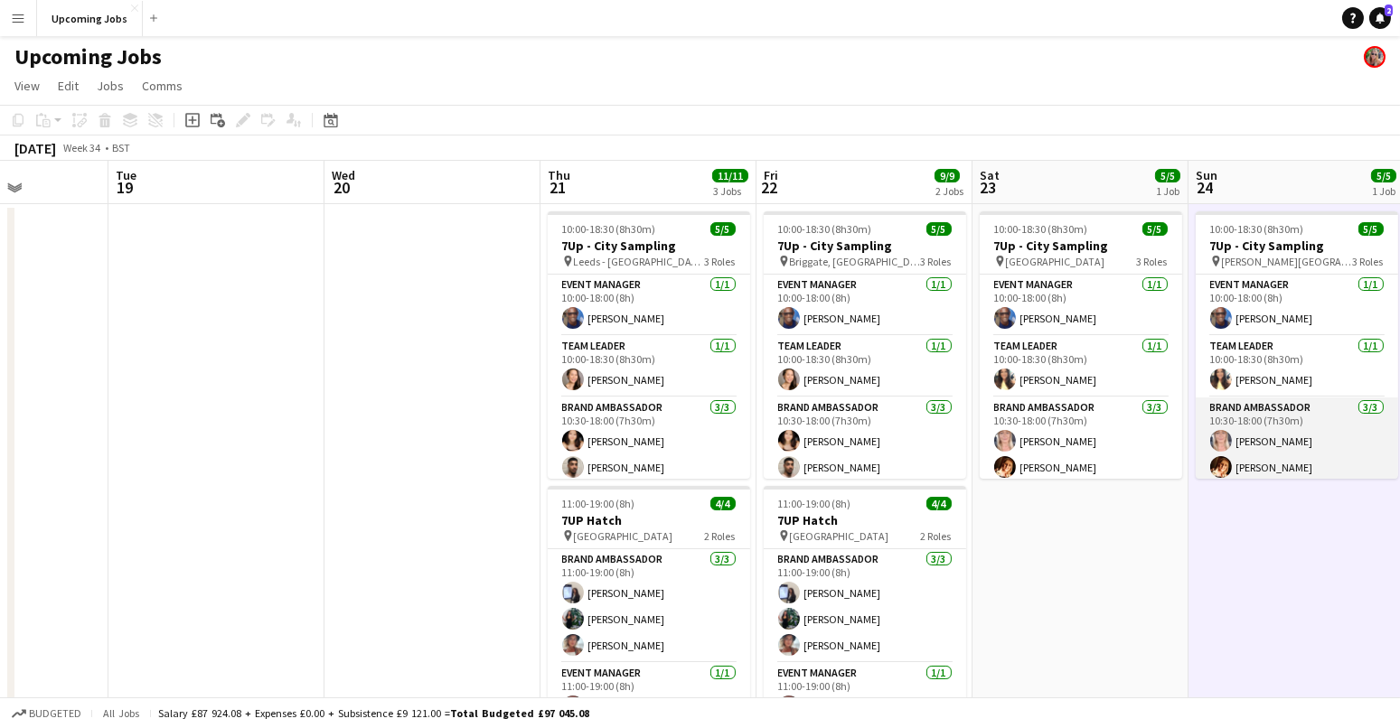
click at [1260, 455] on app-card-role "Brand Ambassador [DATE] 10:30-18:00 (7h30m) [PERSON_NAME] [PERSON_NAME] [PERSON…" at bounding box center [1297, 455] width 202 height 114
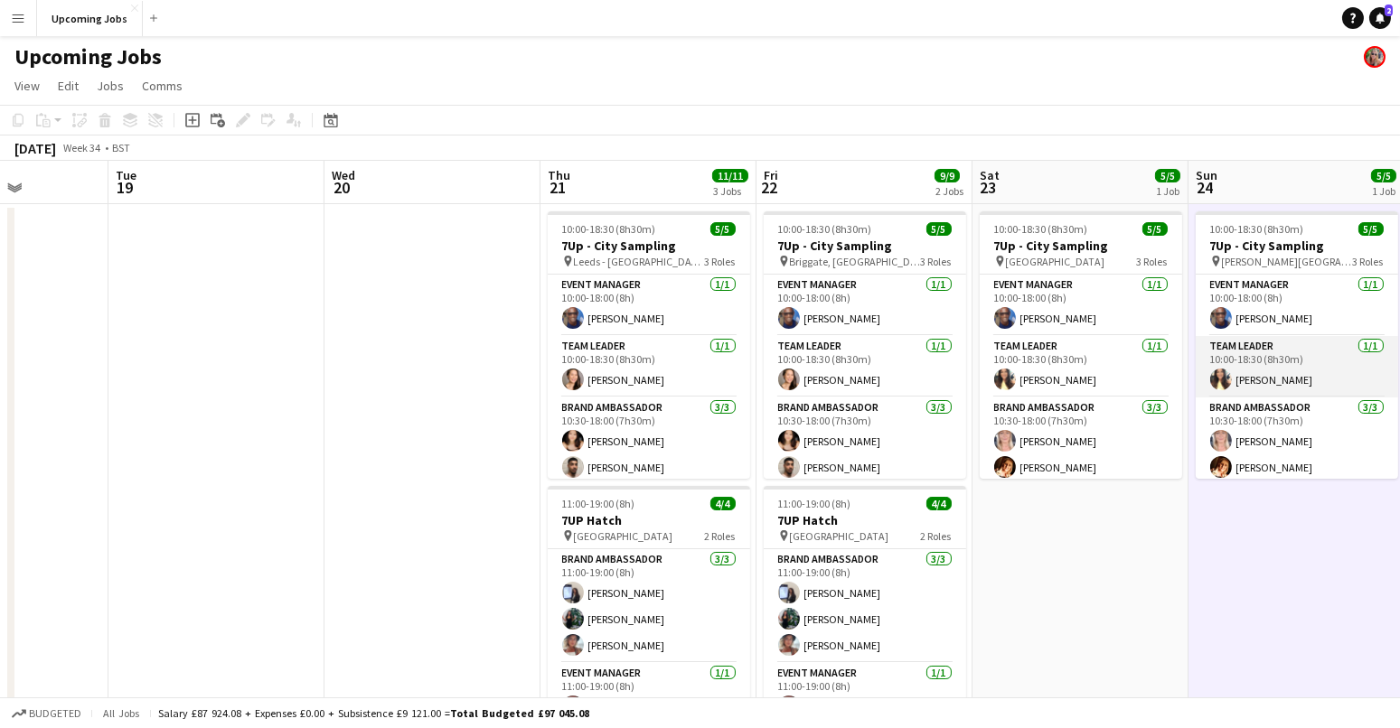
click at [1260, 370] on app-card-role "Team Leader [DATE] 10:00-18:30 (8h30m) [PERSON_NAME]" at bounding box center [1297, 366] width 202 height 61
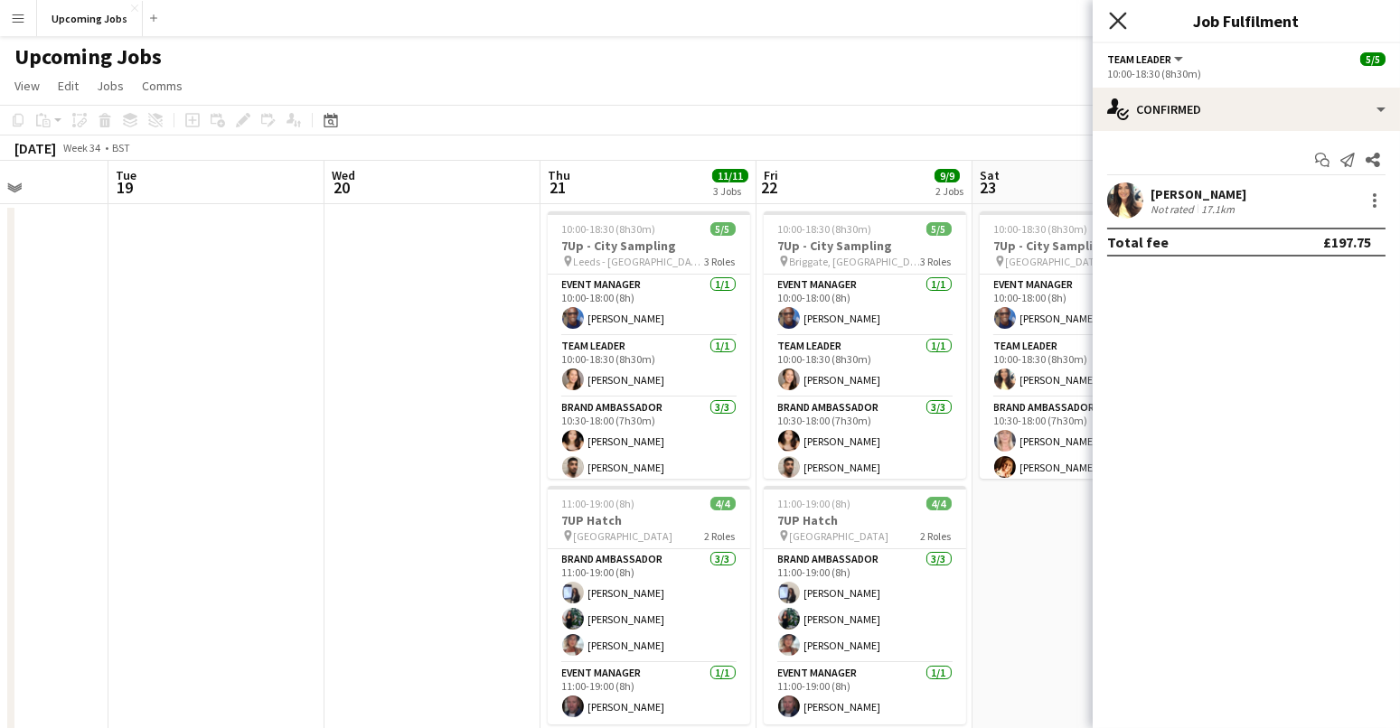
click at [1120, 25] on icon "Close pop-in" at bounding box center [1117, 20] width 17 height 17
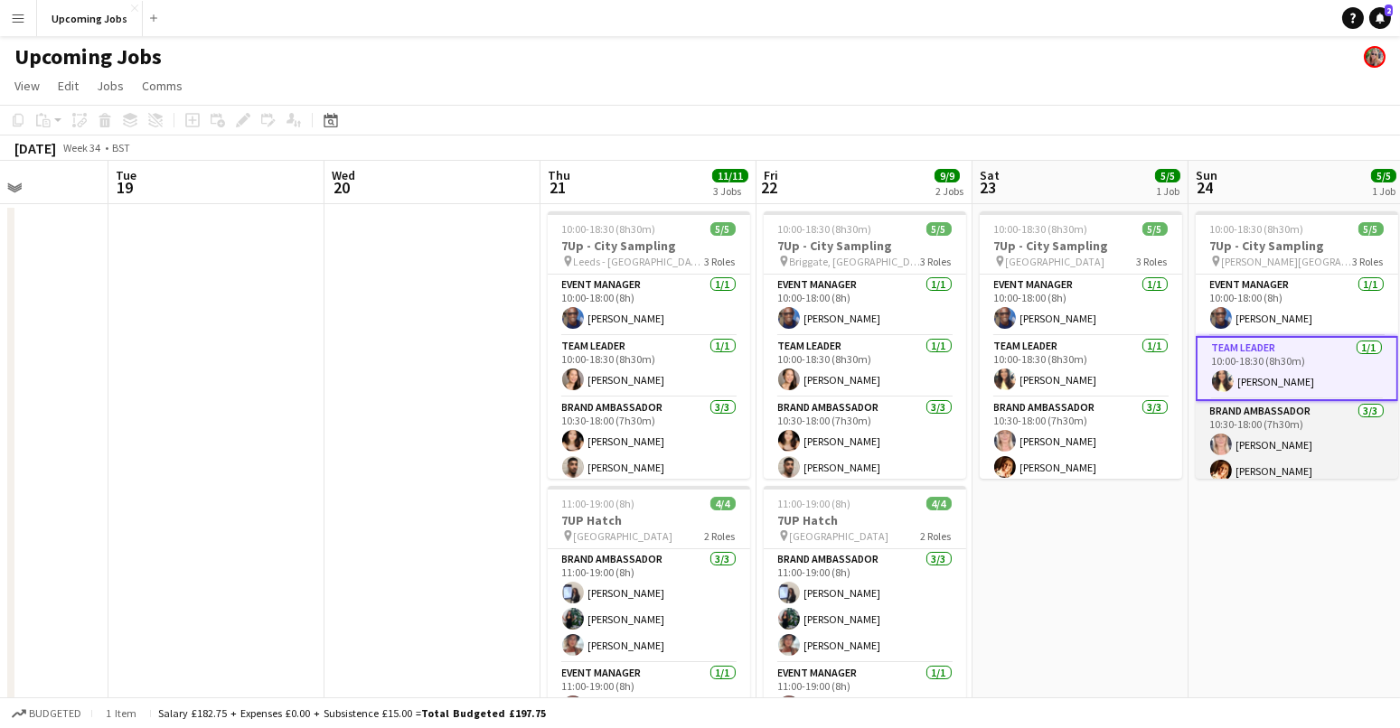
click at [1228, 423] on app-card-role "Brand Ambassador [DATE] 10:30-18:00 (7h30m) [PERSON_NAME] [PERSON_NAME] [PERSON…" at bounding box center [1297, 458] width 202 height 114
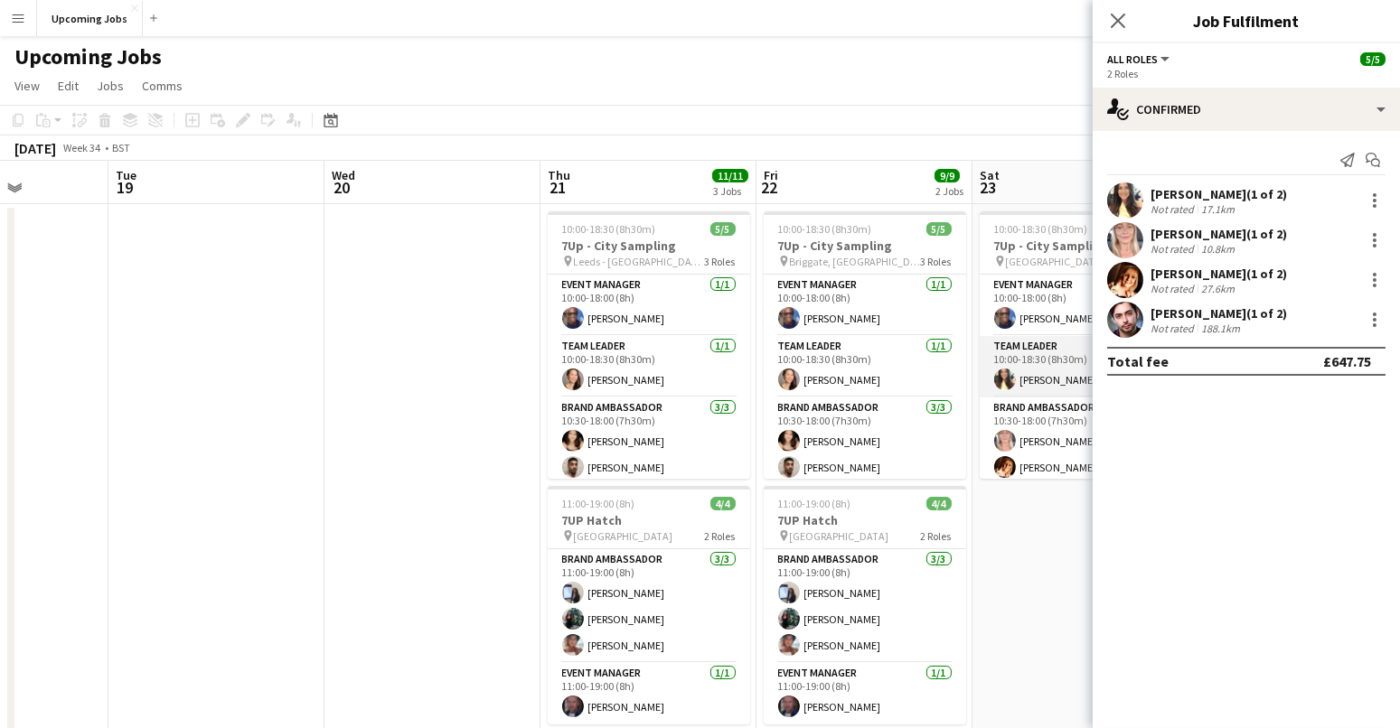
click at [1036, 371] on app-card-role "Team Leader [DATE] 10:00-18:30 (8h30m) [PERSON_NAME]" at bounding box center [1081, 366] width 202 height 61
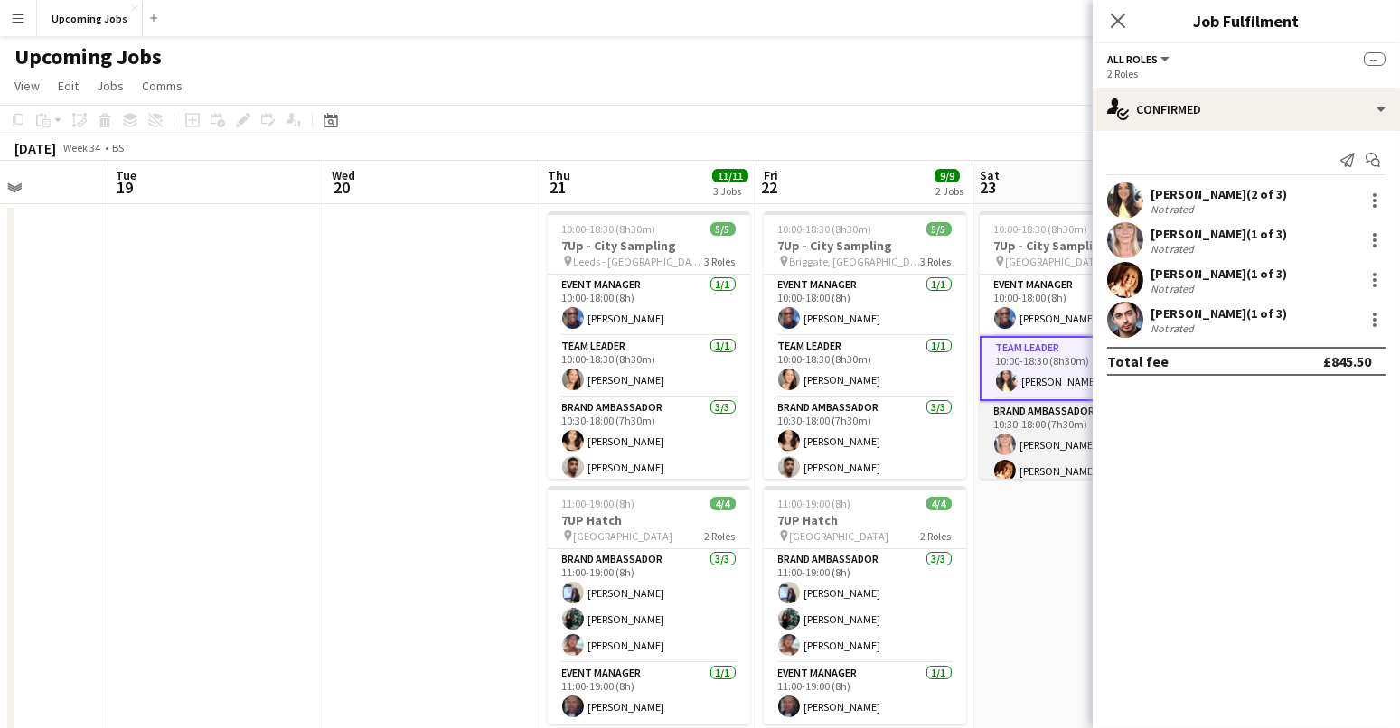
click at [1035, 439] on app-card-role "Brand Ambassador [DATE] 10:30-18:00 (7h30m) [PERSON_NAME] [PERSON_NAME] [PERSON…" at bounding box center [1081, 458] width 202 height 114
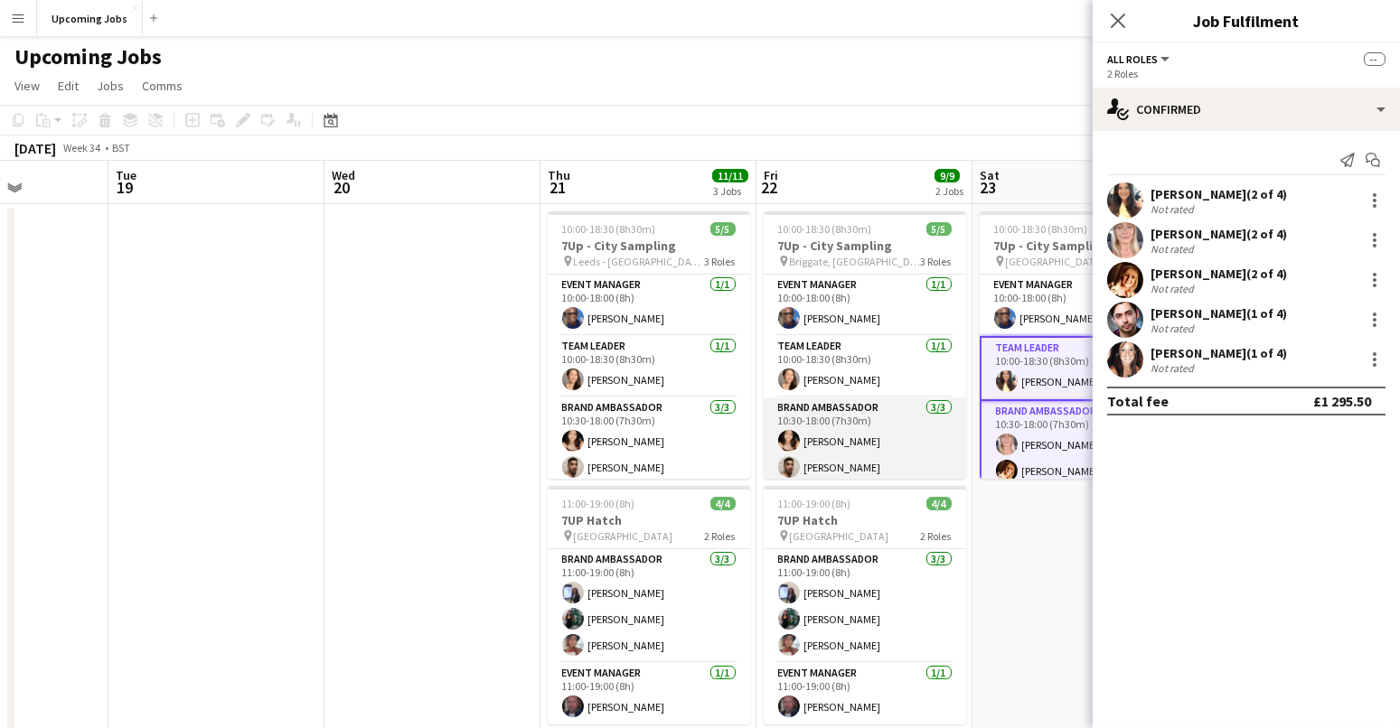
click at [868, 443] on app-card-role "Brand Ambassador [DATE] 10:30-18:00 (7h30m) [PERSON_NAME] [PERSON_NAME] [PERSON…" at bounding box center [865, 455] width 202 height 114
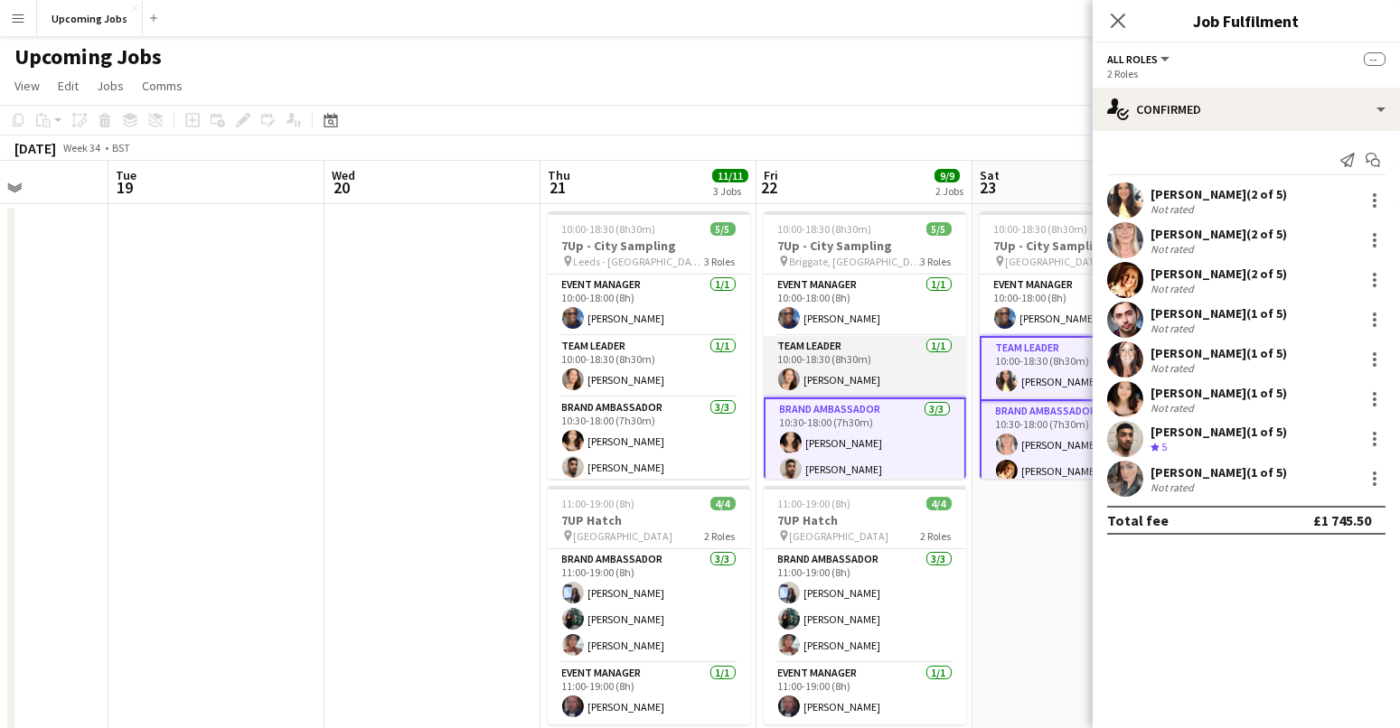
click at [851, 369] on app-card-role "Team Leader [DATE] 10:00-18:30 (8h30m) [PERSON_NAME]" at bounding box center [865, 366] width 202 height 61
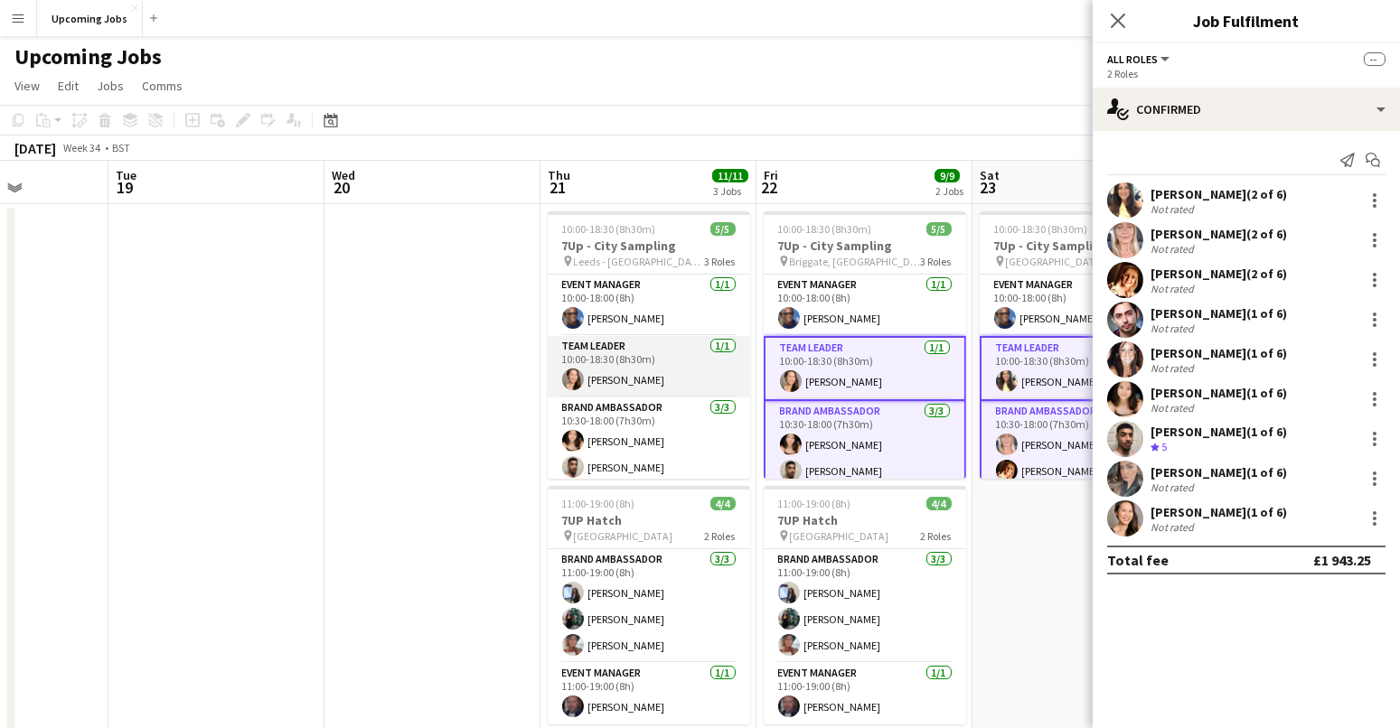
click at [620, 379] on app-card-role "Team Leader [DATE] 10:00-18:30 (8h30m) [PERSON_NAME]" at bounding box center [649, 366] width 202 height 61
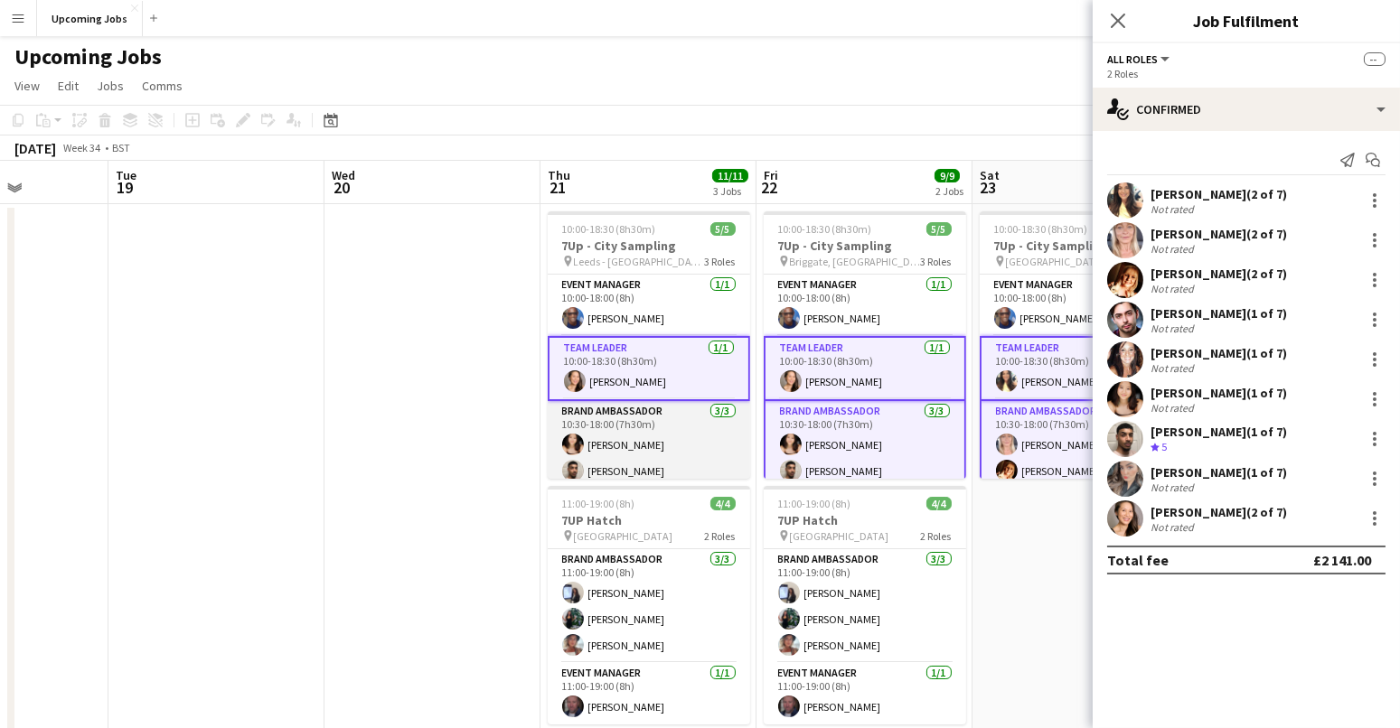
click at [612, 433] on app-card-role "Brand Ambassador [DATE] 10:30-18:00 (7h30m) [PERSON_NAME] [PERSON_NAME] [PERSON…" at bounding box center [649, 458] width 202 height 114
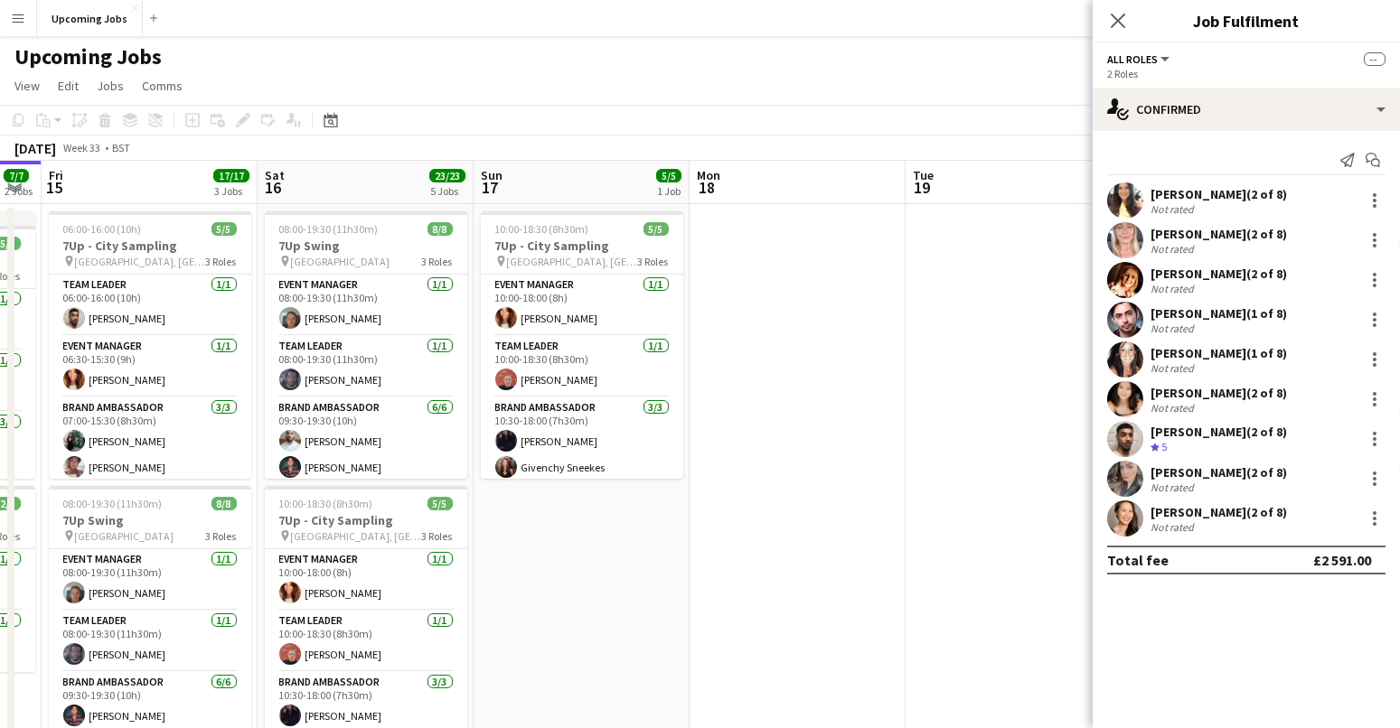
scroll to position [0, 386]
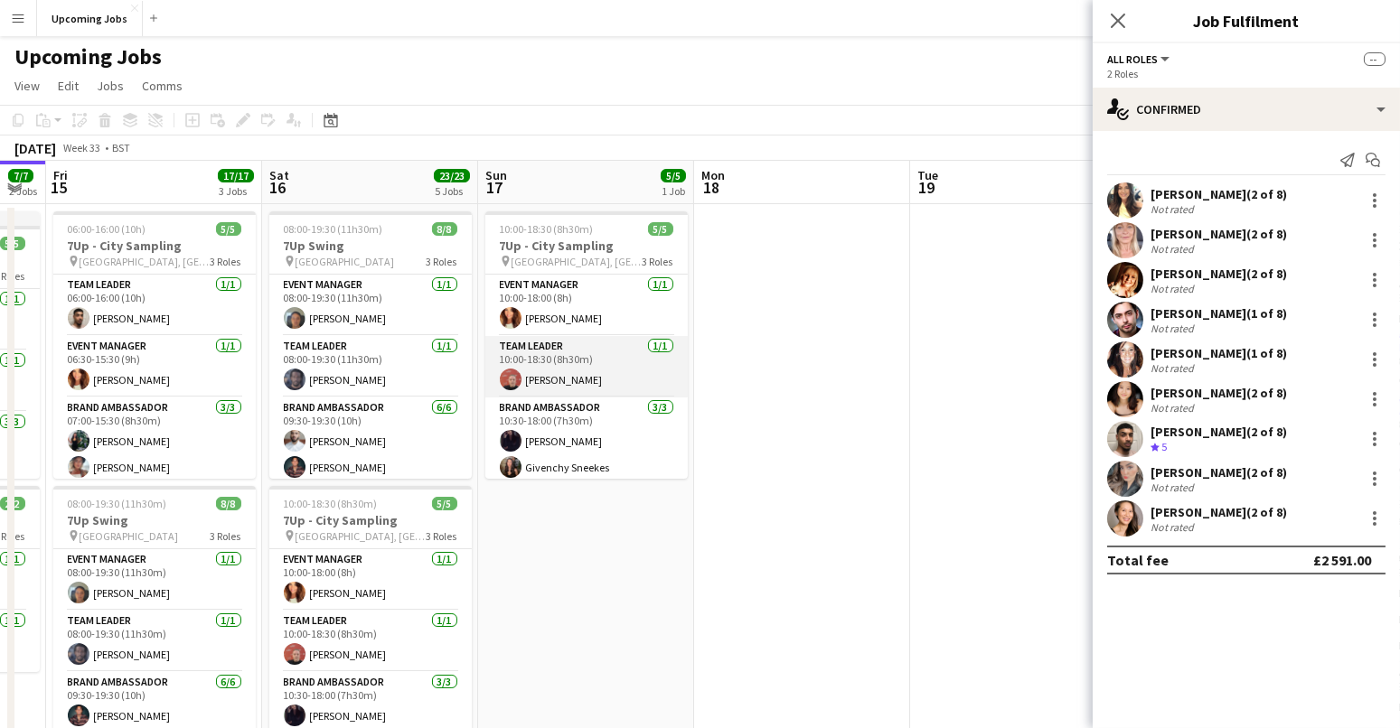
click at [560, 376] on app-card-role "Team Leader [DATE] 10:00-18:30 (8h30m) [PERSON_NAME]" at bounding box center [586, 366] width 202 height 61
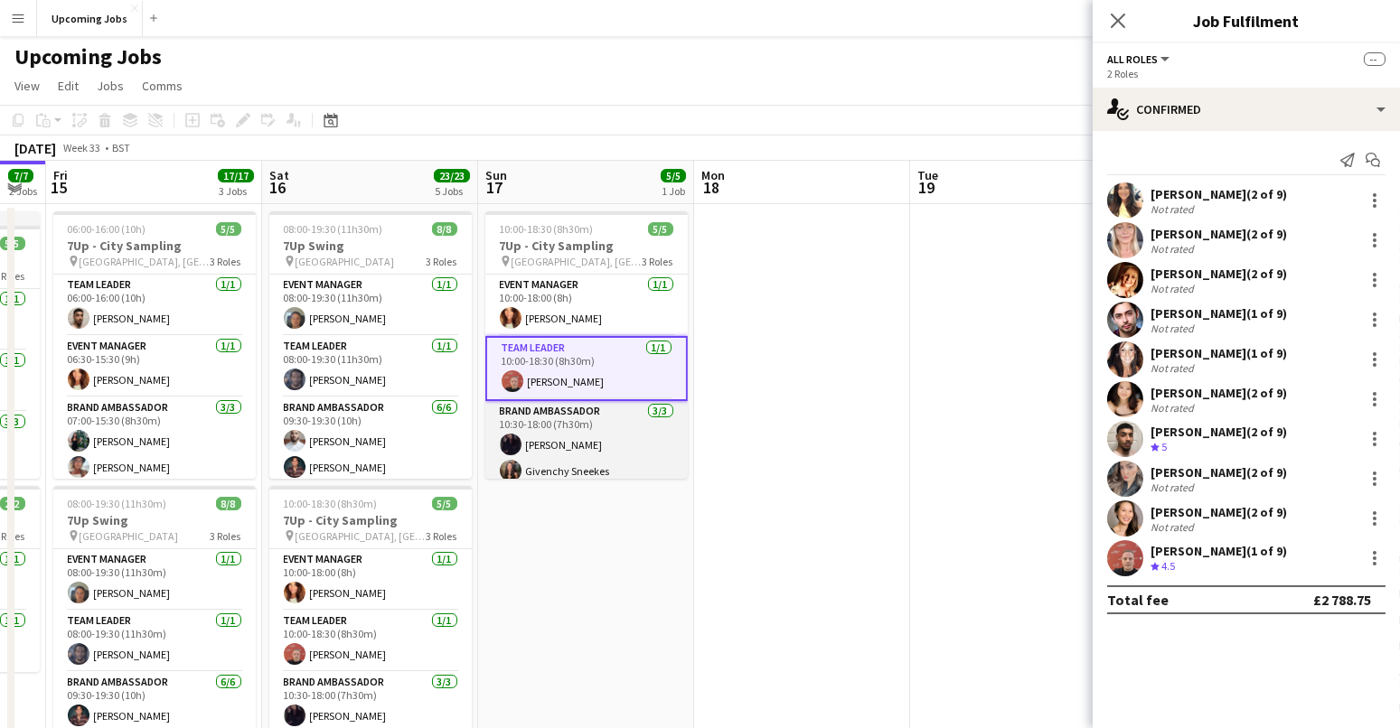
click at [558, 436] on app-card-role "Brand Ambassador [DATE] 10:30-18:00 (7h30m) [PERSON_NAME] Givenchy [PERSON_NAME]" at bounding box center [586, 458] width 202 height 114
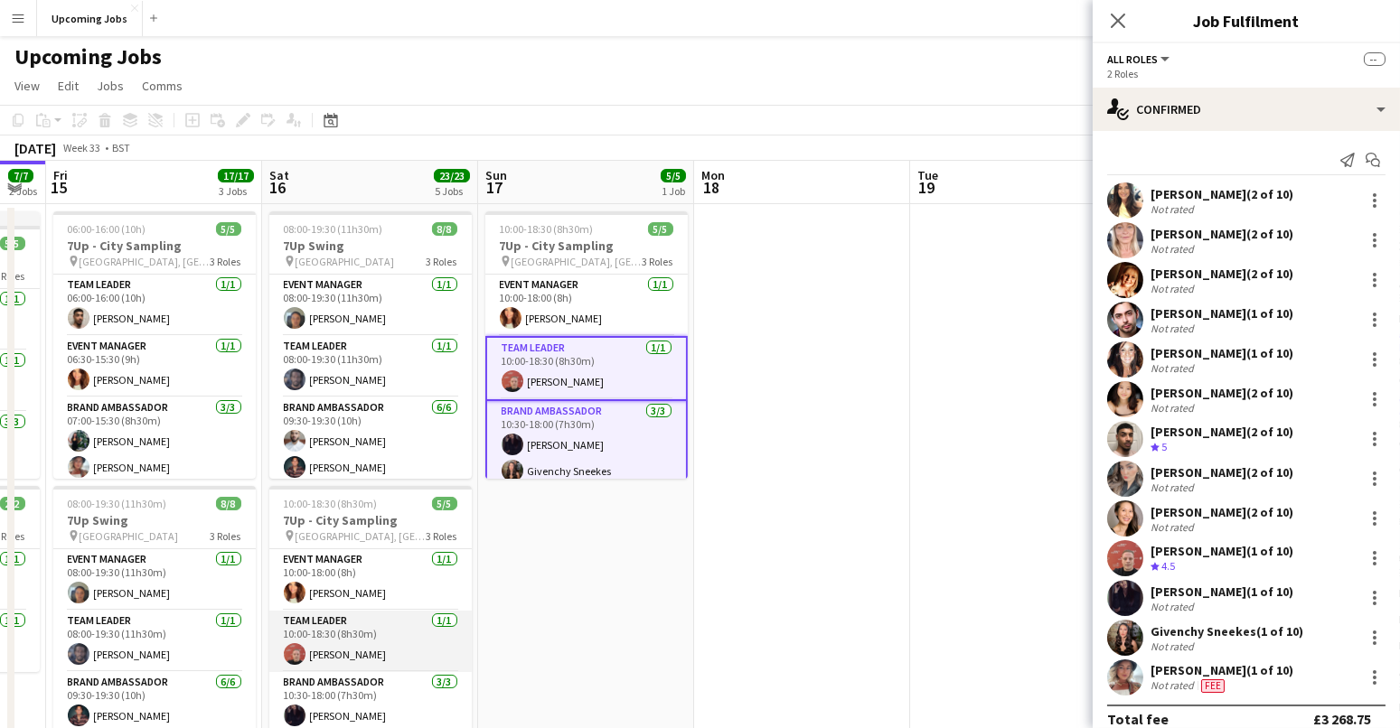
click at [317, 650] on app-card-role "Team Leader [DATE] 10:00-18:30 (8h30m) [PERSON_NAME]" at bounding box center [370, 641] width 202 height 61
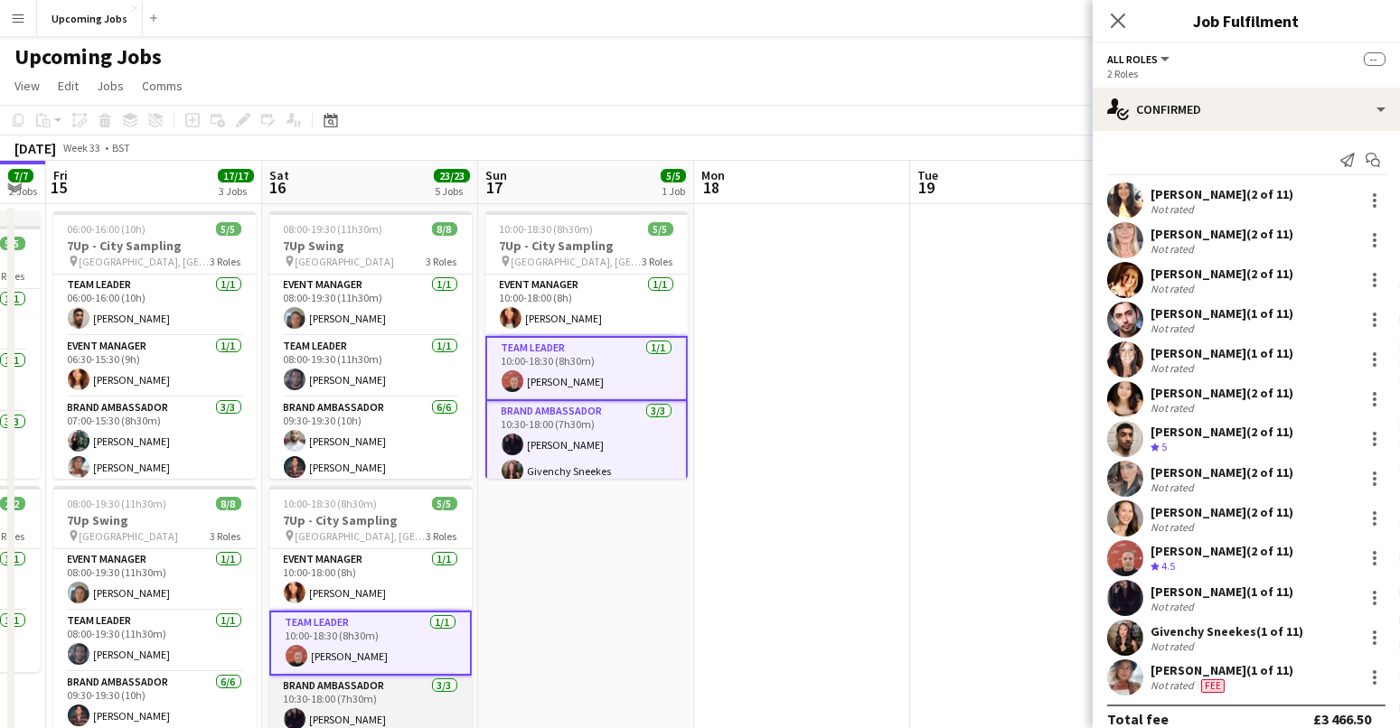
click at [317, 707] on app-card-role "Brand Ambassador [DATE] 10:30-18:00 (7h30m) [PERSON_NAME] Givenchy [PERSON_NAME]" at bounding box center [370, 733] width 202 height 114
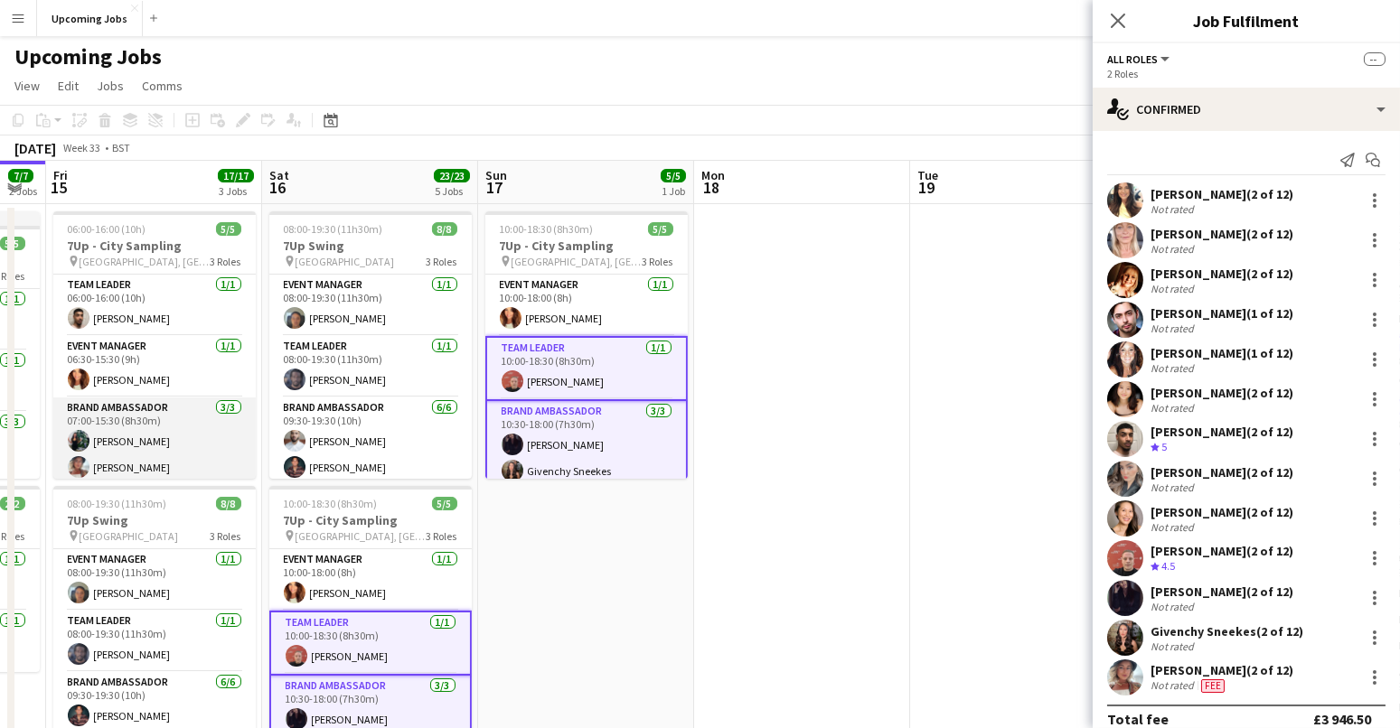
click at [151, 433] on app-card-role "Brand Ambassador [DATE] 07:00-15:30 (8h30m) [PERSON_NAME] [PERSON_NAME] [PERSON…" at bounding box center [154, 455] width 202 height 114
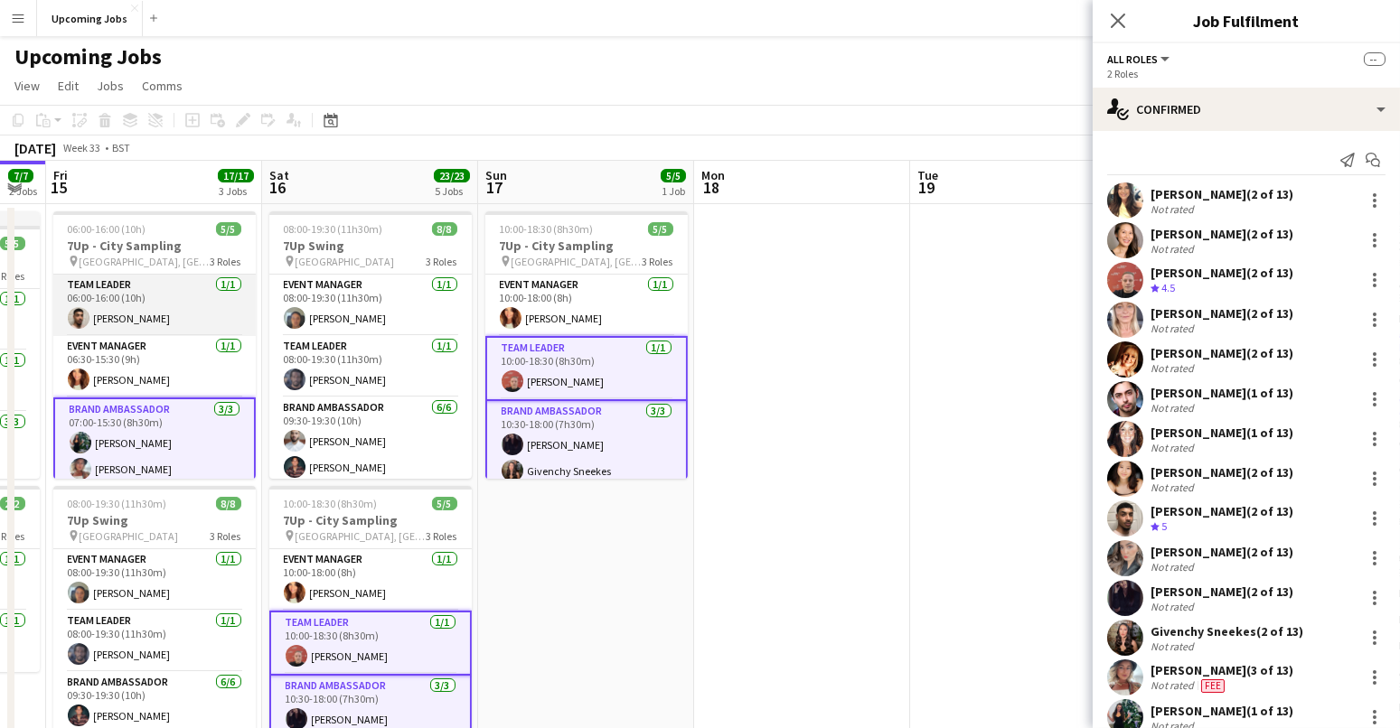
click at [165, 302] on app-card-role "Team Leader [DATE] 06:00-16:00 (10h) [PERSON_NAME]" at bounding box center [154, 305] width 202 height 61
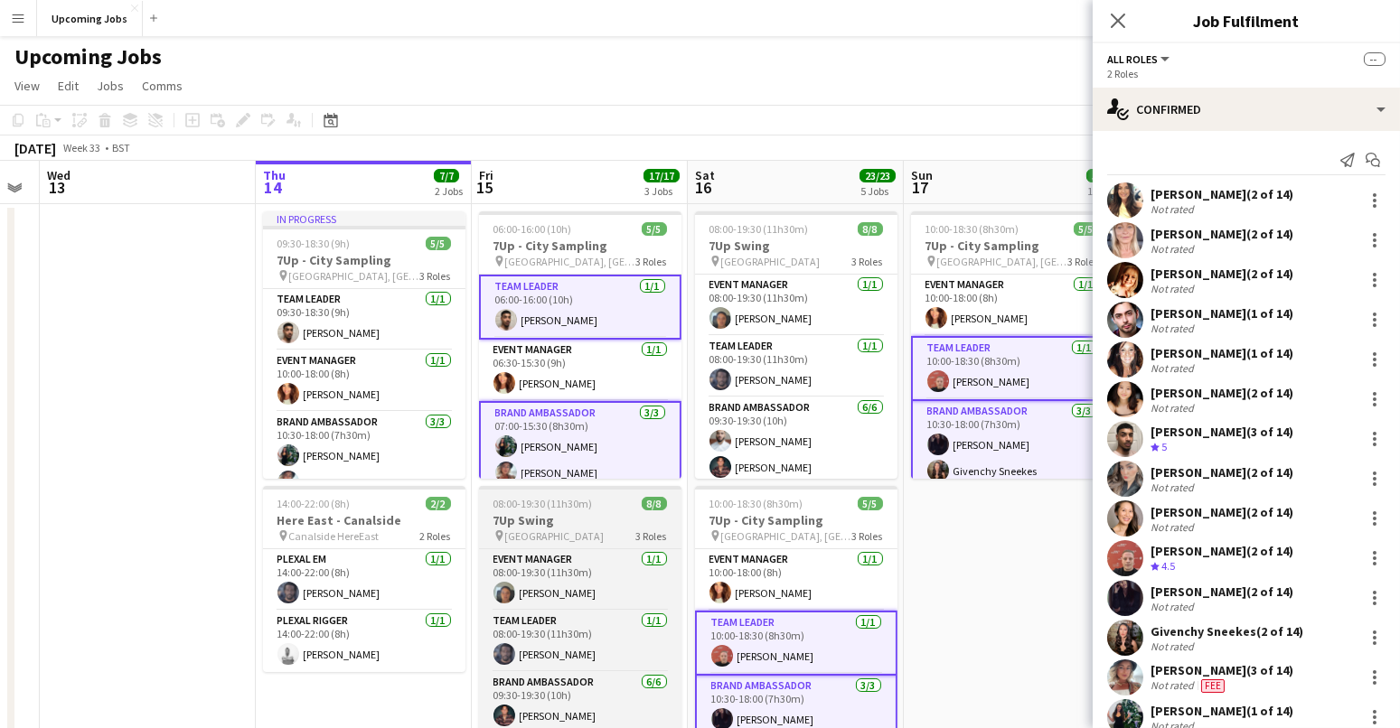
scroll to position [0, 389]
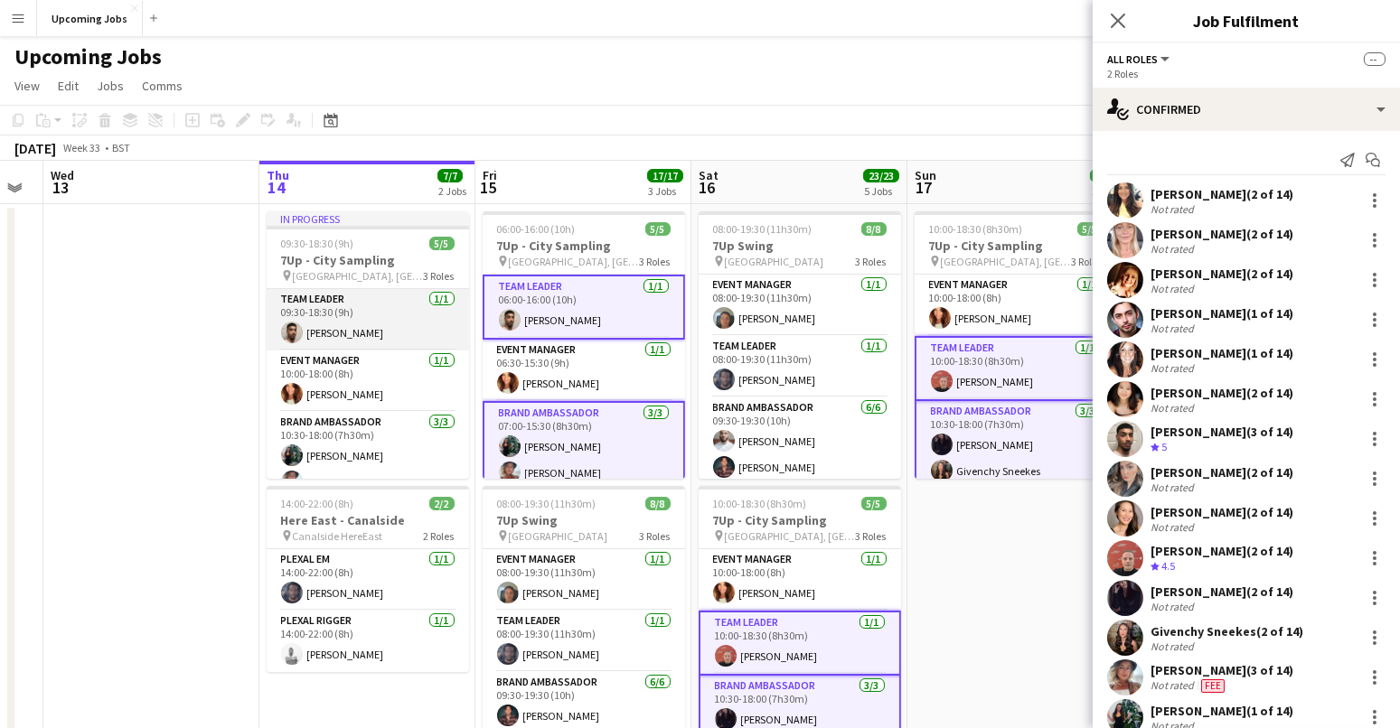
click at [350, 311] on app-card-role "Team Leader [DATE] 09:30-18:30 (9h) [PERSON_NAME]" at bounding box center [368, 319] width 202 height 61
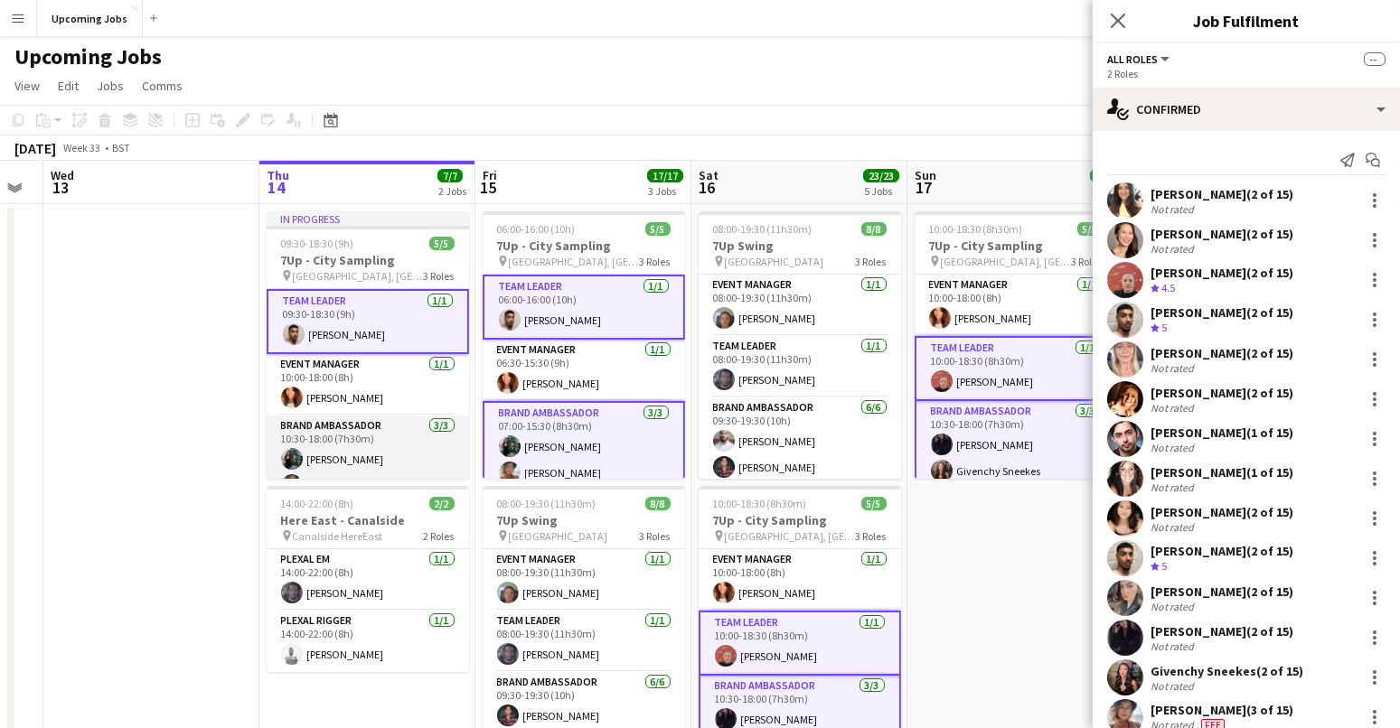
click at [318, 443] on app-card-role "Brand Ambassador [DATE] 10:30-18:00 (7h30m) [PERSON_NAME] [PERSON_NAME] [PERSON…" at bounding box center [368, 473] width 202 height 114
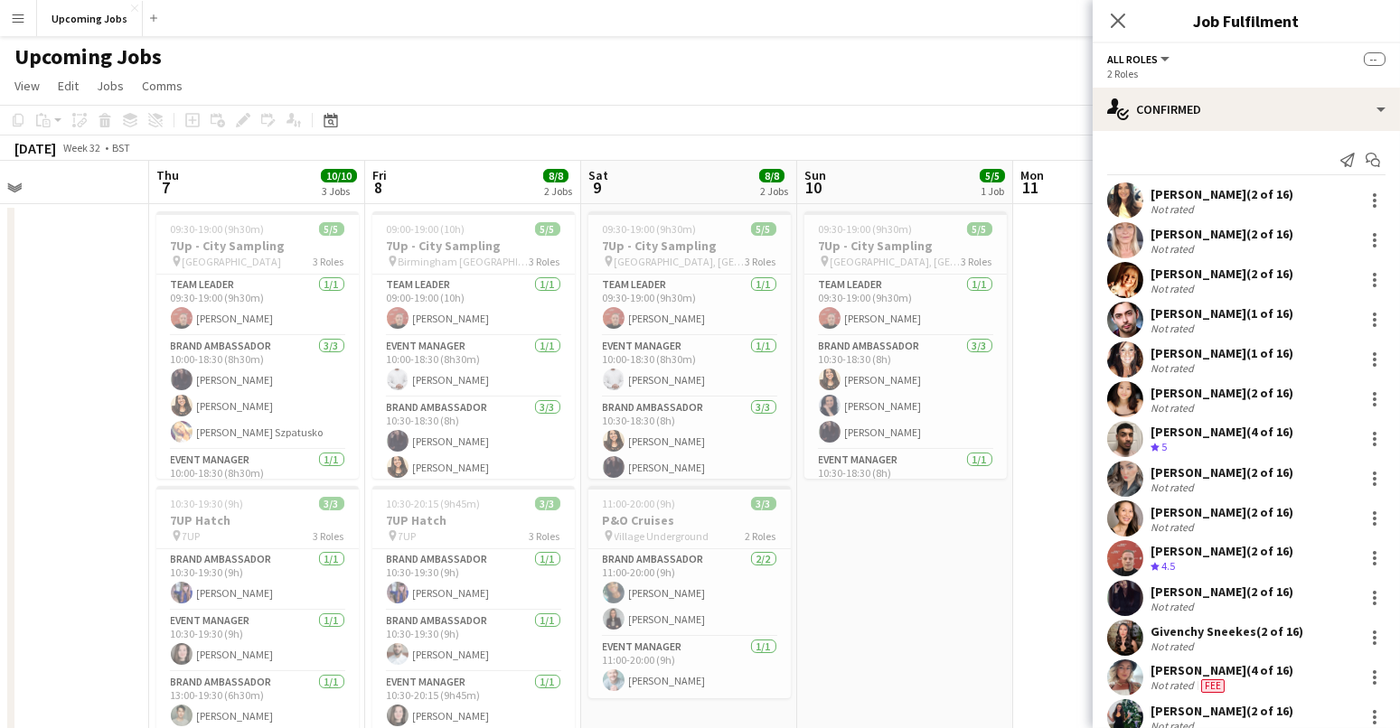
scroll to position [0, 509]
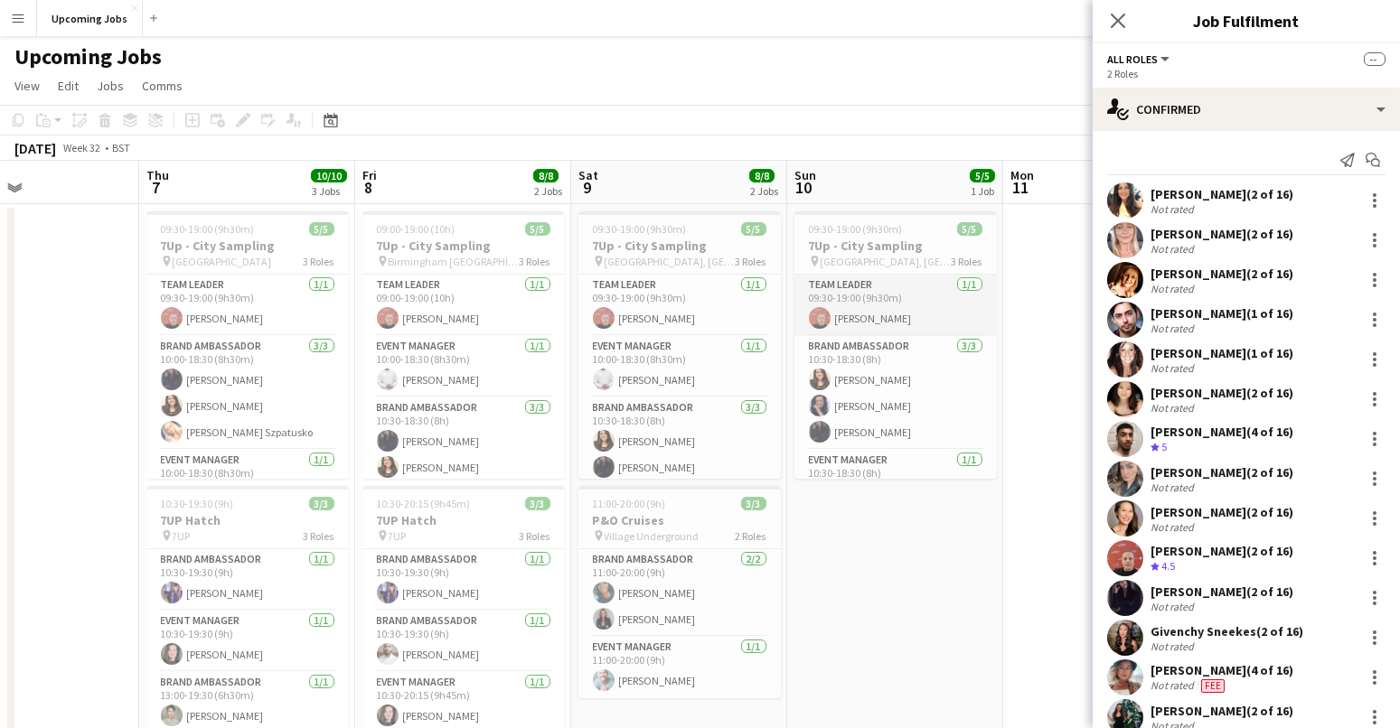
click at [873, 306] on app-card-role "Team Leader [DATE] 09:30-19:00 (9h30m) [PERSON_NAME]" at bounding box center [895, 305] width 202 height 61
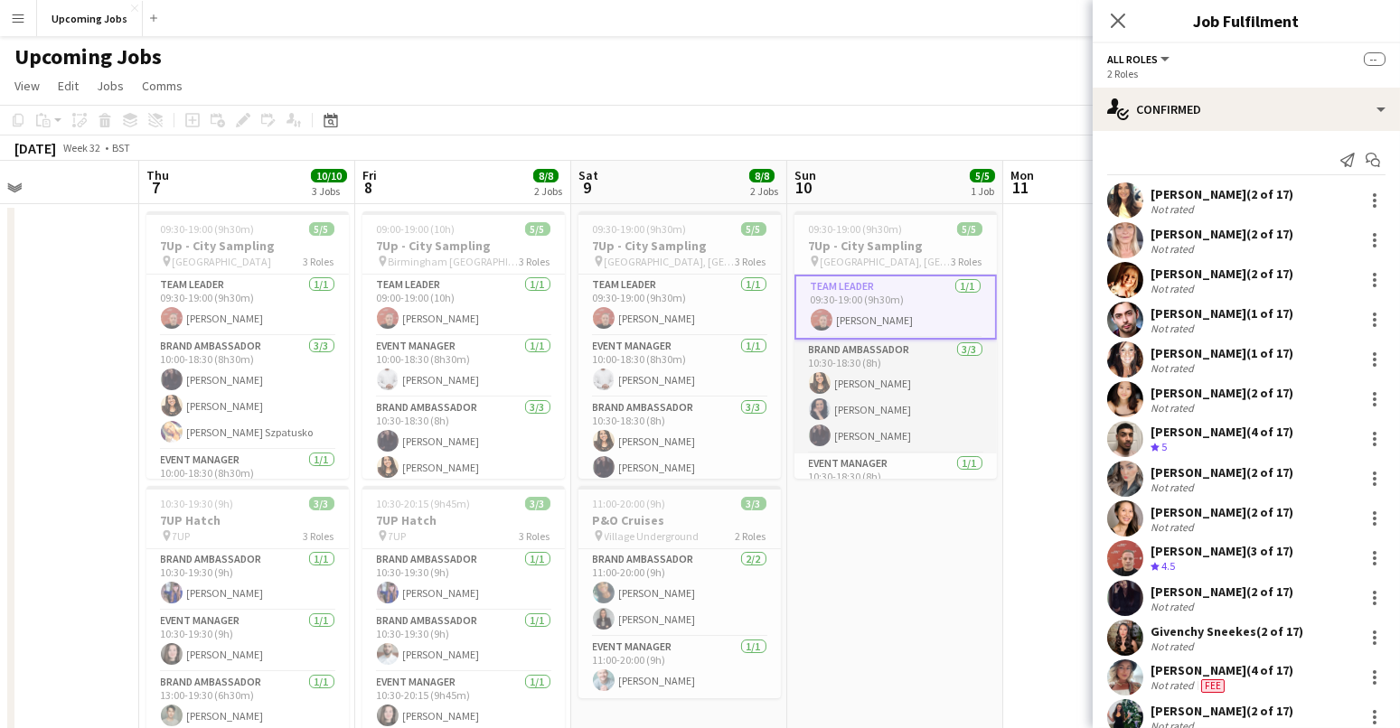
click at [845, 365] on app-card-role "Brand Ambassador [DATE] 10:30-18:30 (8h) [PERSON_NAME] [PERSON_NAME] [PERSON_NA…" at bounding box center [895, 397] width 202 height 114
click at [632, 305] on app-card-role "Team Leader [DATE] 09:30-19:00 (9h30m) [PERSON_NAME]" at bounding box center [679, 305] width 202 height 61
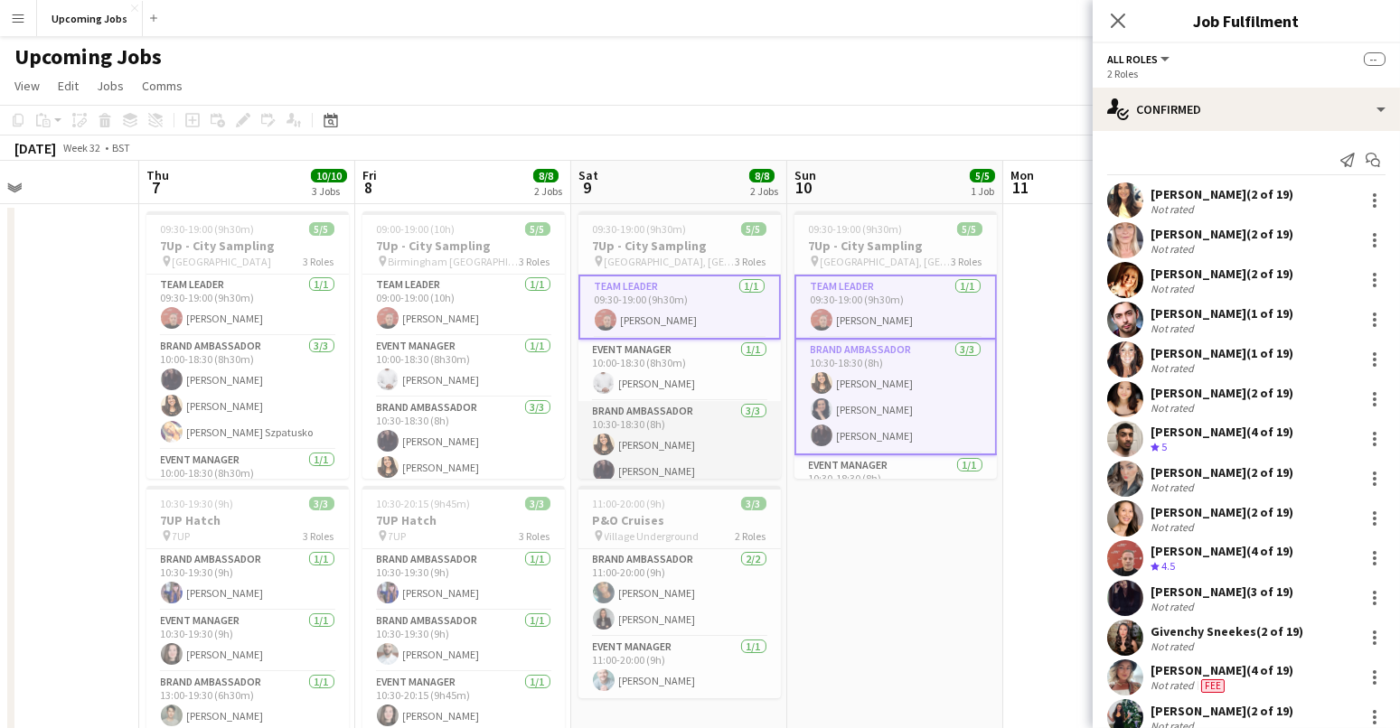
click at [628, 445] on app-card-role "Brand Ambassador [DATE] 10:30-18:30 (8h) [PERSON_NAME] [PERSON_NAME] [PERSON_NA…" at bounding box center [679, 458] width 202 height 114
click at [455, 322] on app-card-role "Team Leader [DATE] 09:00-19:00 (10h) [PERSON_NAME]" at bounding box center [463, 305] width 202 height 61
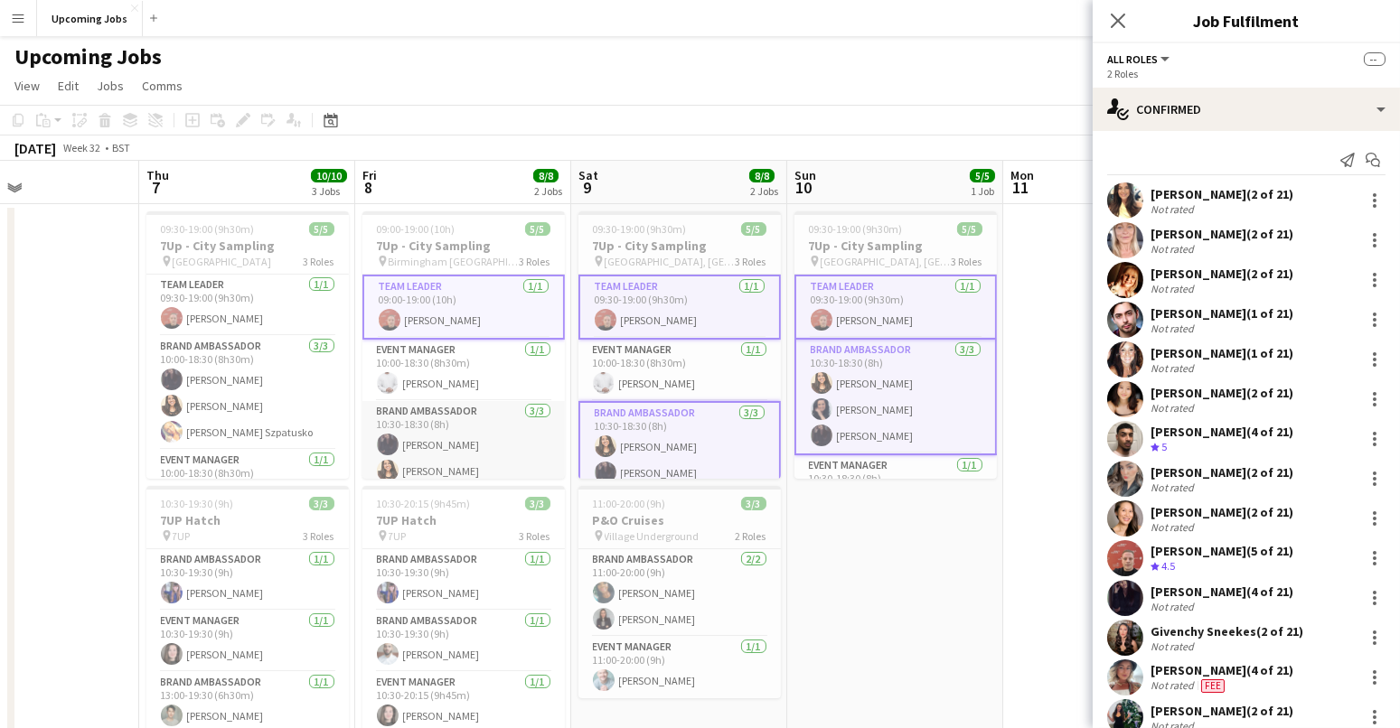
click at [452, 464] on app-card-role "Brand Ambassador [DATE] 10:30-18:30 (8h) [PERSON_NAME] [PERSON_NAME] [PERSON_NA…" at bounding box center [463, 458] width 202 height 114
click at [222, 383] on app-card-role "Brand Ambassador [DATE] 10:00-18:30 (8h30m) [PERSON_NAME] [PERSON_NAME] [PERSON…" at bounding box center [247, 393] width 202 height 114
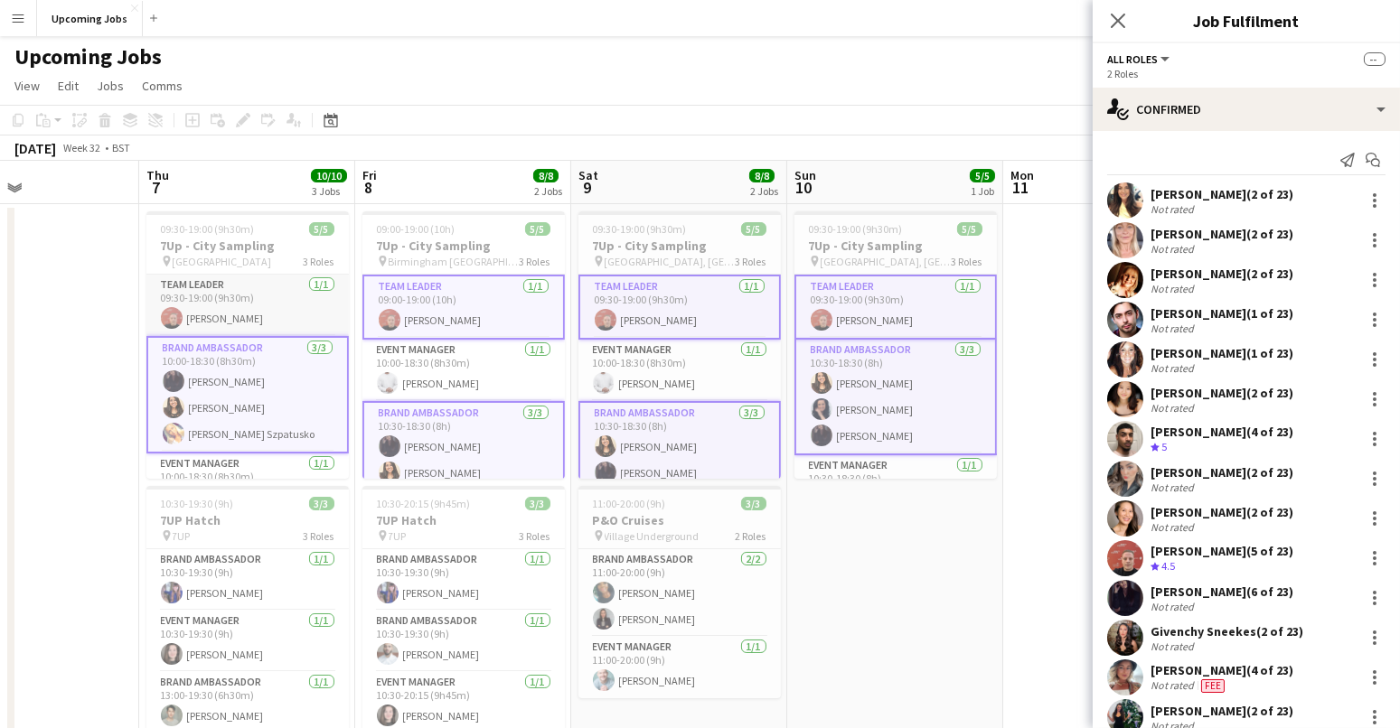
click at [233, 306] on app-card-role "Team Leader [DATE] 09:30-19:00 (9h30m) [PERSON_NAME]" at bounding box center [247, 305] width 202 height 61
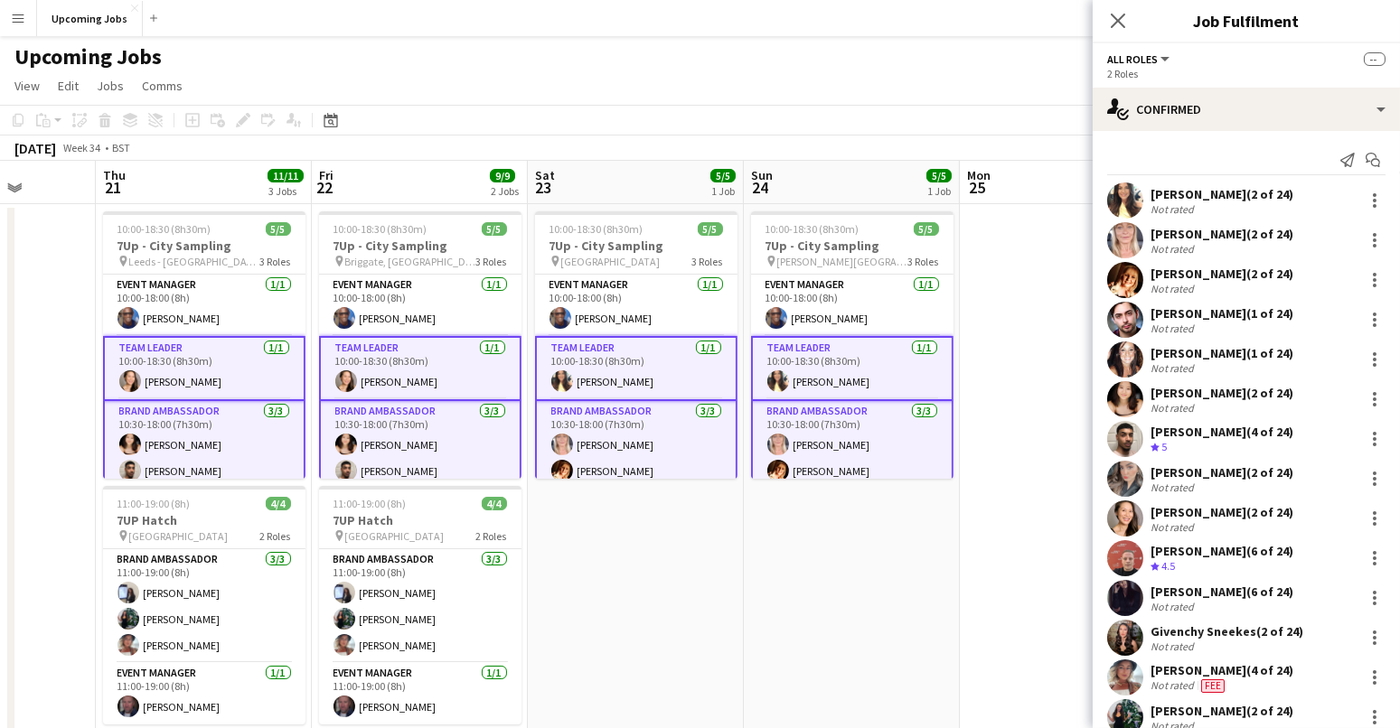
scroll to position [297, 0]
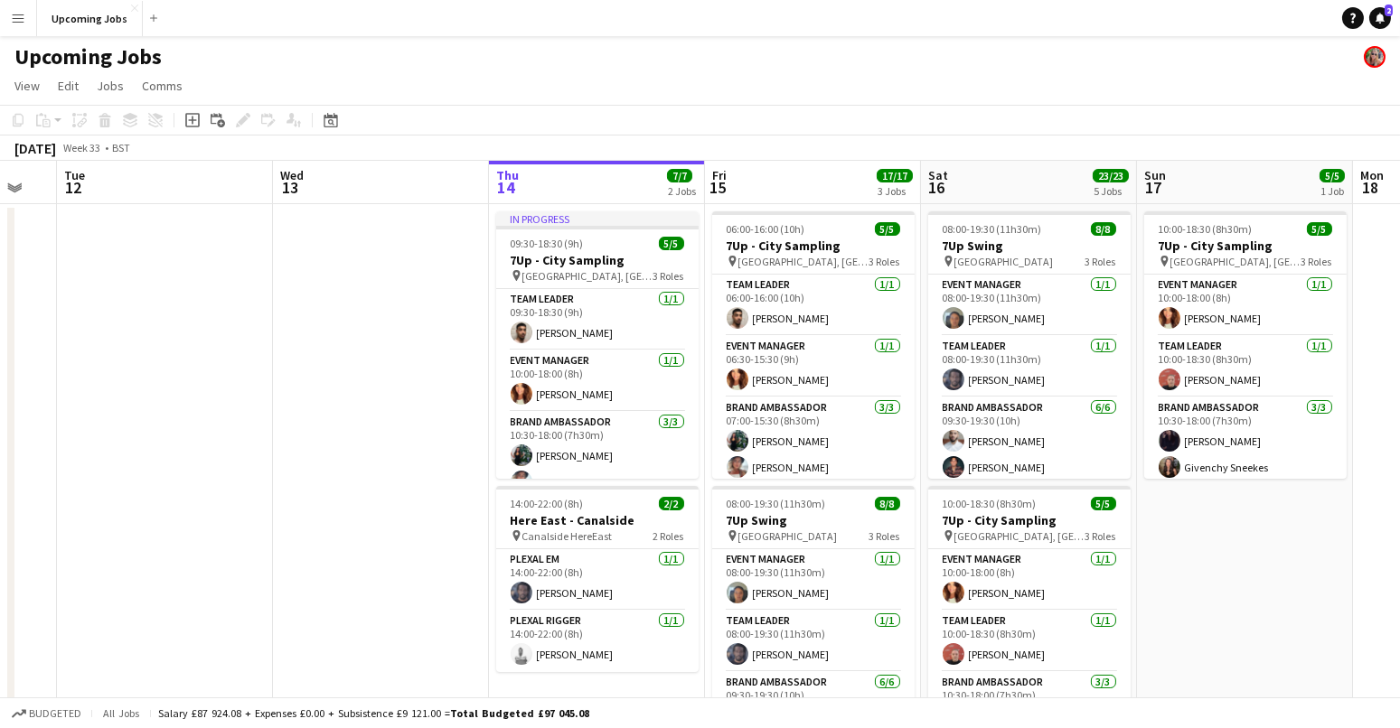
scroll to position [0, 418]
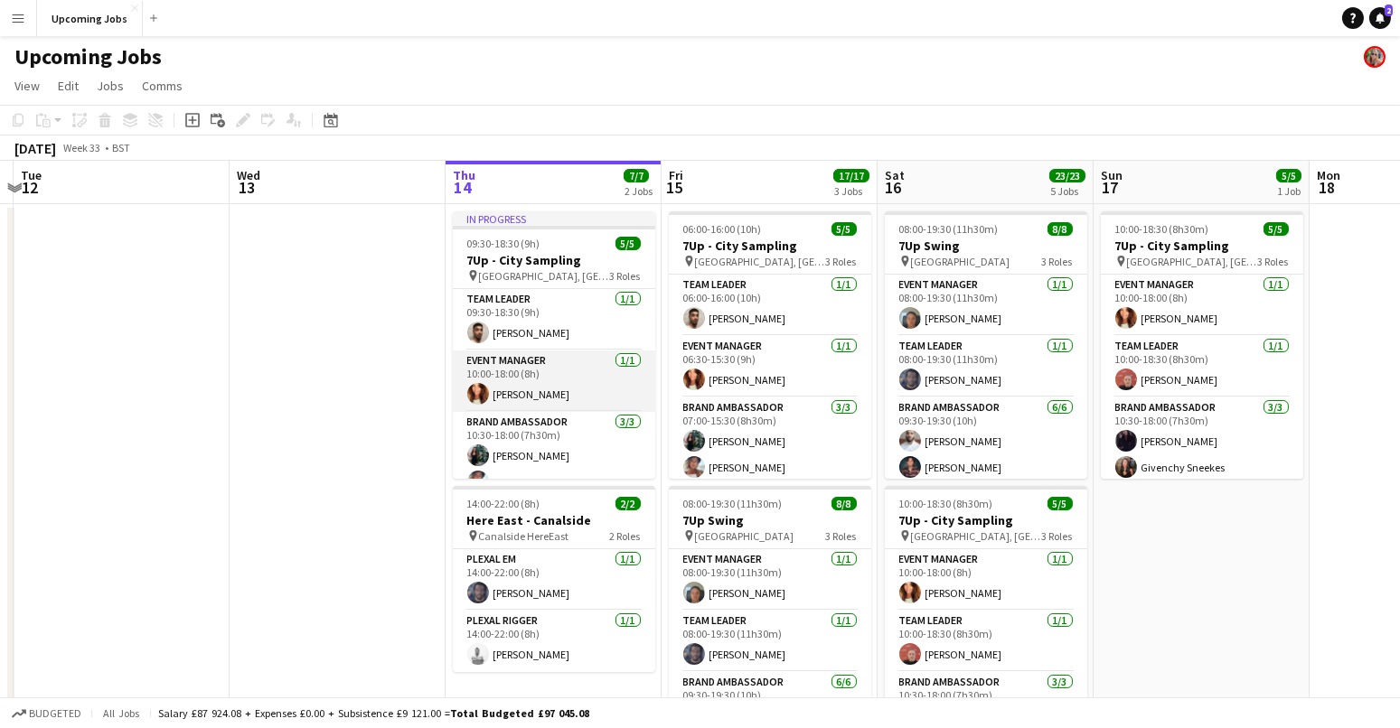
click at [501, 367] on app-card-role "Event Manager [DATE] 10:00-18:00 (8h) [PERSON_NAME]" at bounding box center [554, 381] width 202 height 61
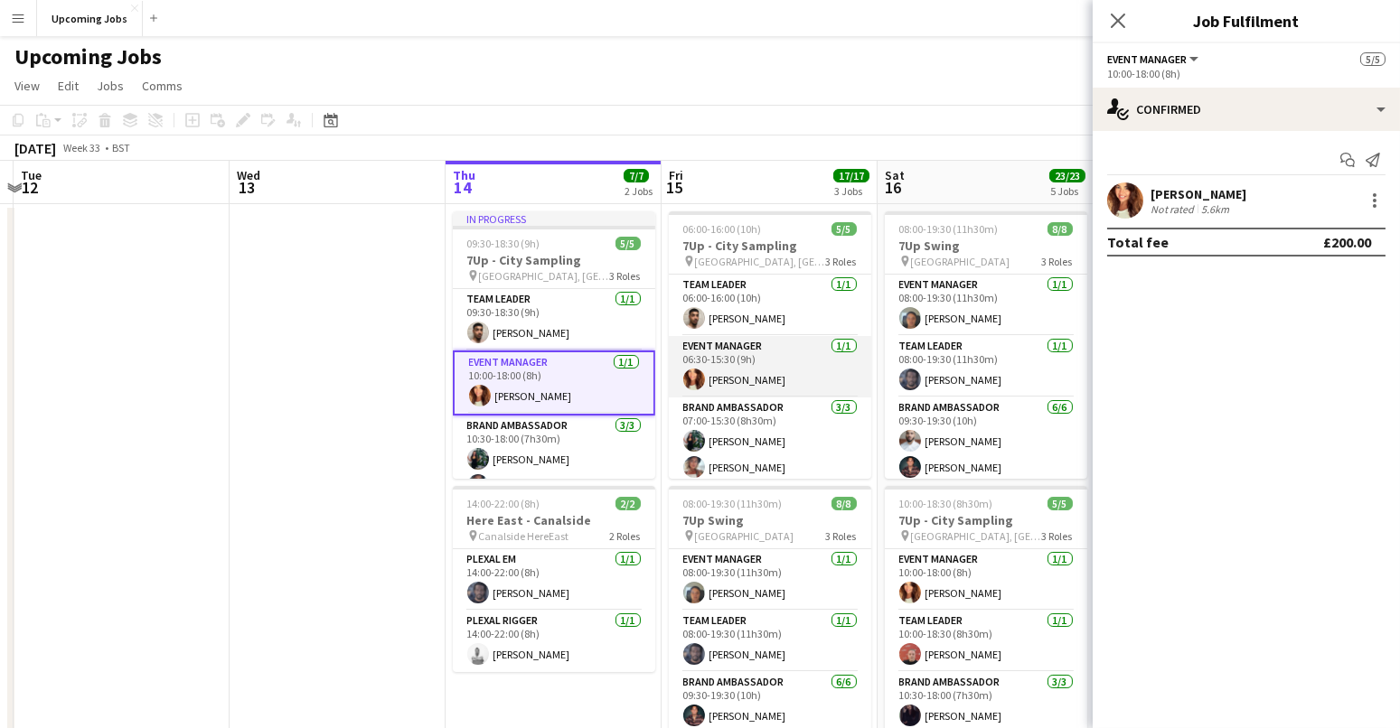
click at [756, 382] on app-card-role "Event Manager [DATE] 06:30-15:30 (9h) [PERSON_NAME]" at bounding box center [770, 366] width 202 height 61
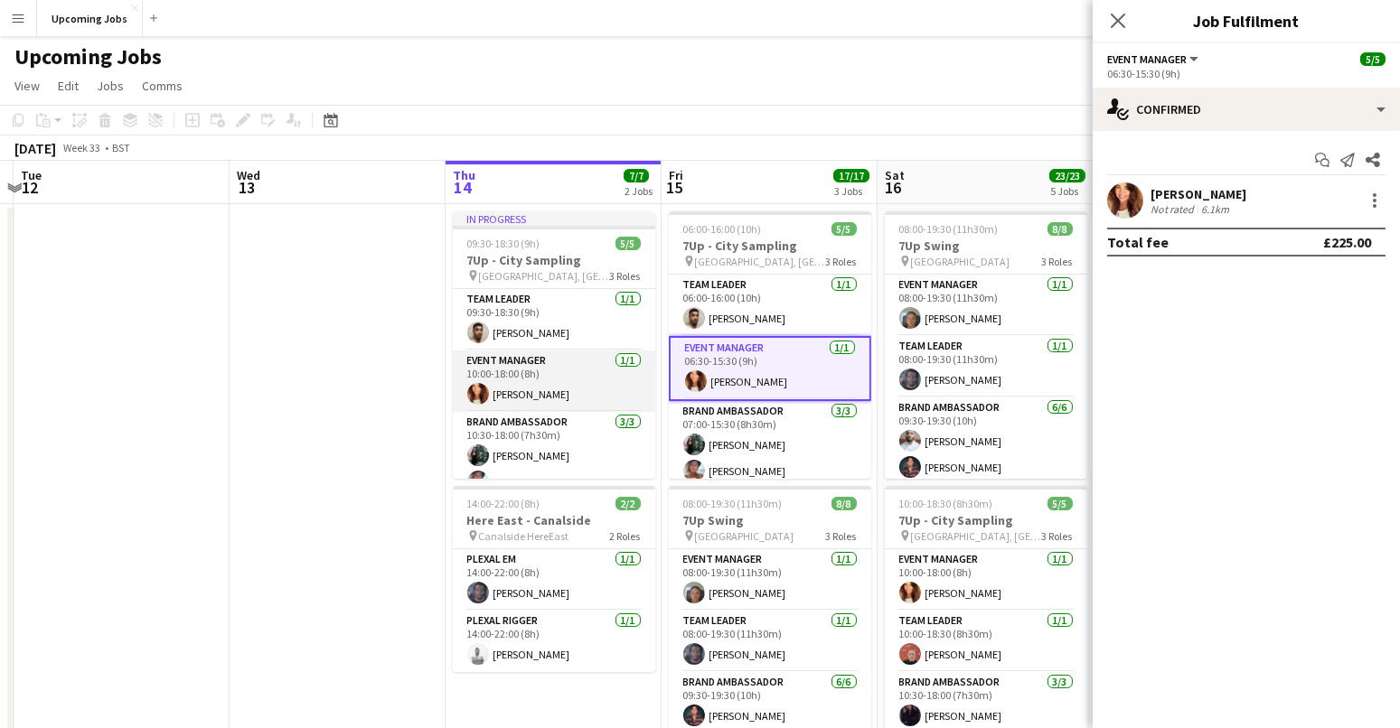
click at [525, 385] on app-card-role "Event Manager [DATE] 10:00-18:00 (8h) [PERSON_NAME]" at bounding box center [554, 381] width 202 height 61
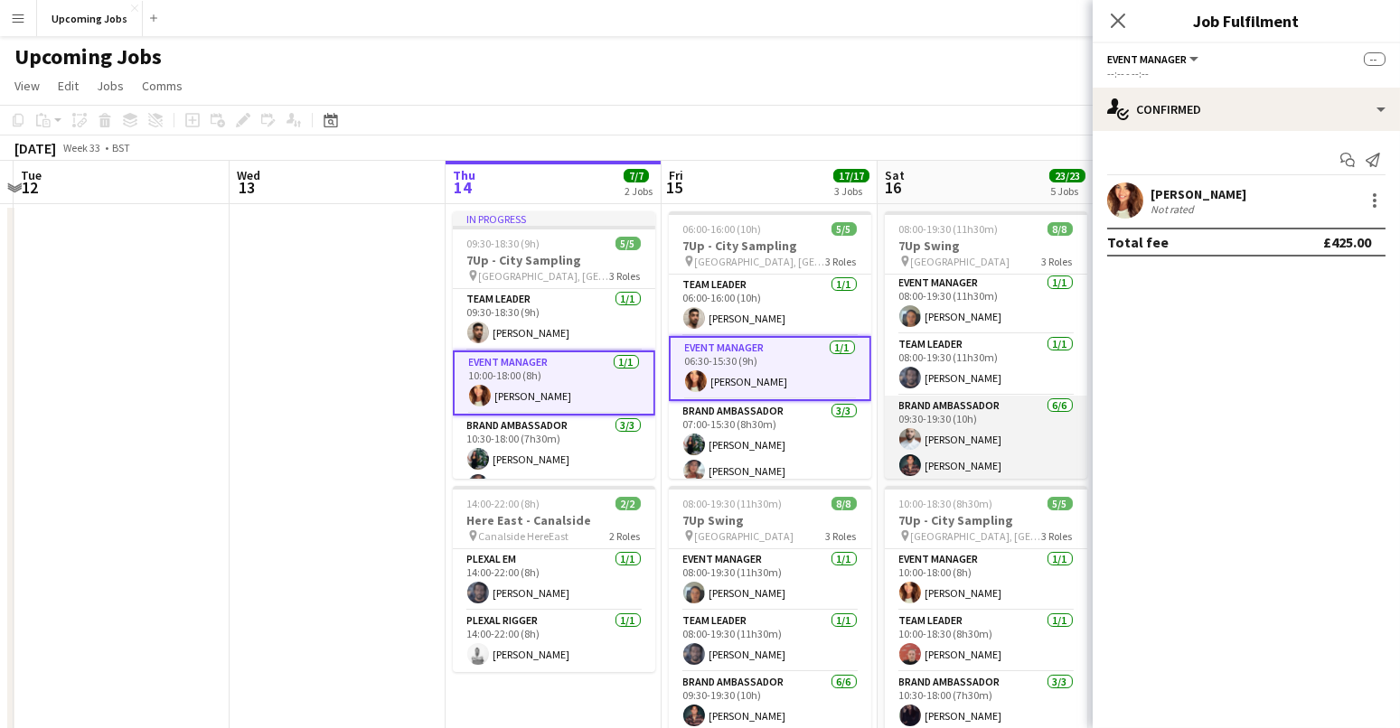
scroll to position [0, 0]
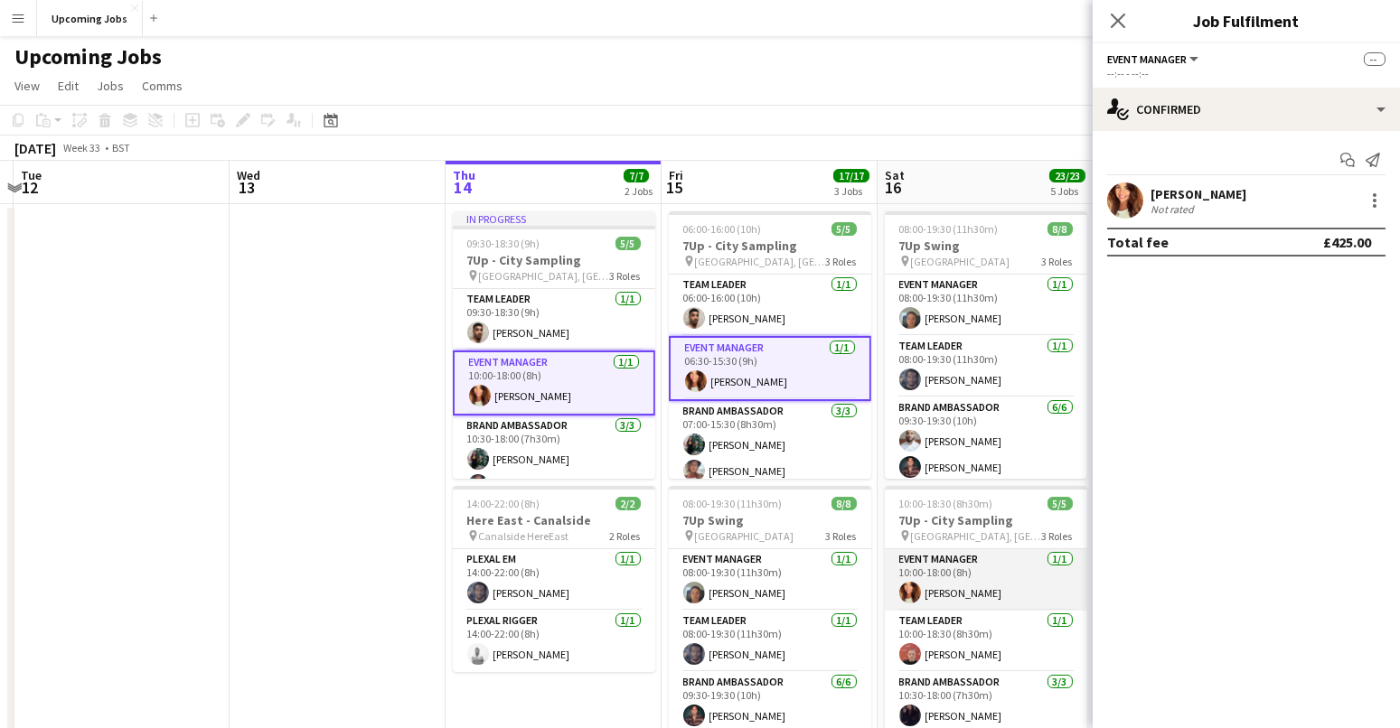
click at [939, 600] on app-card-role "Event Manager [DATE] 10:00-18:00 (8h) [PERSON_NAME]" at bounding box center [986, 579] width 202 height 61
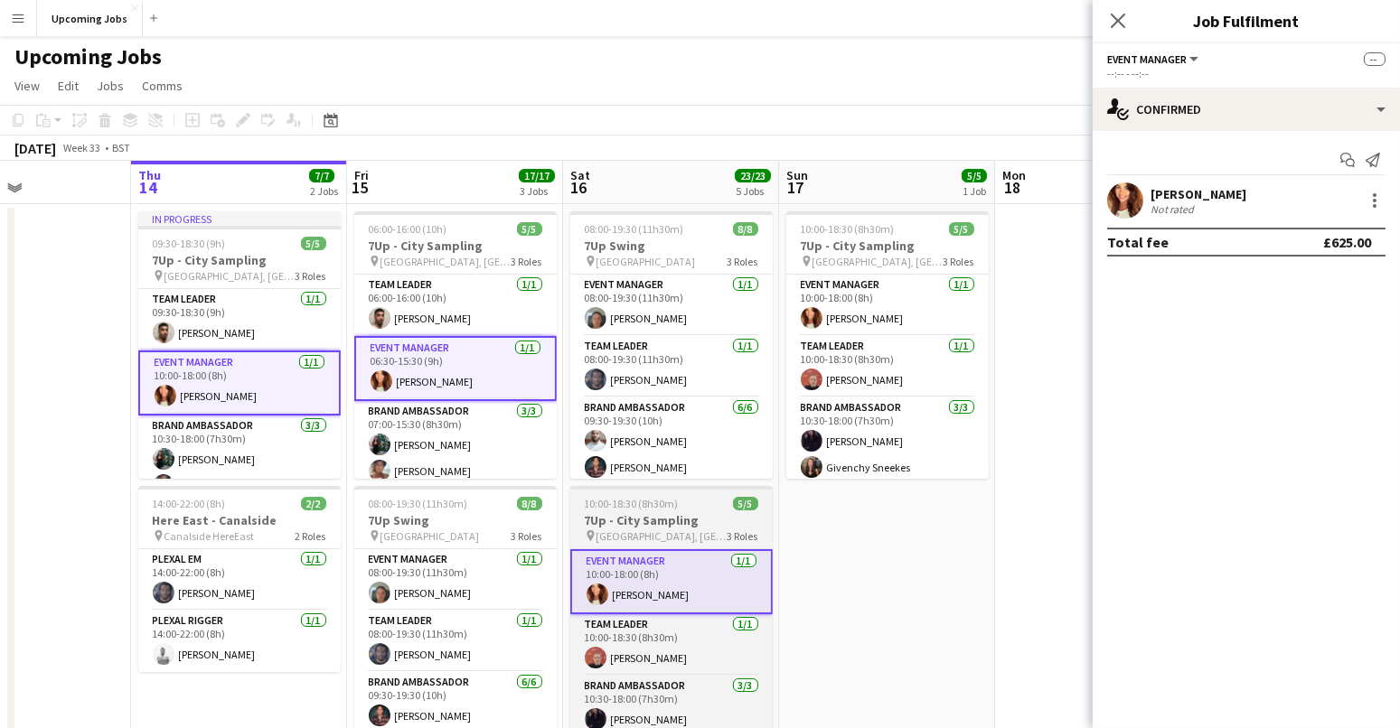
scroll to position [0, 737]
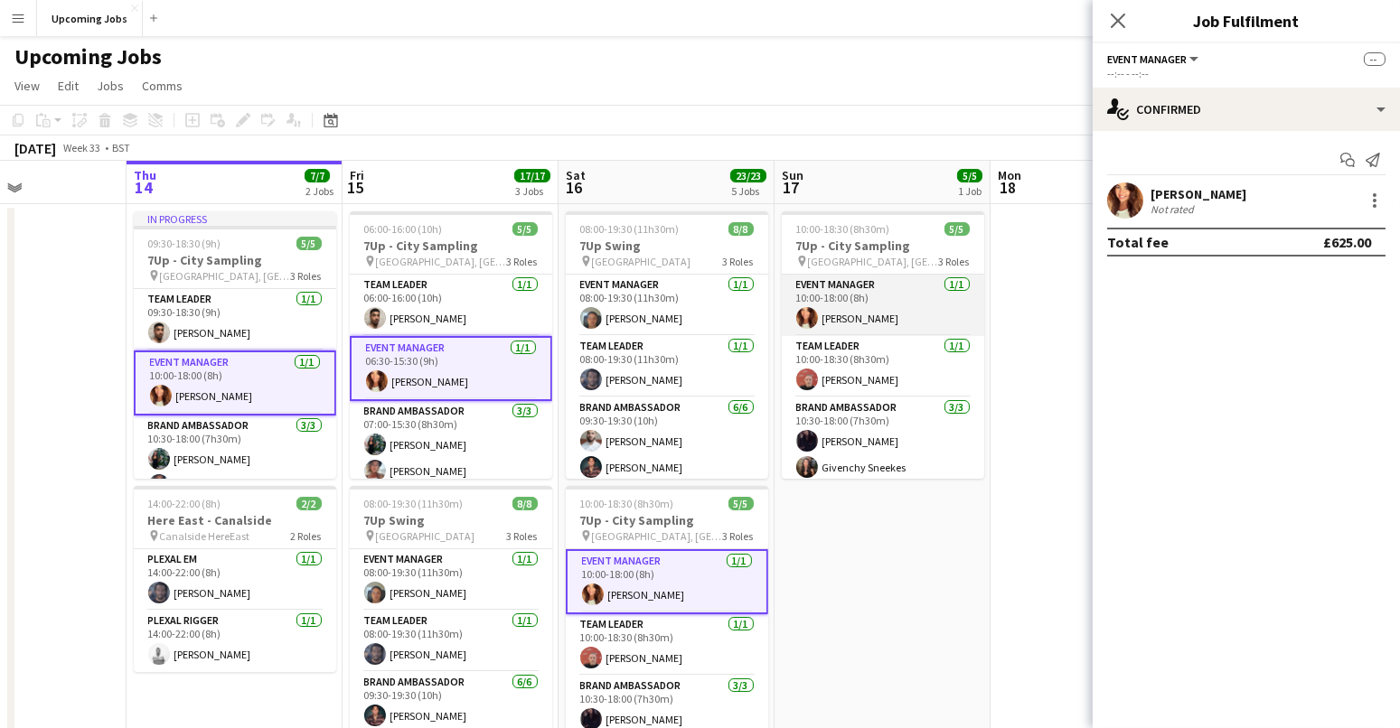
click at [883, 306] on app-card-role "Event Manager [DATE] 10:00-18:00 (8h) [PERSON_NAME]" at bounding box center [883, 305] width 202 height 61
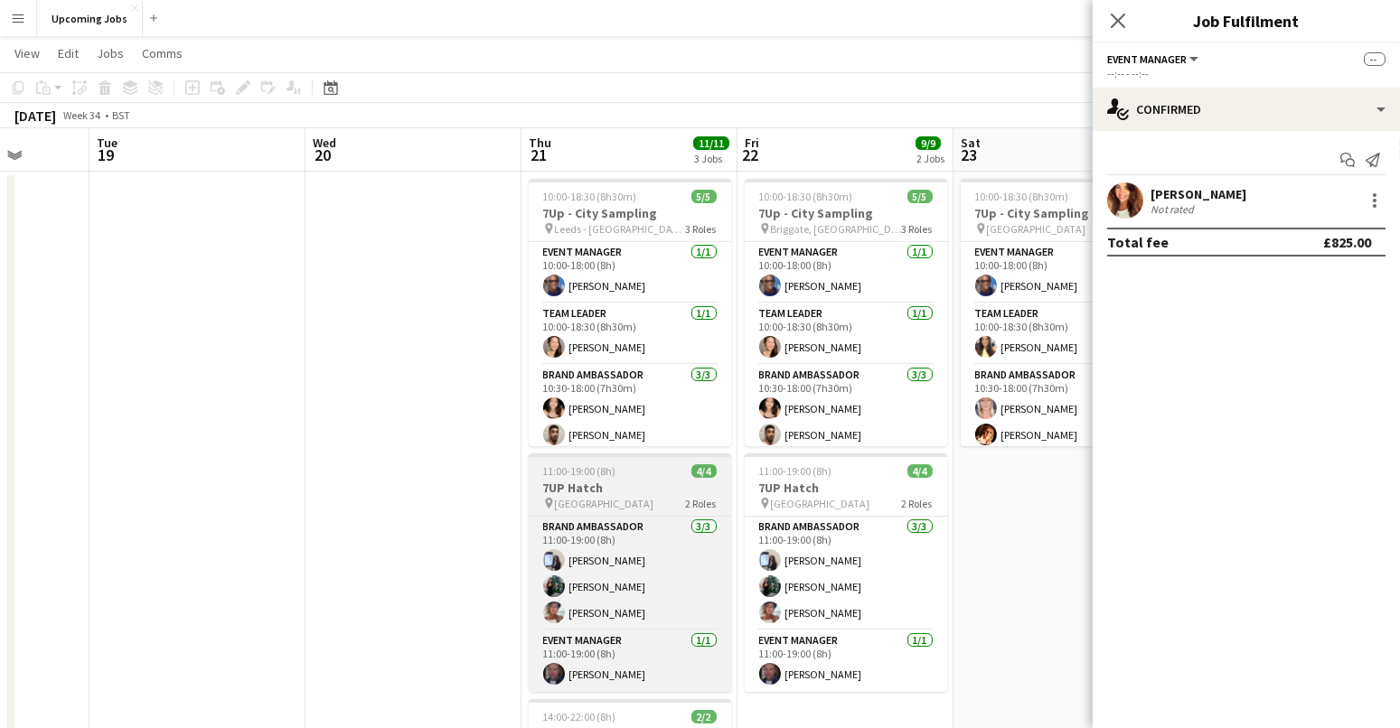
scroll to position [33, 0]
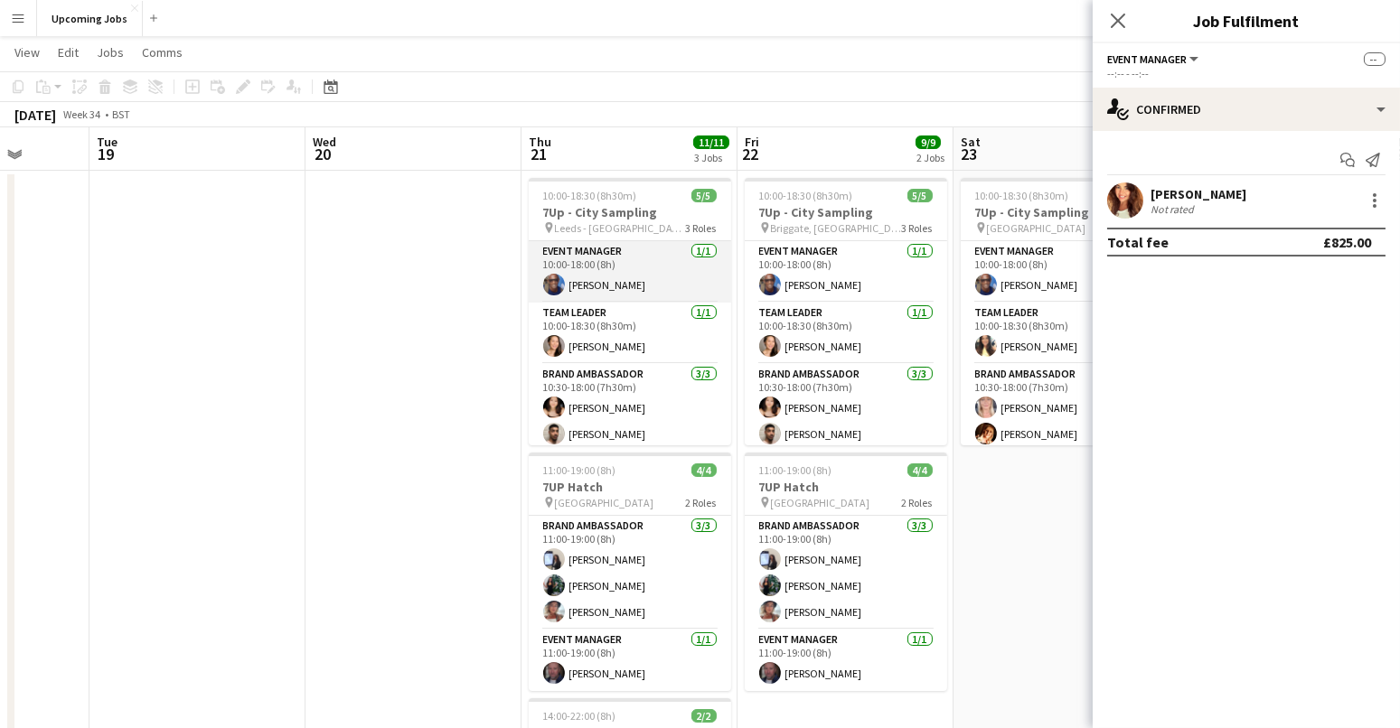
click at [640, 271] on app-card-role "Event Manager [DATE] 10:00-18:00 (8h) [PERSON_NAME]" at bounding box center [630, 271] width 202 height 61
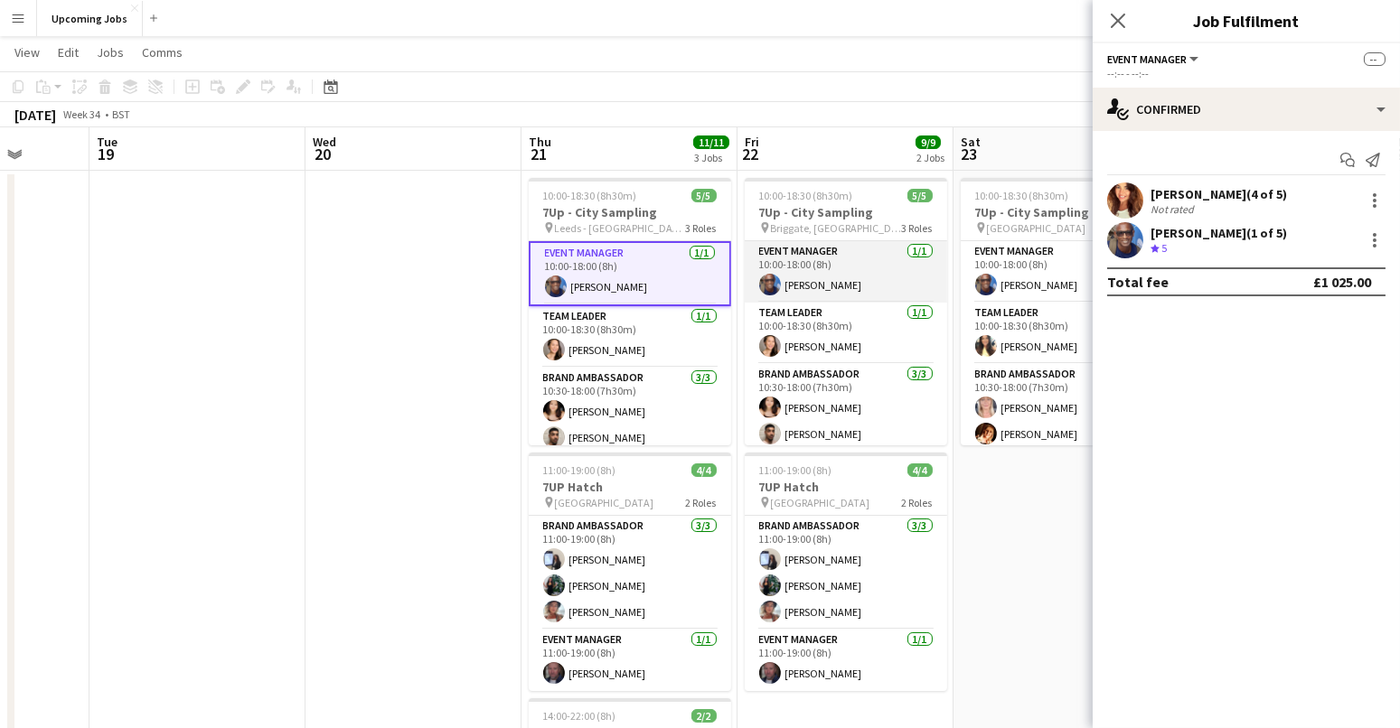
click at [795, 272] on app-card-role "Event Manager [DATE] 10:00-18:00 (8h) [PERSON_NAME]" at bounding box center [846, 271] width 202 height 61
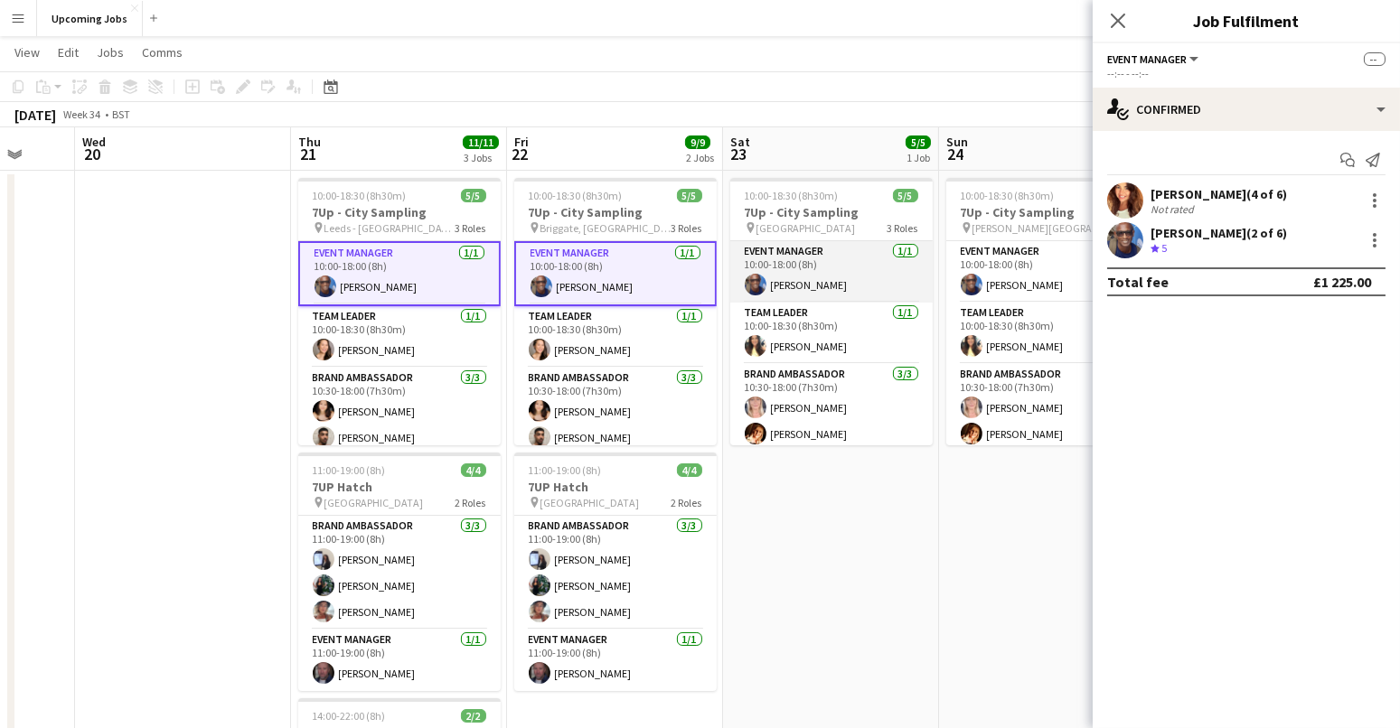
scroll to position [0, 793]
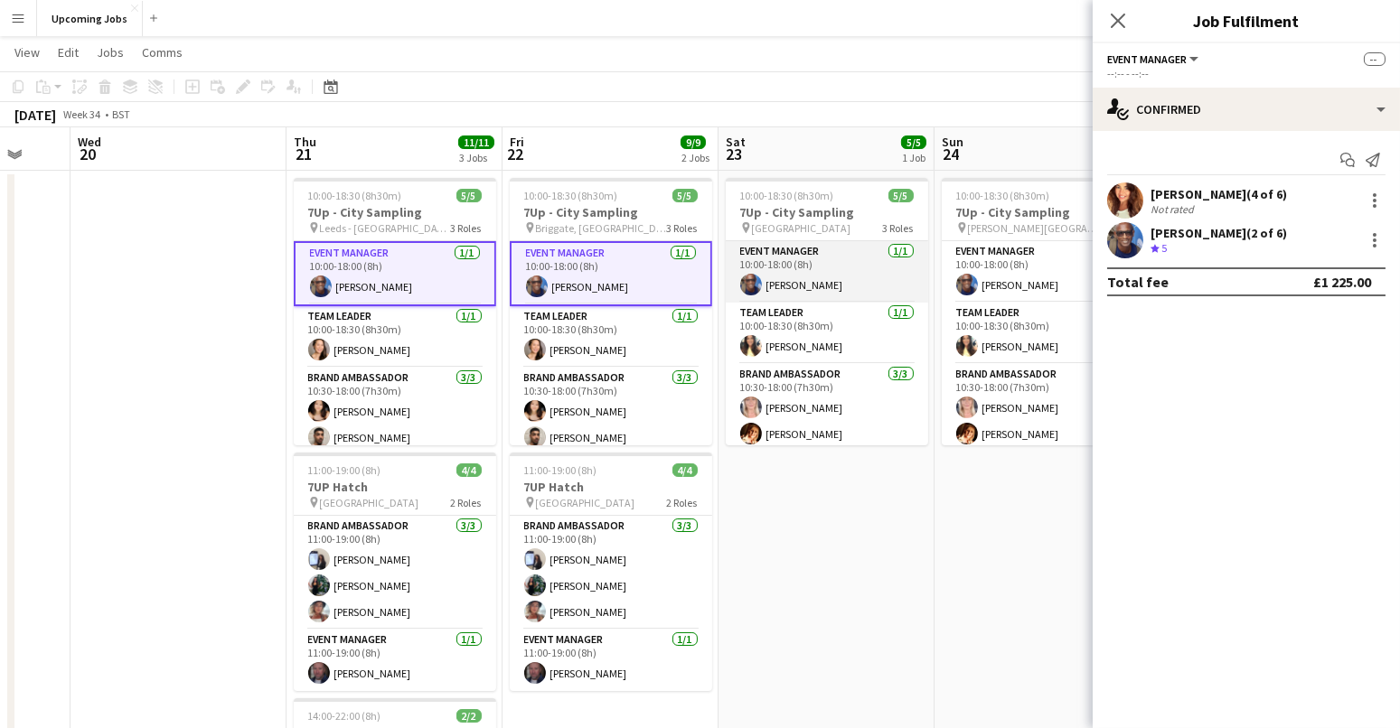
click at [819, 281] on app-card-role "Event Manager [DATE] 10:00-18:00 (8h) [PERSON_NAME]" at bounding box center [827, 271] width 202 height 61
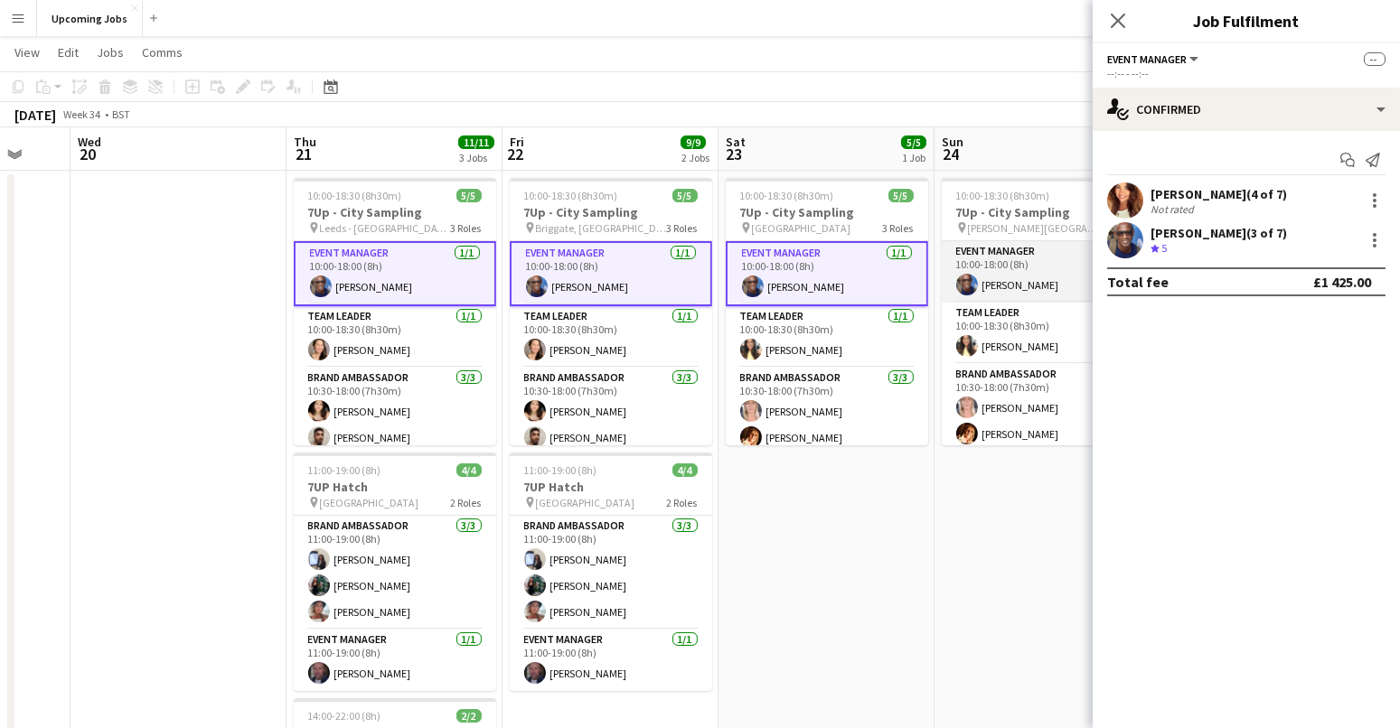
click at [993, 274] on app-card-role "Event Manager [DATE] 10:00-18:00 (8h) [PERSON_NAME]" at bounding box center [1043, 271] width 202 height 61
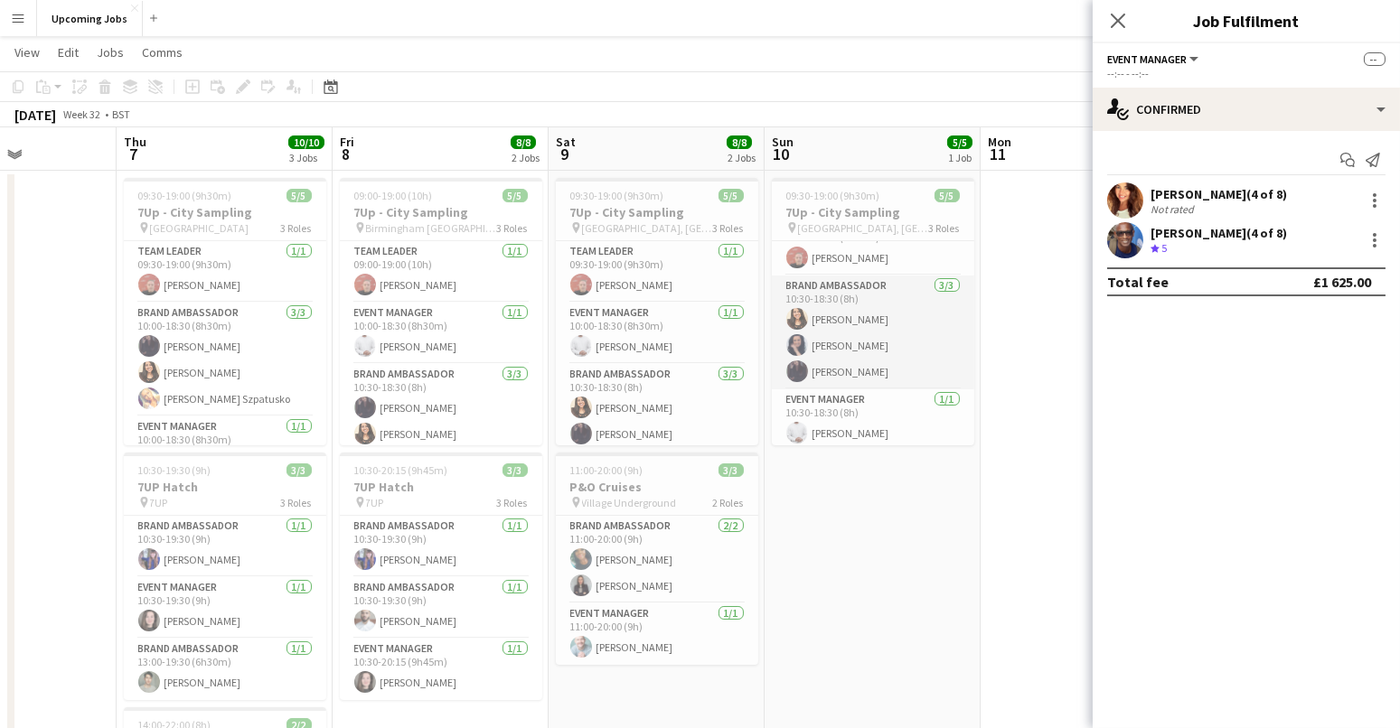
scroll to position [32, 0]
click at [839, 411] on app-card-role "Event Manager [DATE] 10:30-18:30 (8h) [PERSON_NAME]" at bounding box center [873, 415] width 202 height 61
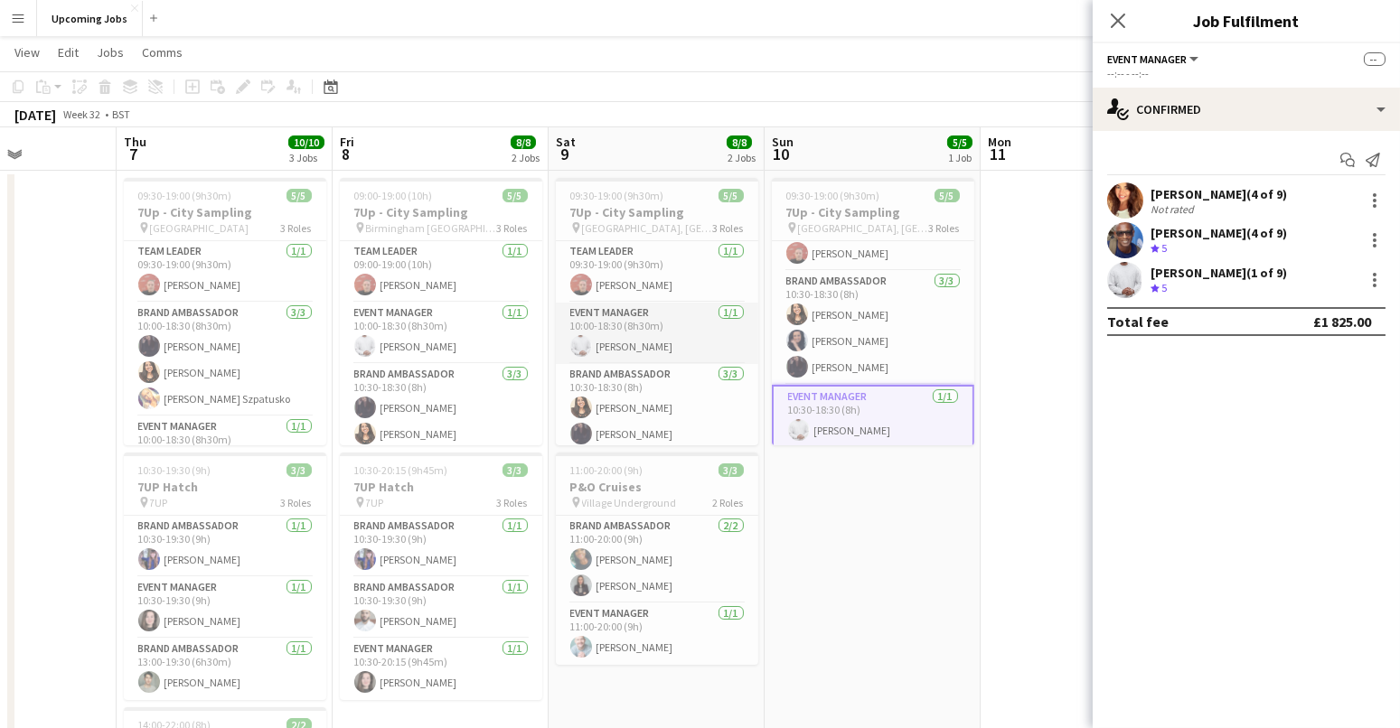
click at [659, 339] on app-card-role "Event Manager [DATE] 10:00-18:30 (8h30m) [PERSON_NAME]" at bounding box center [657, 333] width 202 height 61
click at [436, 328] on app-card-role "Event Manager [DATE] 10:00-18:30 (8h30m) [PERSON_NAME]" at bounding box center [441, 333] width 202 height 61
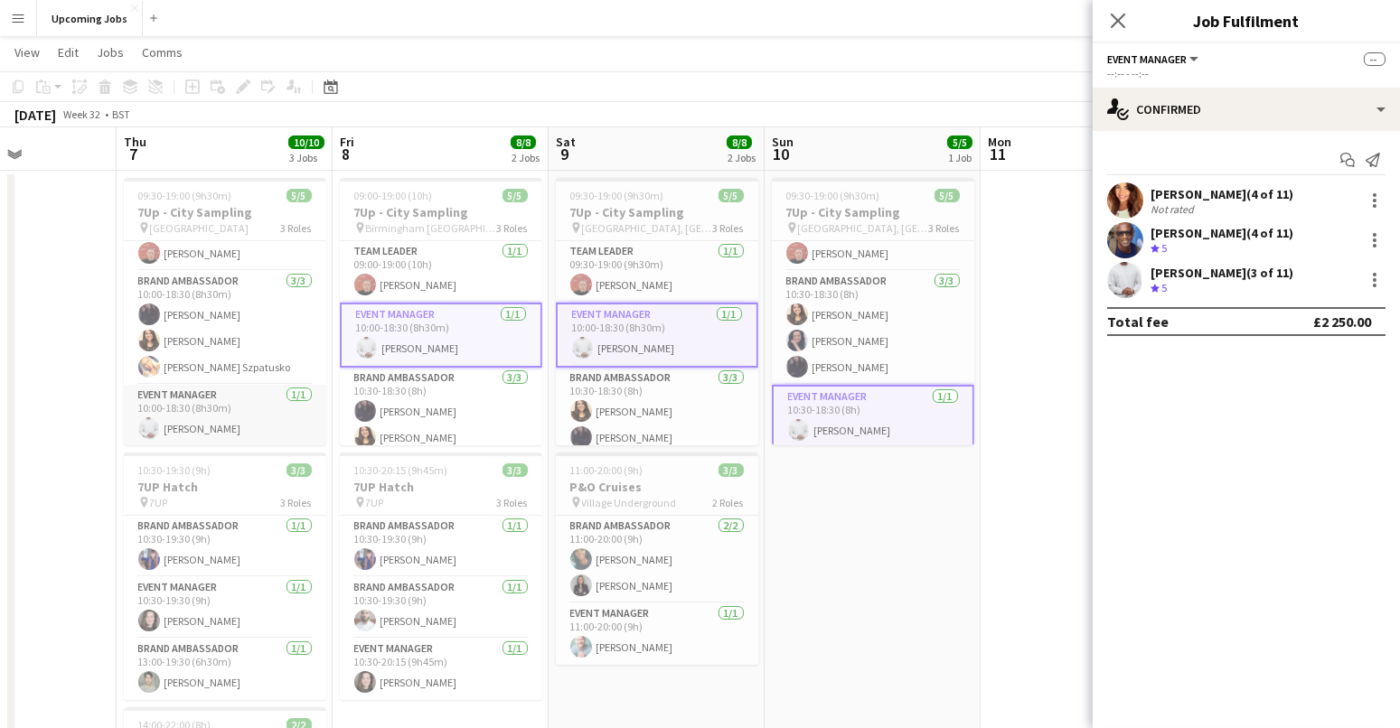
click at [200, 417] on app-card-role "Event Manager [DATE] 10:00-18:30 (8h30m) [PERSON_NAME]" at bounding box center [225, 415] width 202 height 61
click at [1119, 22] on icon at bounding box center [1117, 20] width 17 height 17
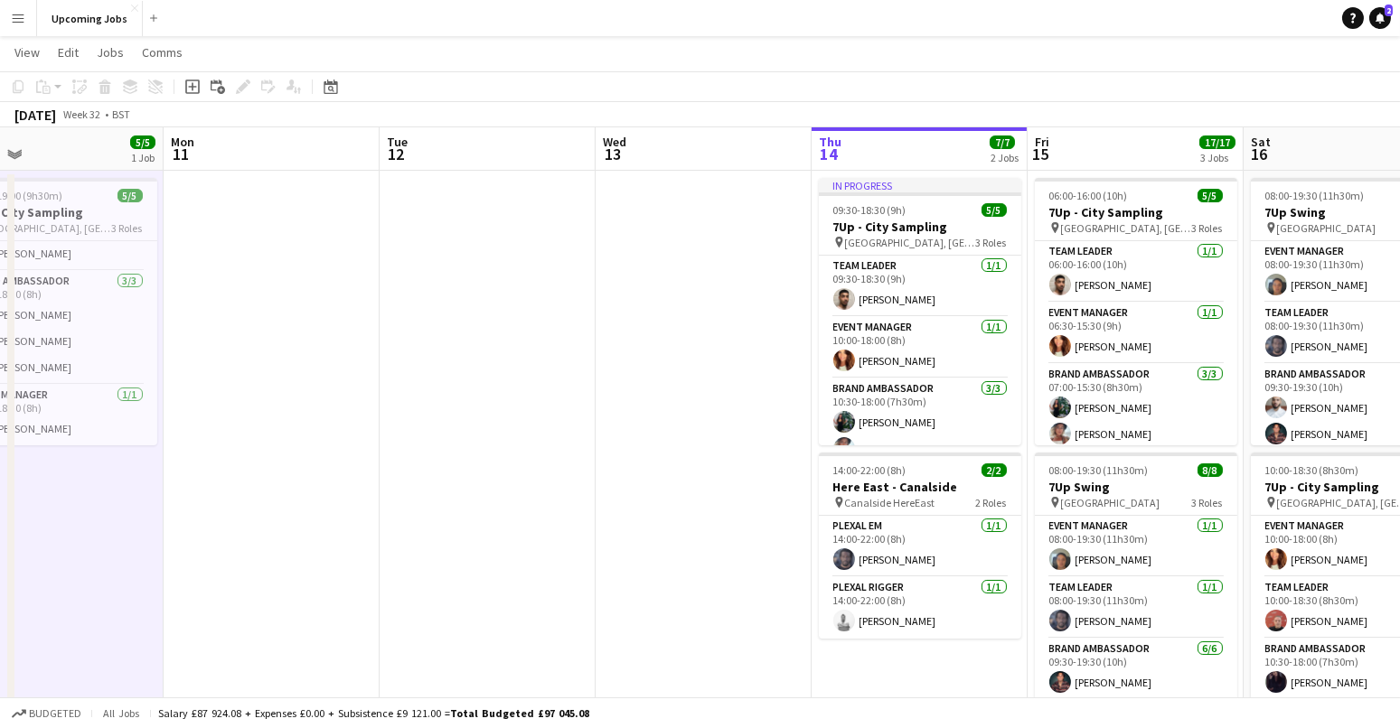
scroll to position [0, 627]
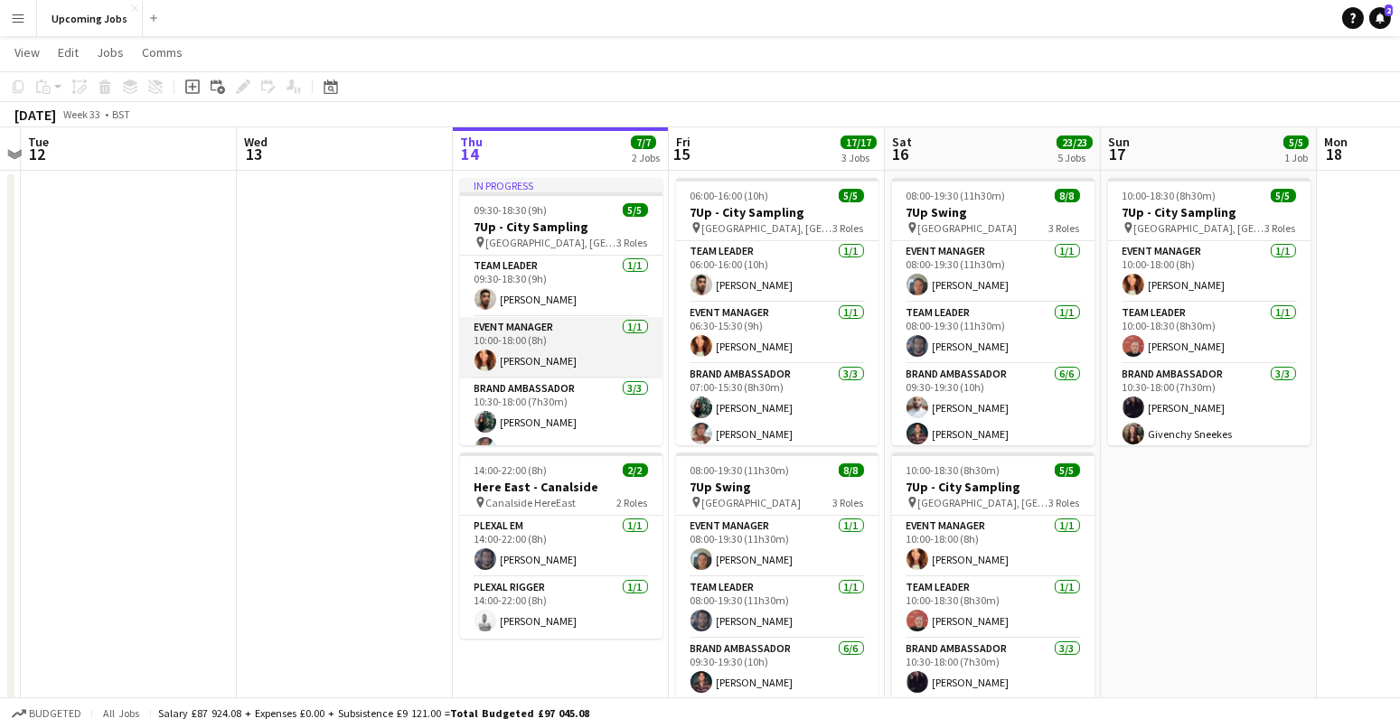
click at [528, 357] on app-card-role "Event Manager [DATE] 10:00-18:00 (8h) [PERSON_NAME]" at bounding box center [561, 347] width 202 height 61
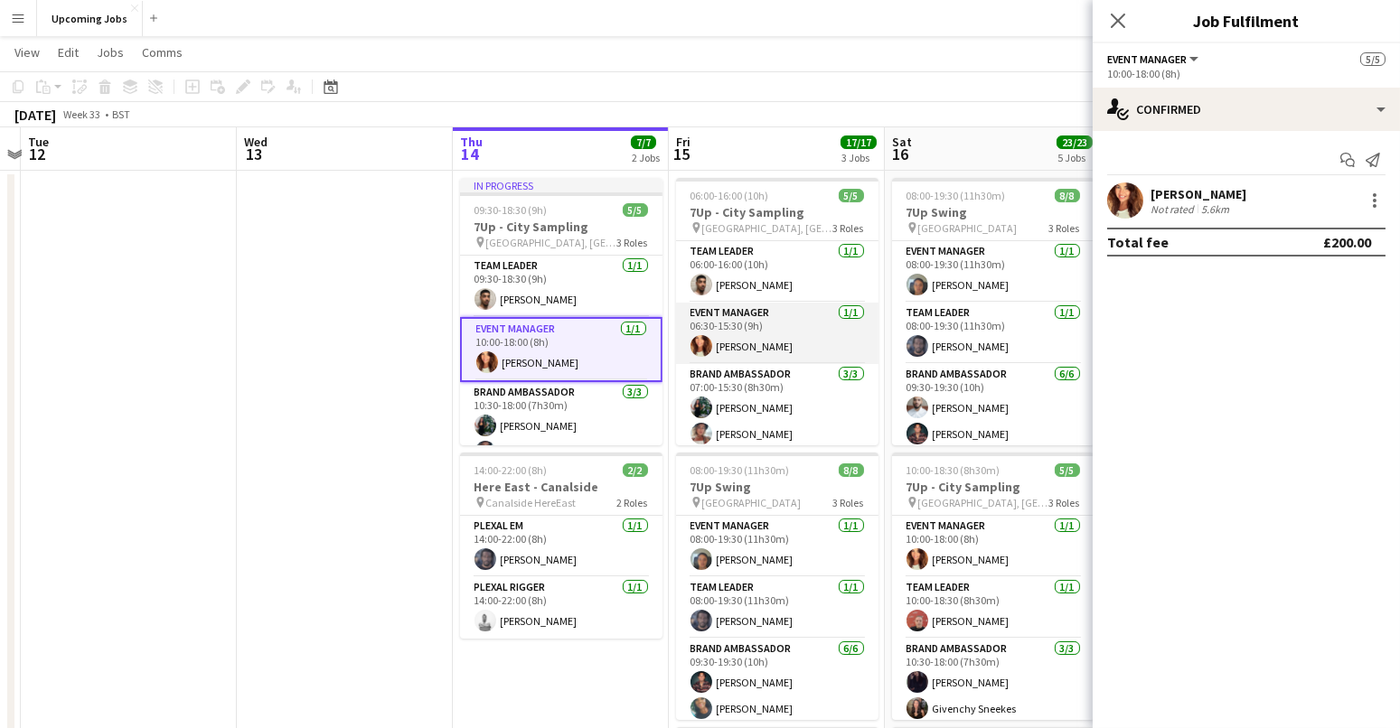
click at [755, 345] on app-card-role "Event Manager [DATE] 06:30-15:30 (9h) [PERSON_NAME]" at bounding box center [777, 333] width 202 height 61
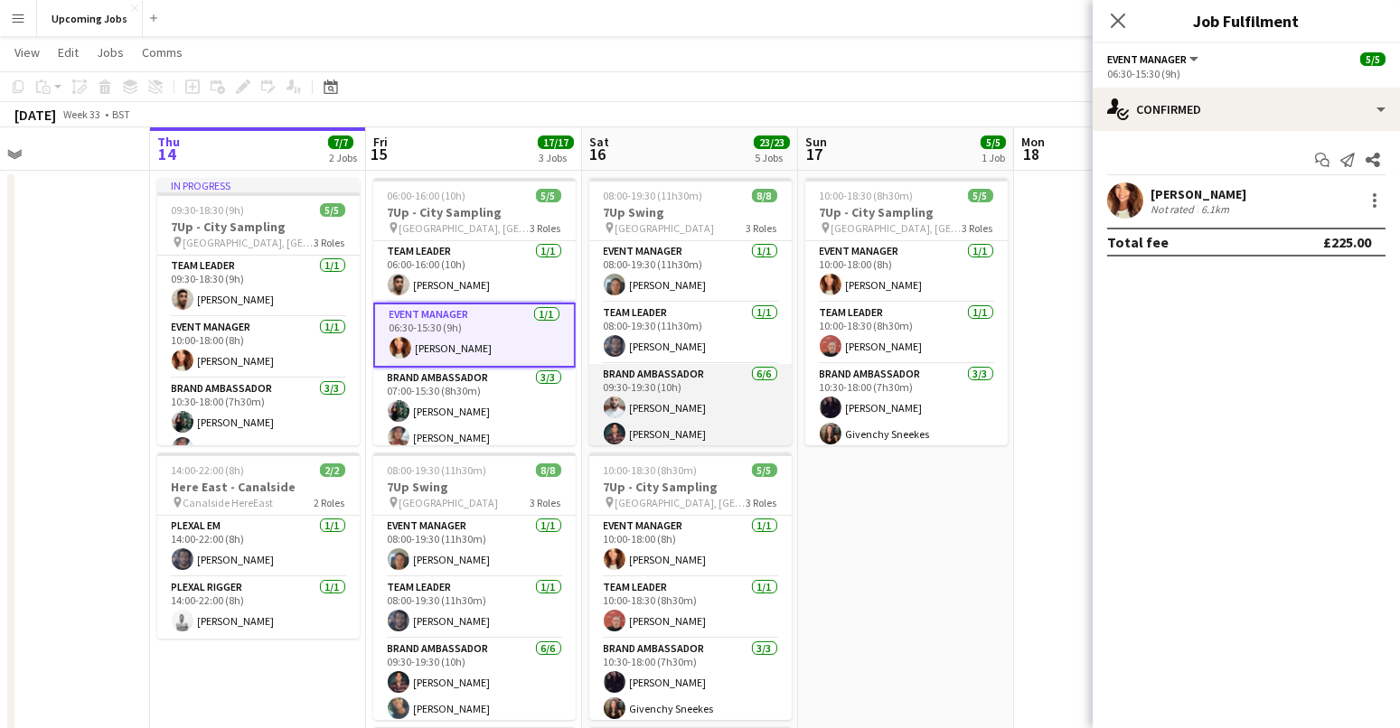
scroll to position [13, 0]
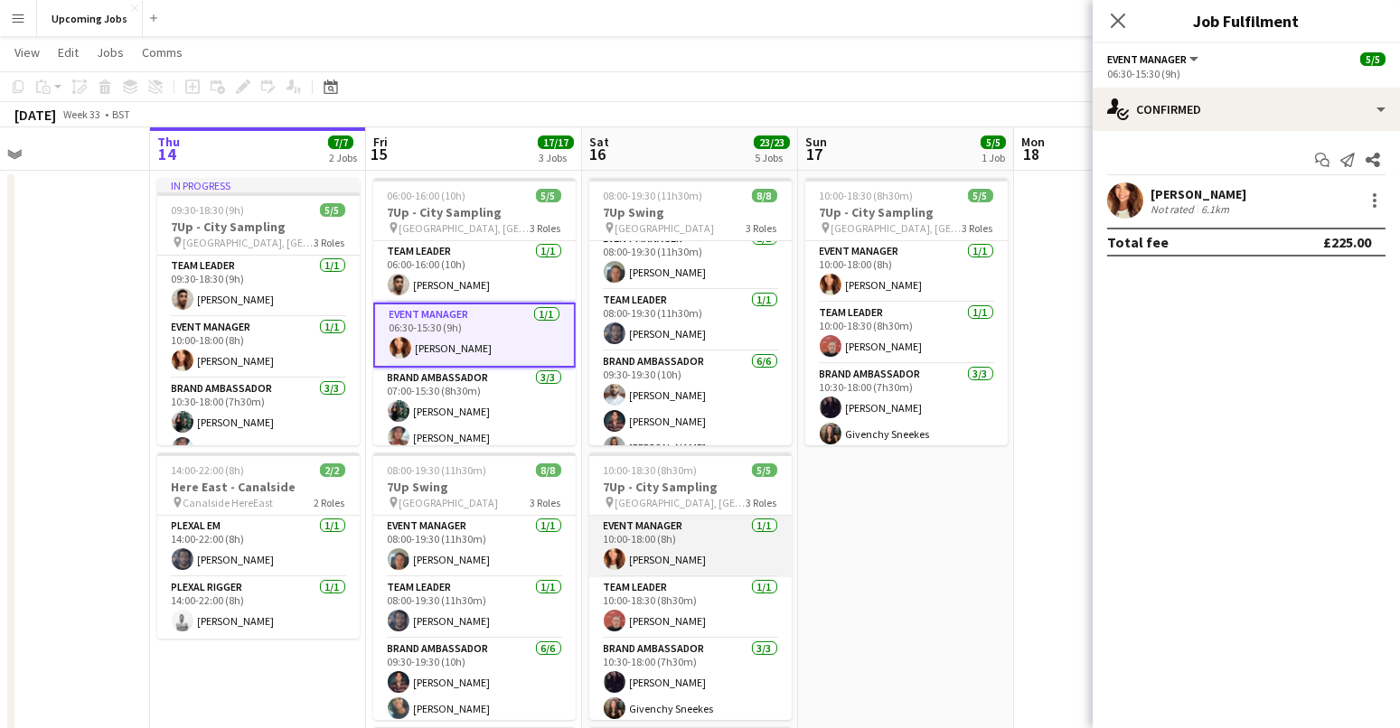
click at [674, 554] on app-card-role "Event Manager [DATE] 10:00-18:00 (8h) [PERSON_NAME]" at bounding box center [690, 546] width 202 height 61
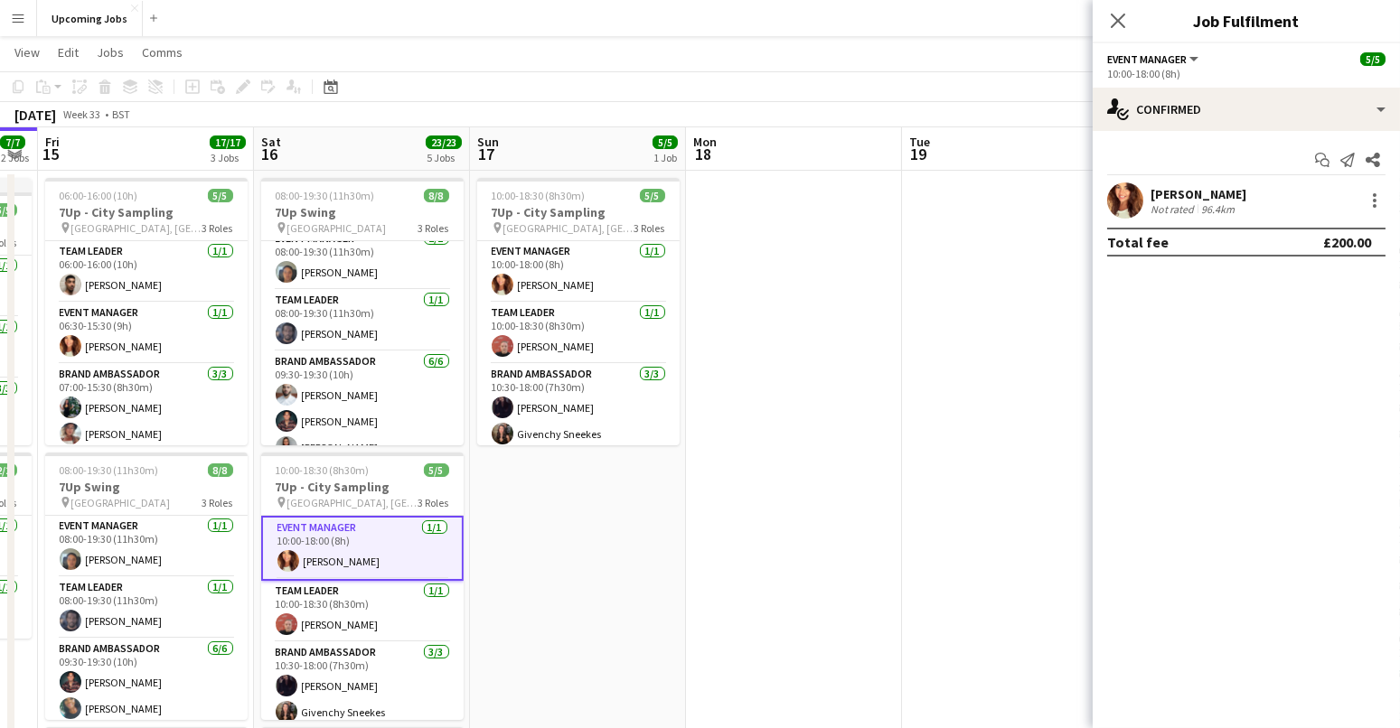
scroll to position [0, 624]
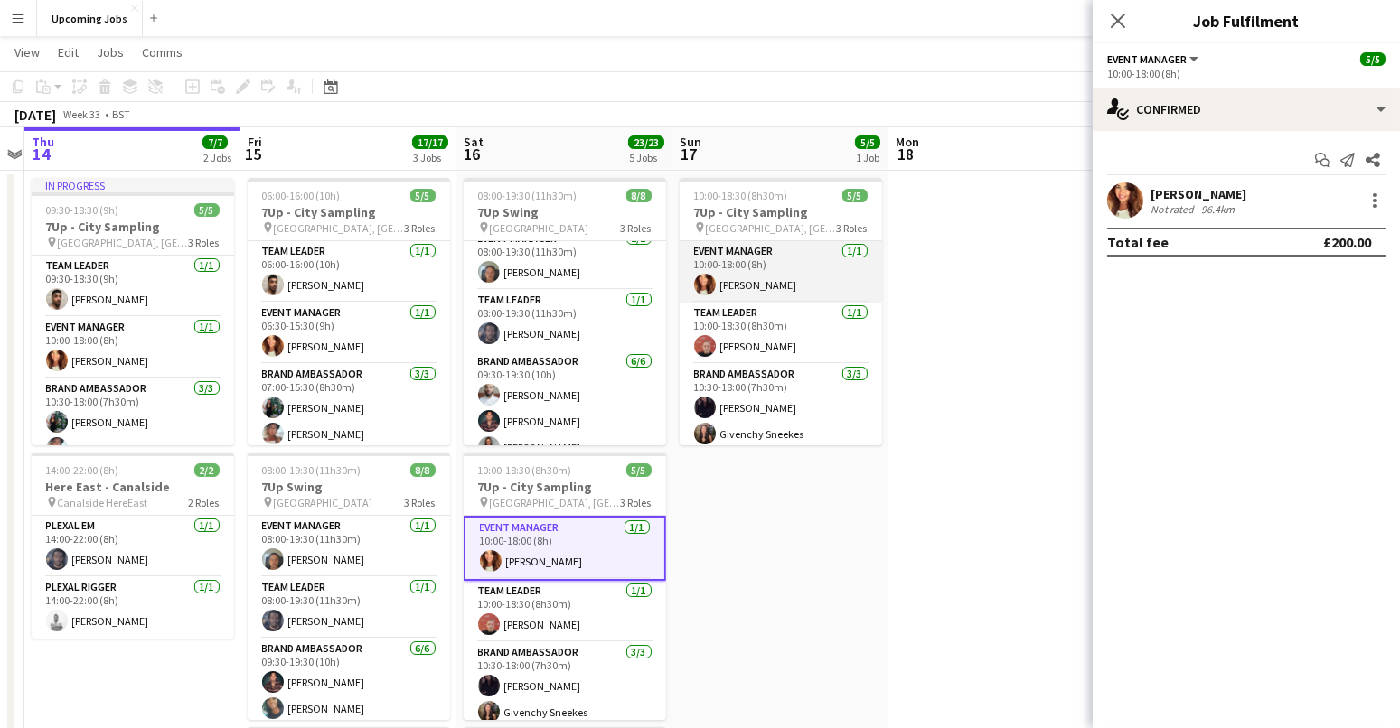
click at [746, 284] on app-card-role "Event Manager [DATE] 10:00-18:00 (8h) [PERSON_NAME]" at bounding box center [781, 271] width 202 height 61
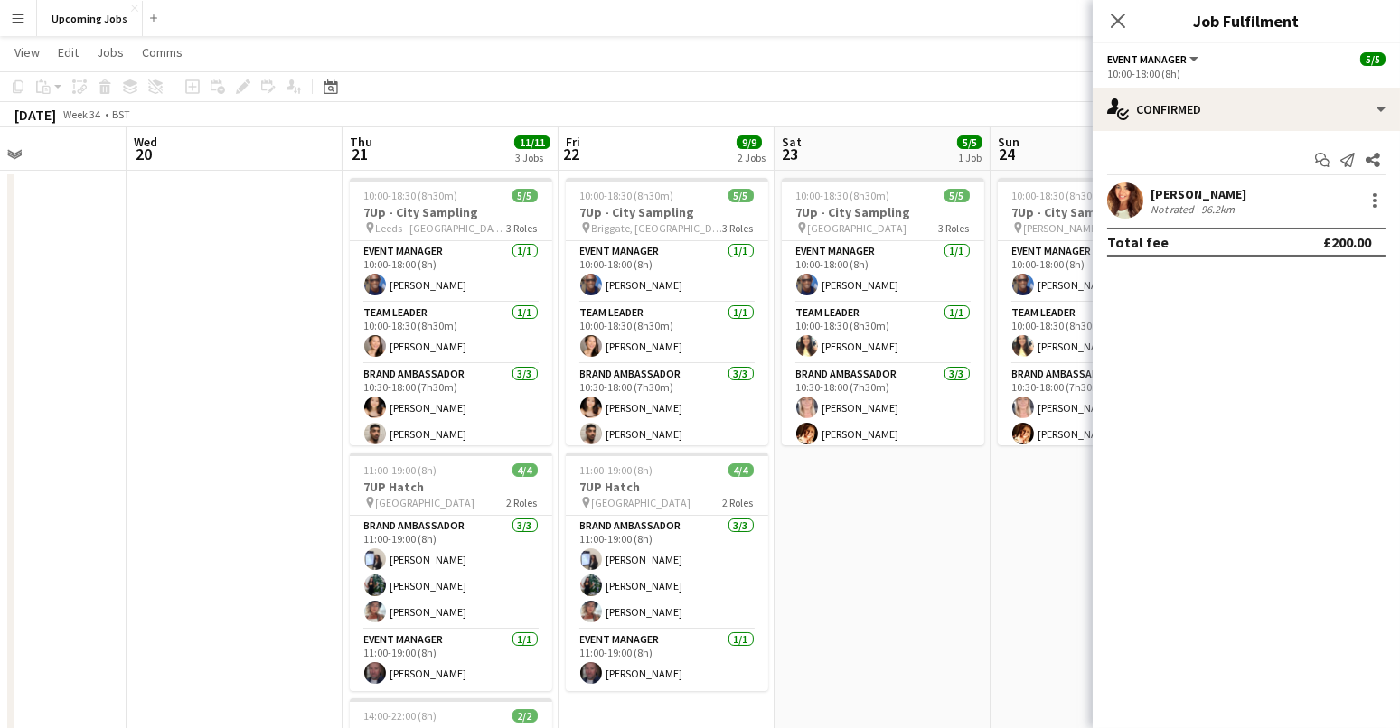
scroll to position [0, 769]
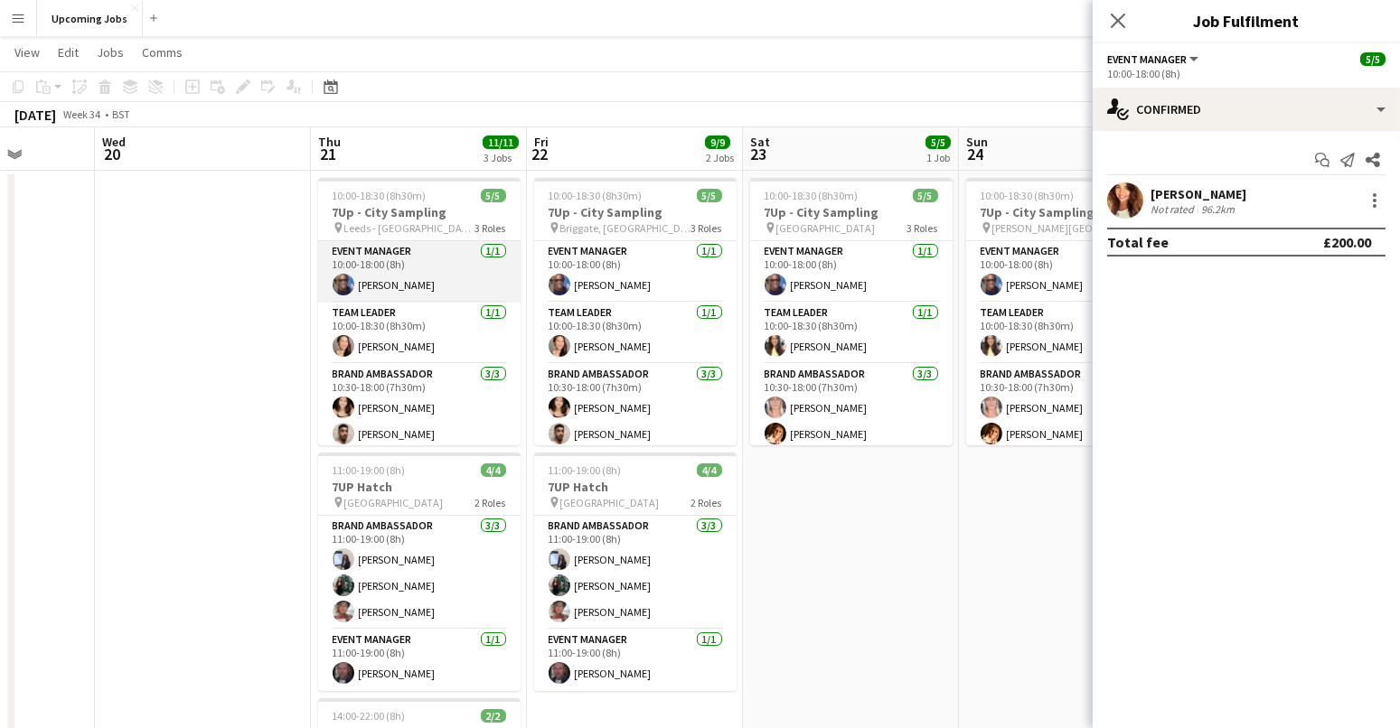
click at [395, 279] on app-card-role "Event Manager [DATE] 10:00-18:00 (8h) [PERSON_NAME]" at bounding box center [419, 271] width 202 height 61
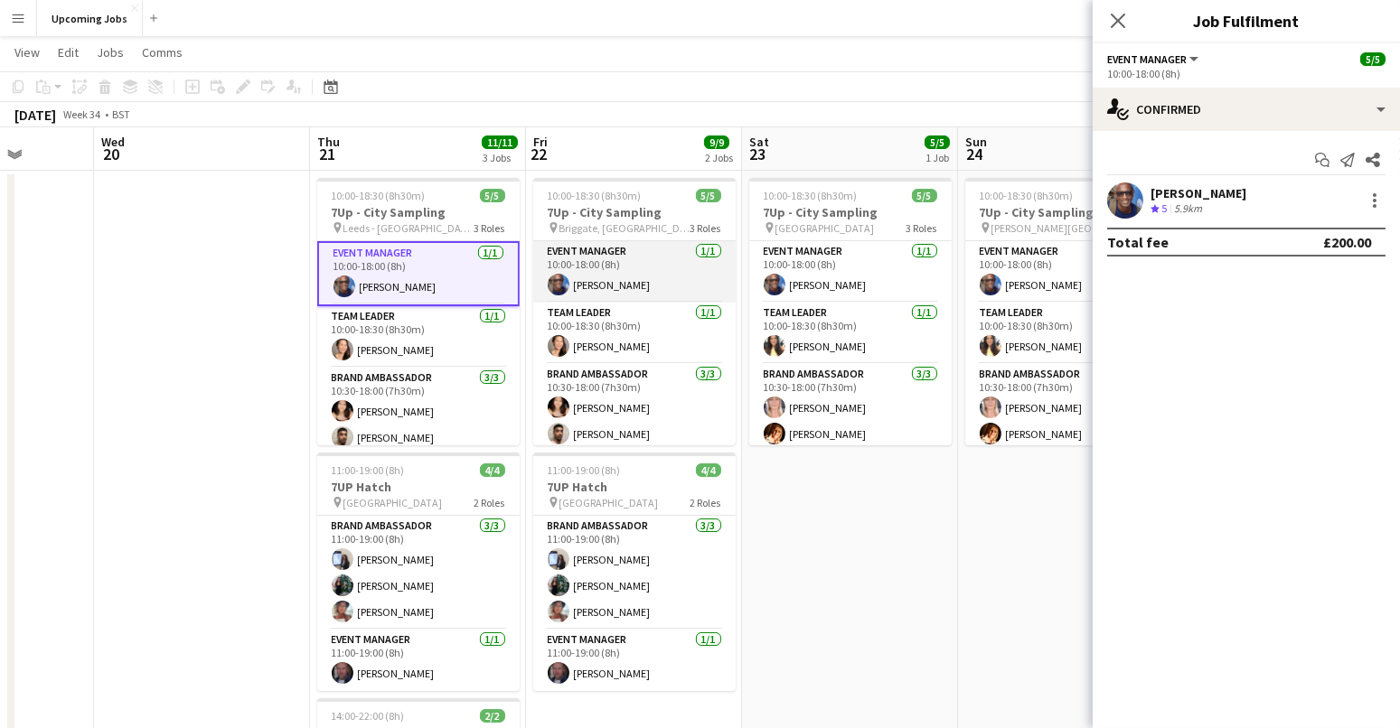
click at [608, 265] on app-card-role "Event Manager [DATE] 10:00-18:00 (8h) [PERSON_NAME]" at bounding box center [634, 271] width 202 height 61
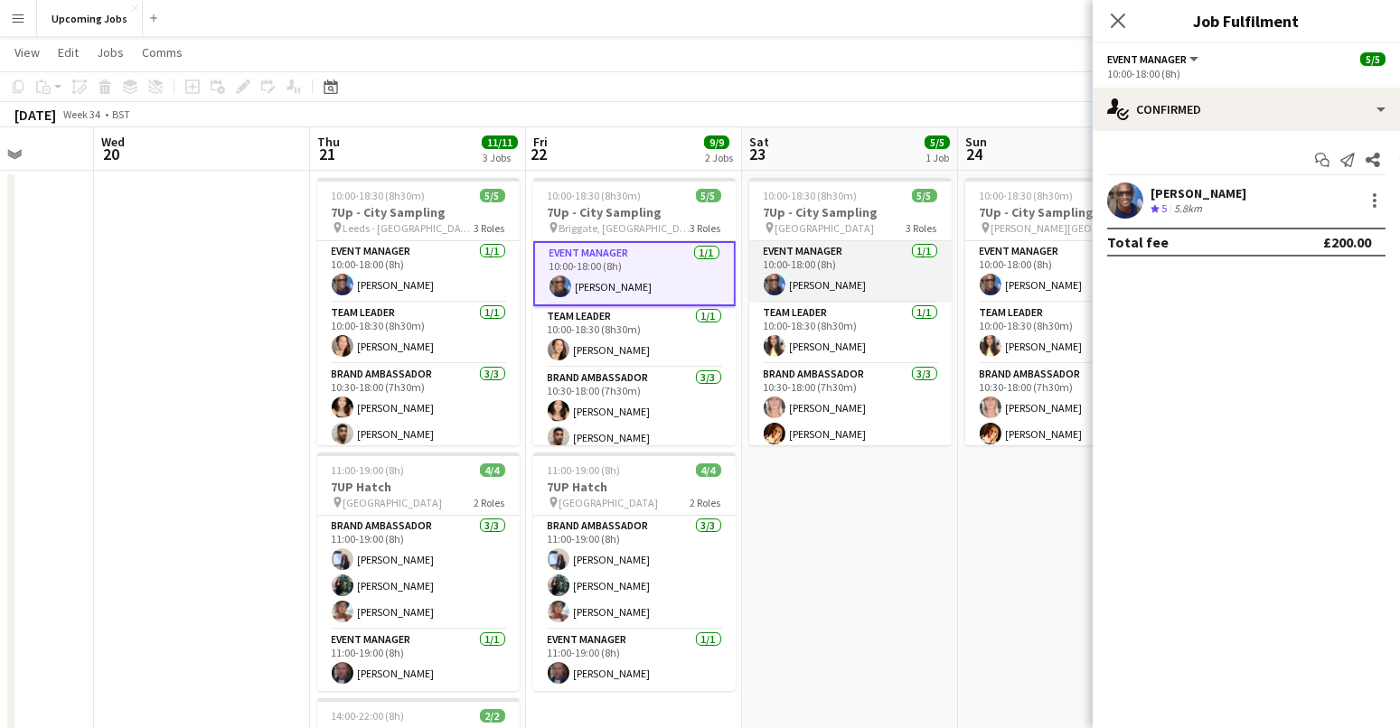
click at [785, 285] on app-card-role "Event Manager [DATE] 10:00-18:00 (8h) [PERSON_NAME]" at bounding box center [850, 271] width 202 height 61
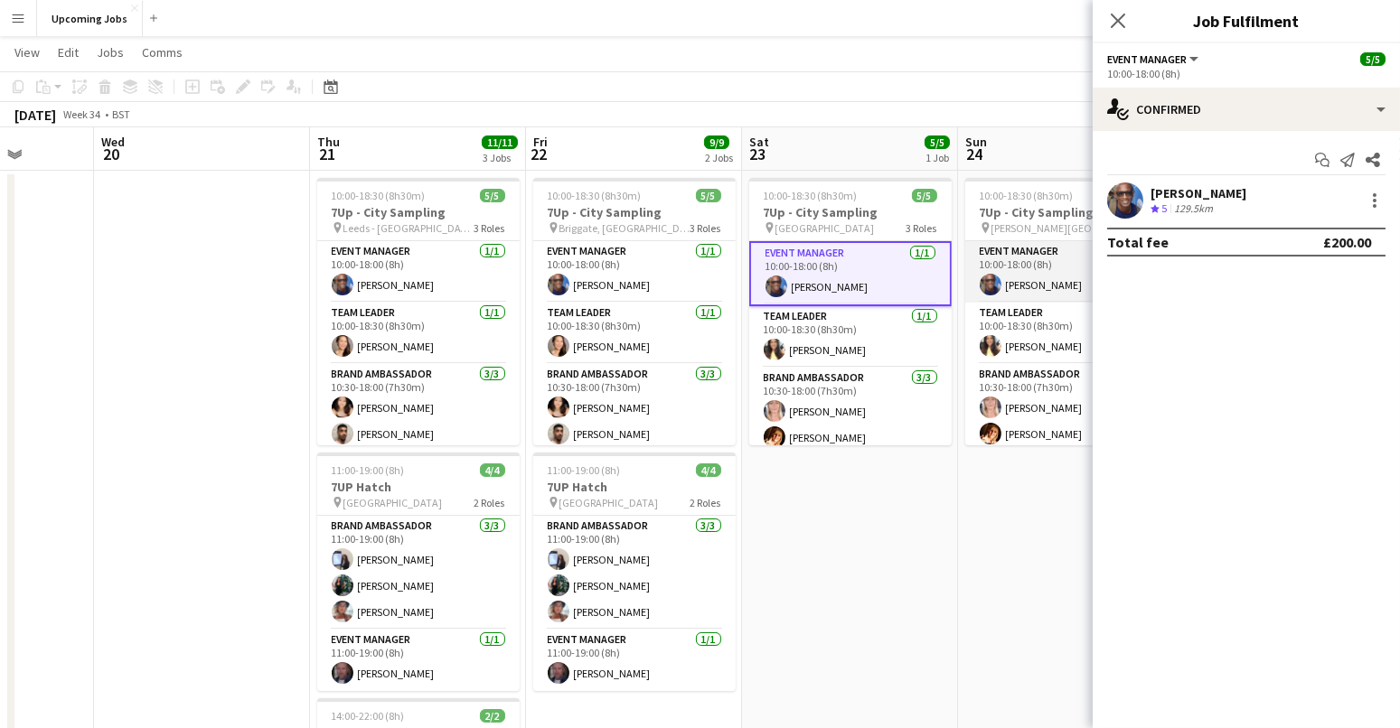
click at [990, 283] on app-user-avatar at bounding box center [991, 285] width 22 height 22
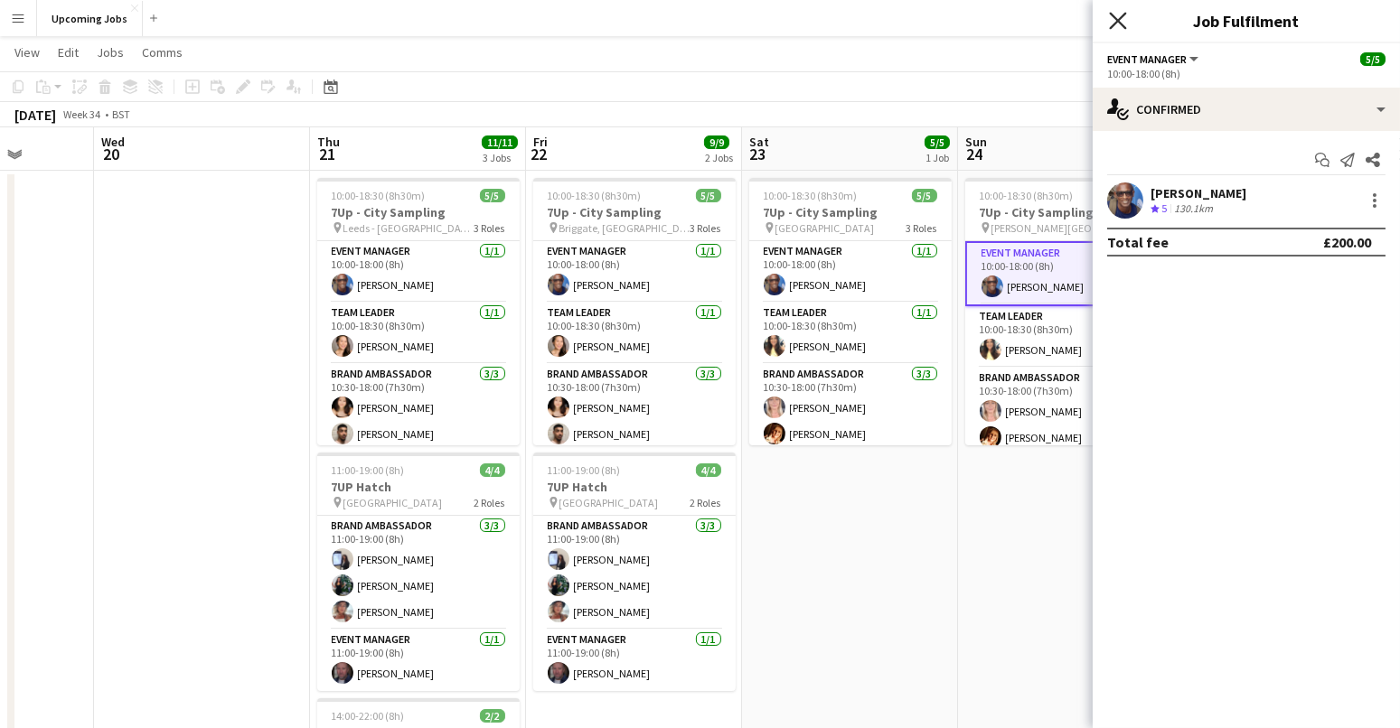
click at [1117, 23] on icon "Close pop-in" at bounding box center [1117, 20] width 17 height 17
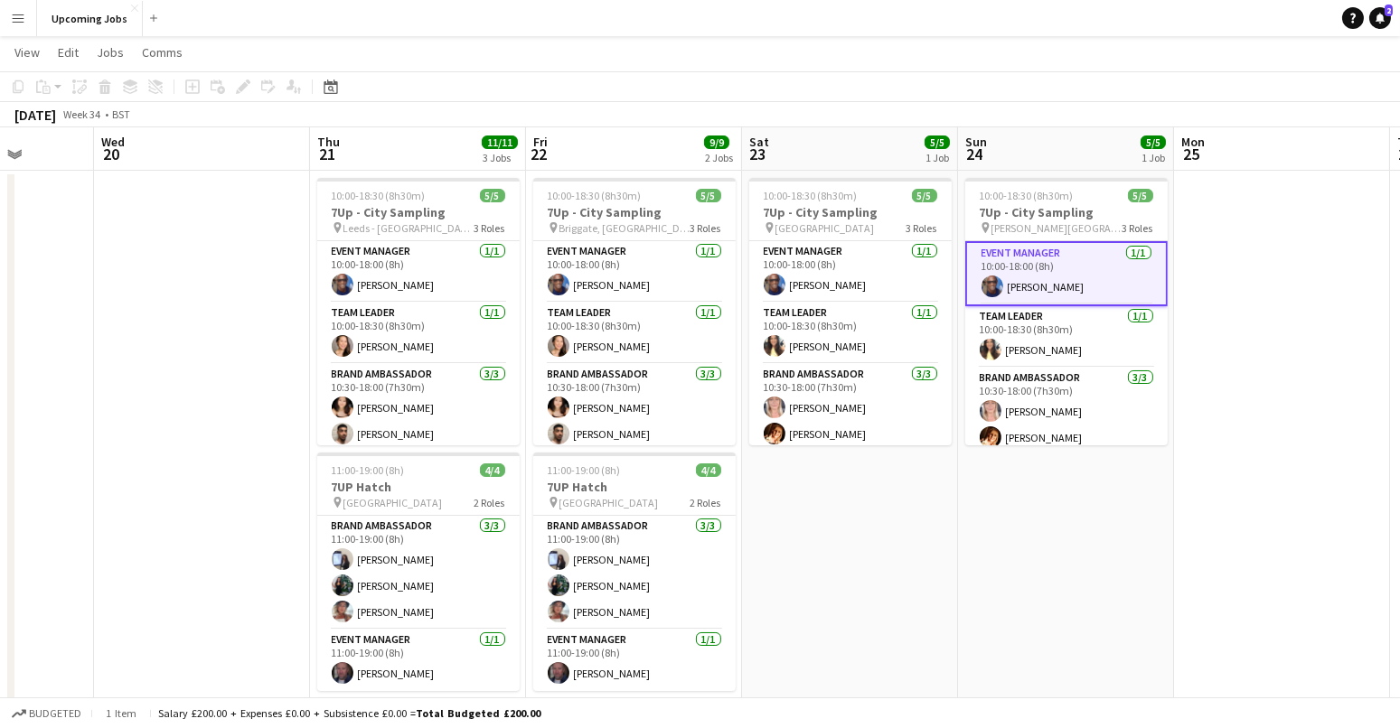
click at [1117, 23] on app-navbar "Menu Boards Boards Boards All jobs Status Workforce Workforce My Workforce Recr…" at bounding box center [700, 18] width 1400 height 36
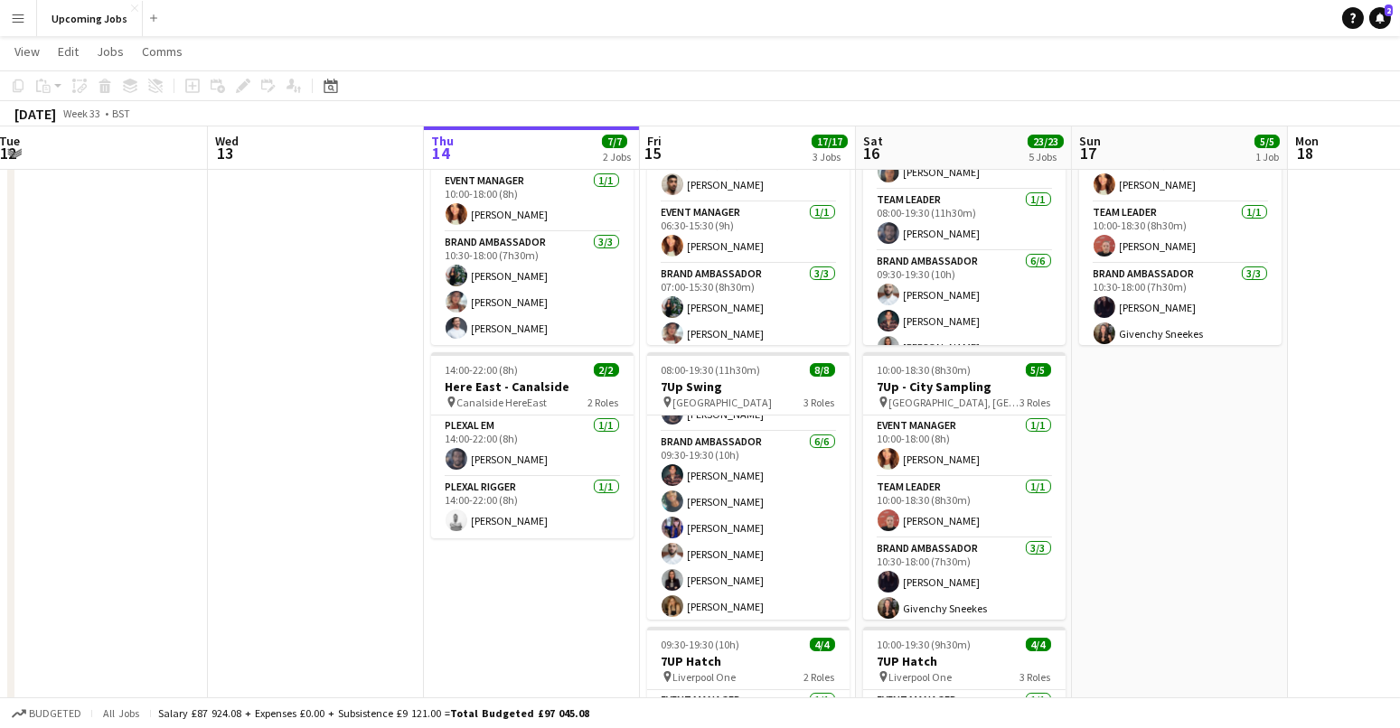
scroll to position [0, 436]
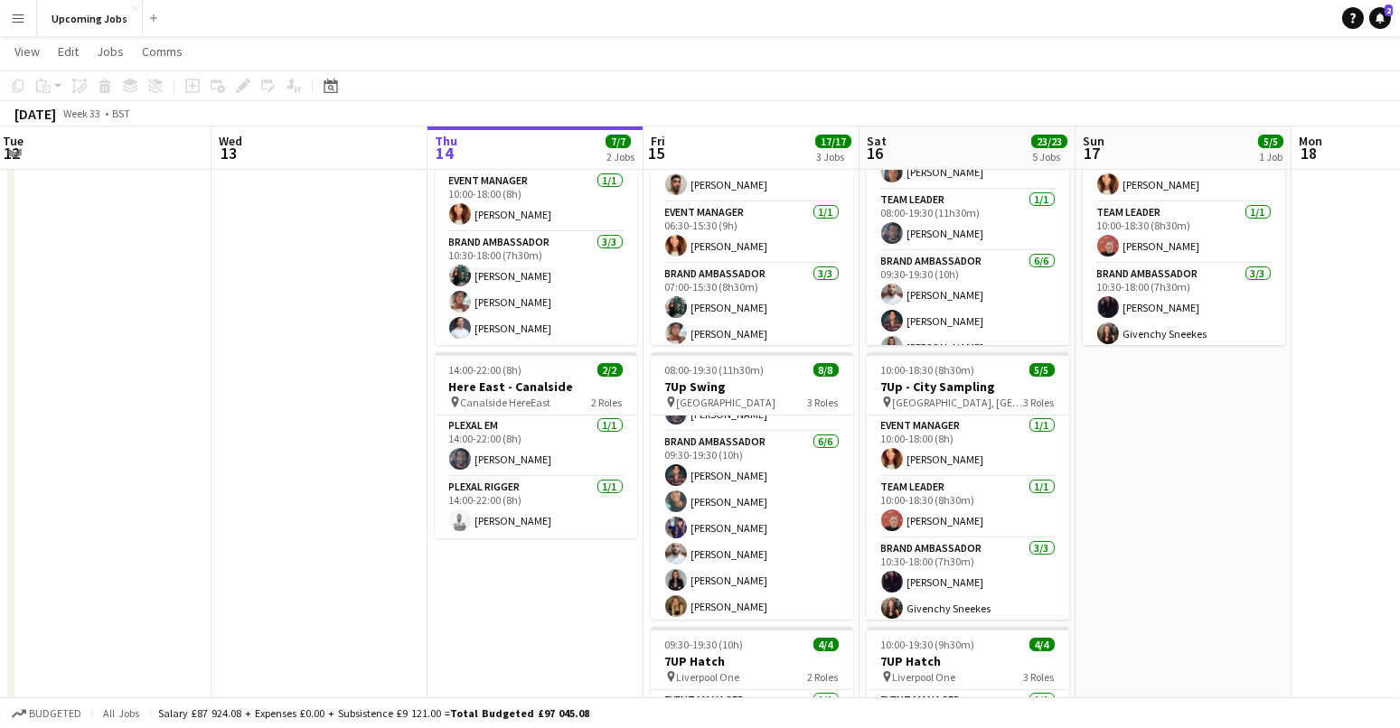
click at [14, 14] on app-icon "Menu" at bounding box center [18, 18] width 14 height 14
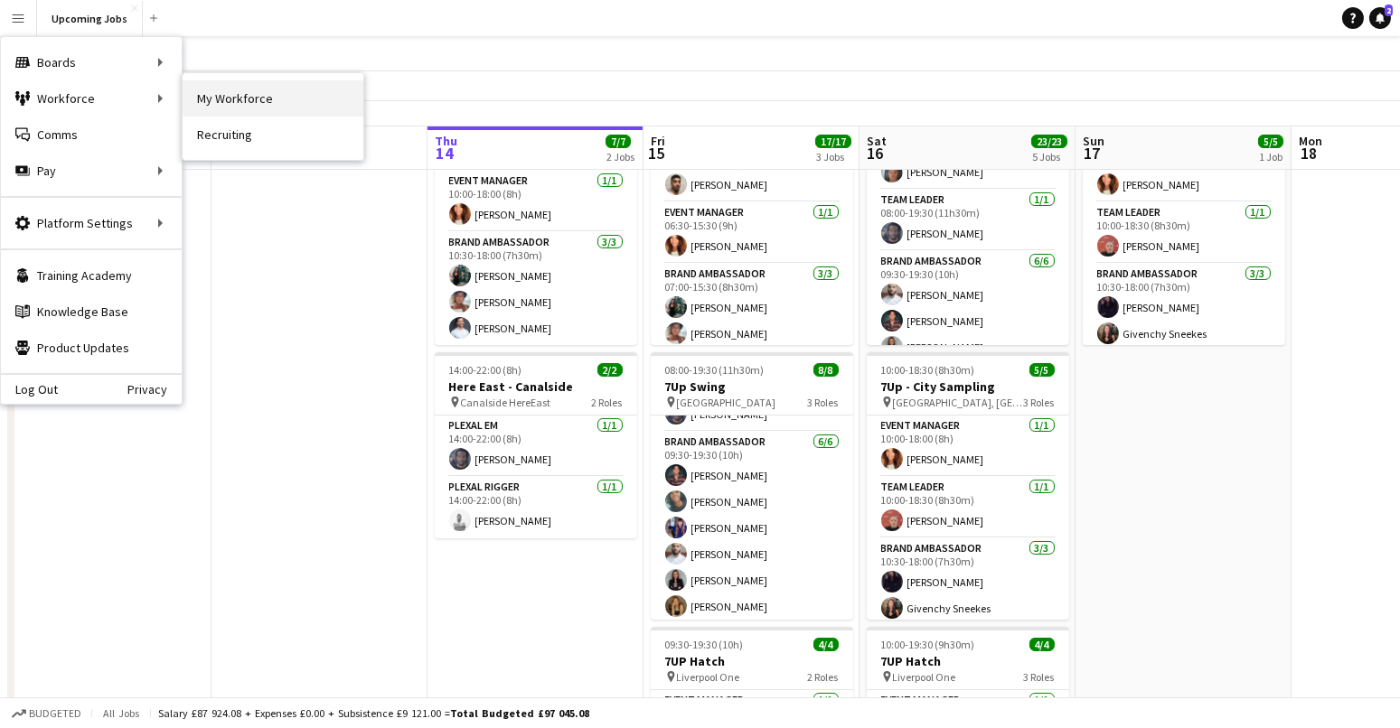
click at [220, 107] on link "My Workforce" at bounding box center [273, 98] width 181 height 36
